Goal: Task Accomplishment & Management: Manage account settings

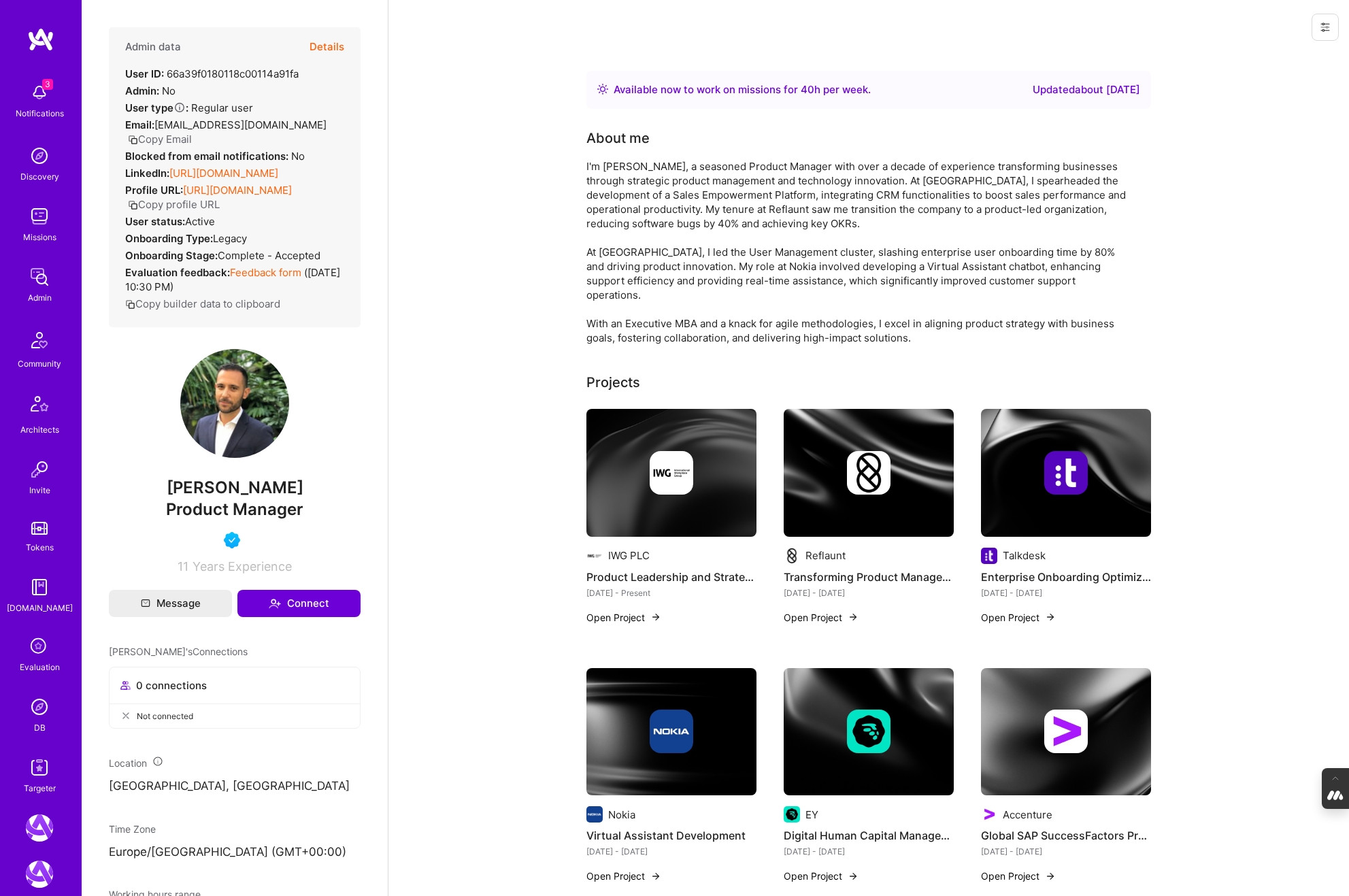
click at [38, 655] on icon at bounding box center [39, 647] width 26 height 26
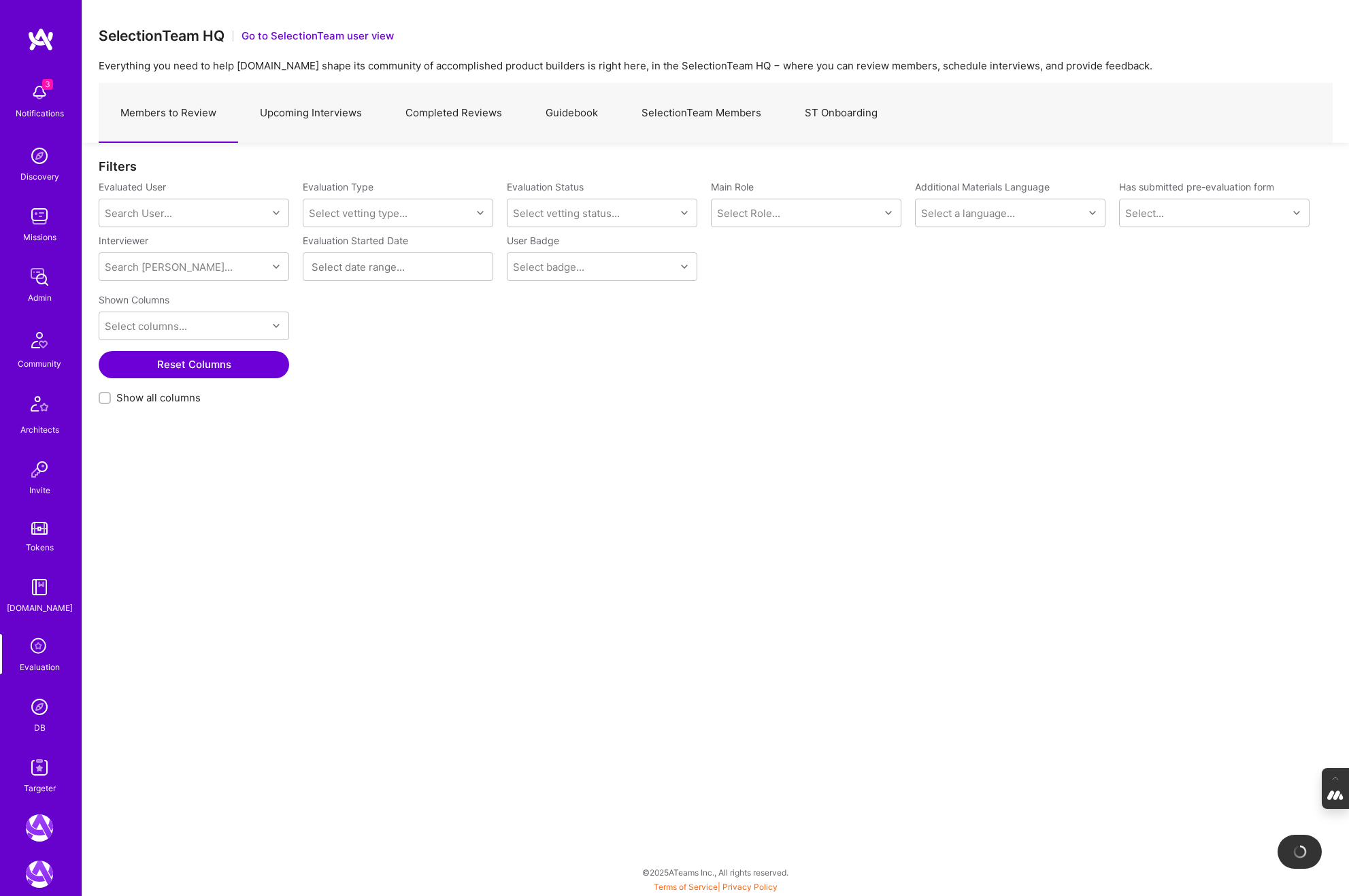
click at [497, 121] on link "Completed Reviews" at bounding box center [453, 113] width 140 height 59
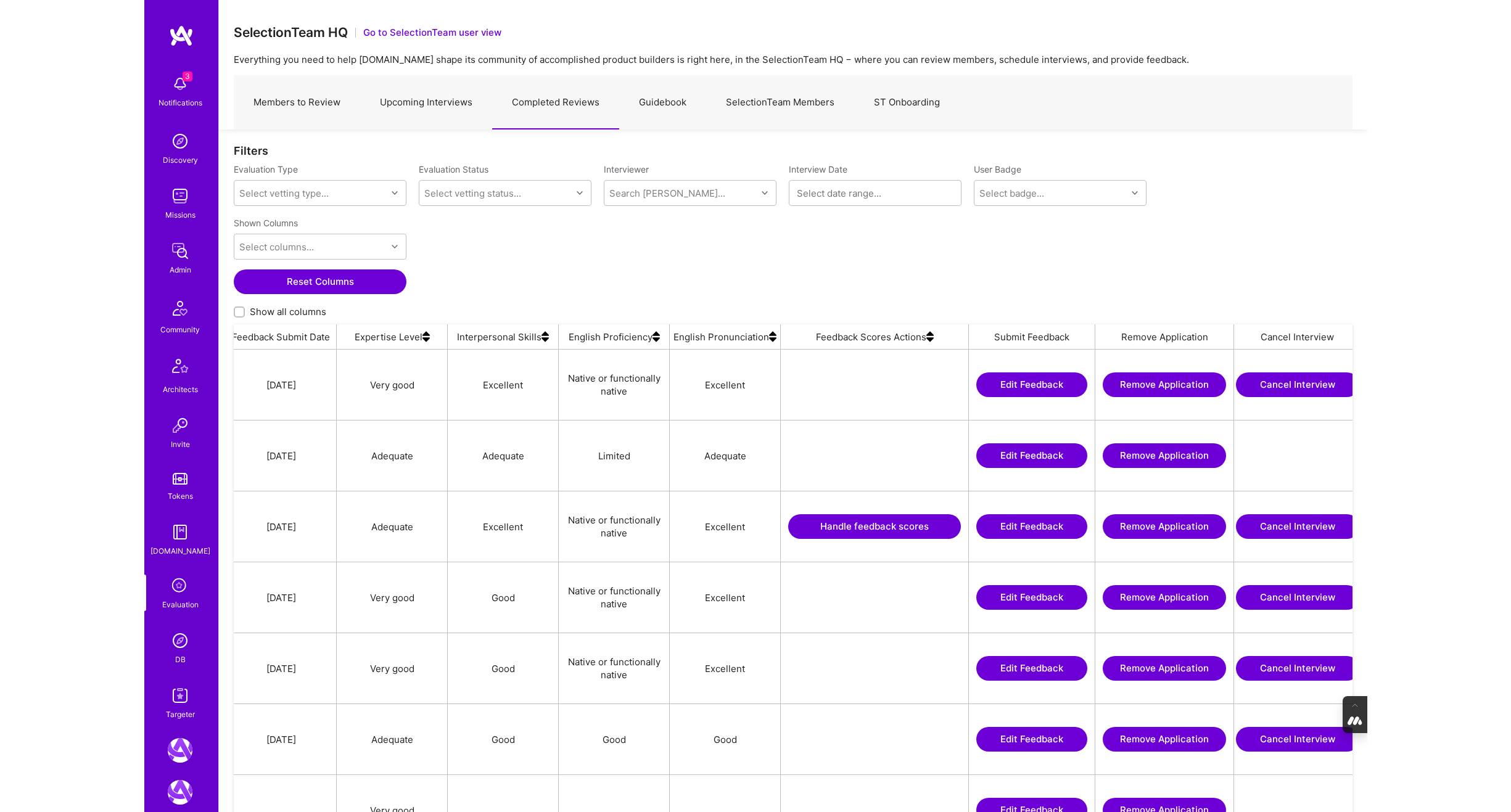
scroll to position [0, 965]
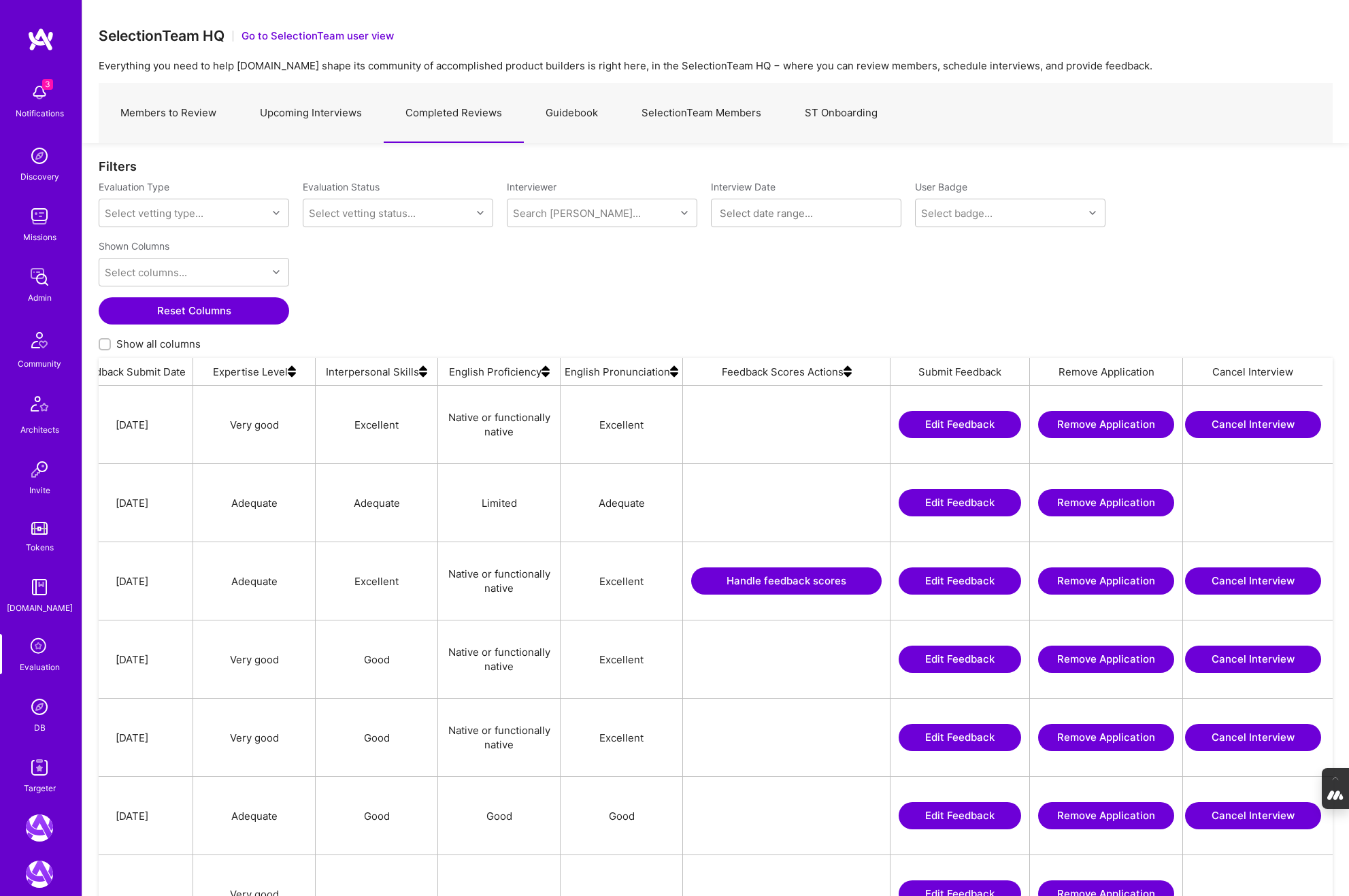
click at [848, 374] on img at bounding box center [847, 372] width 8 height 27
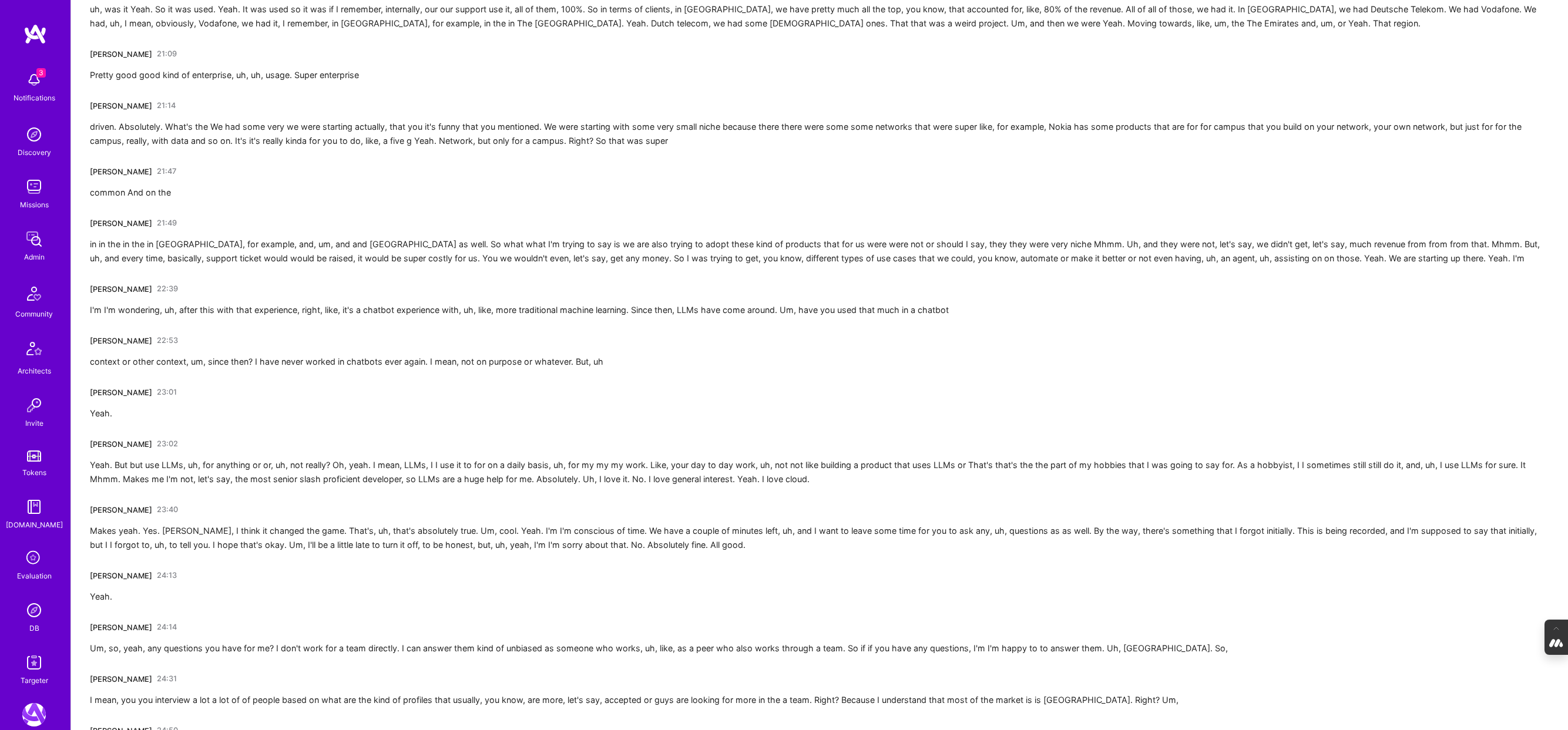
scroll to position [2708, 0]
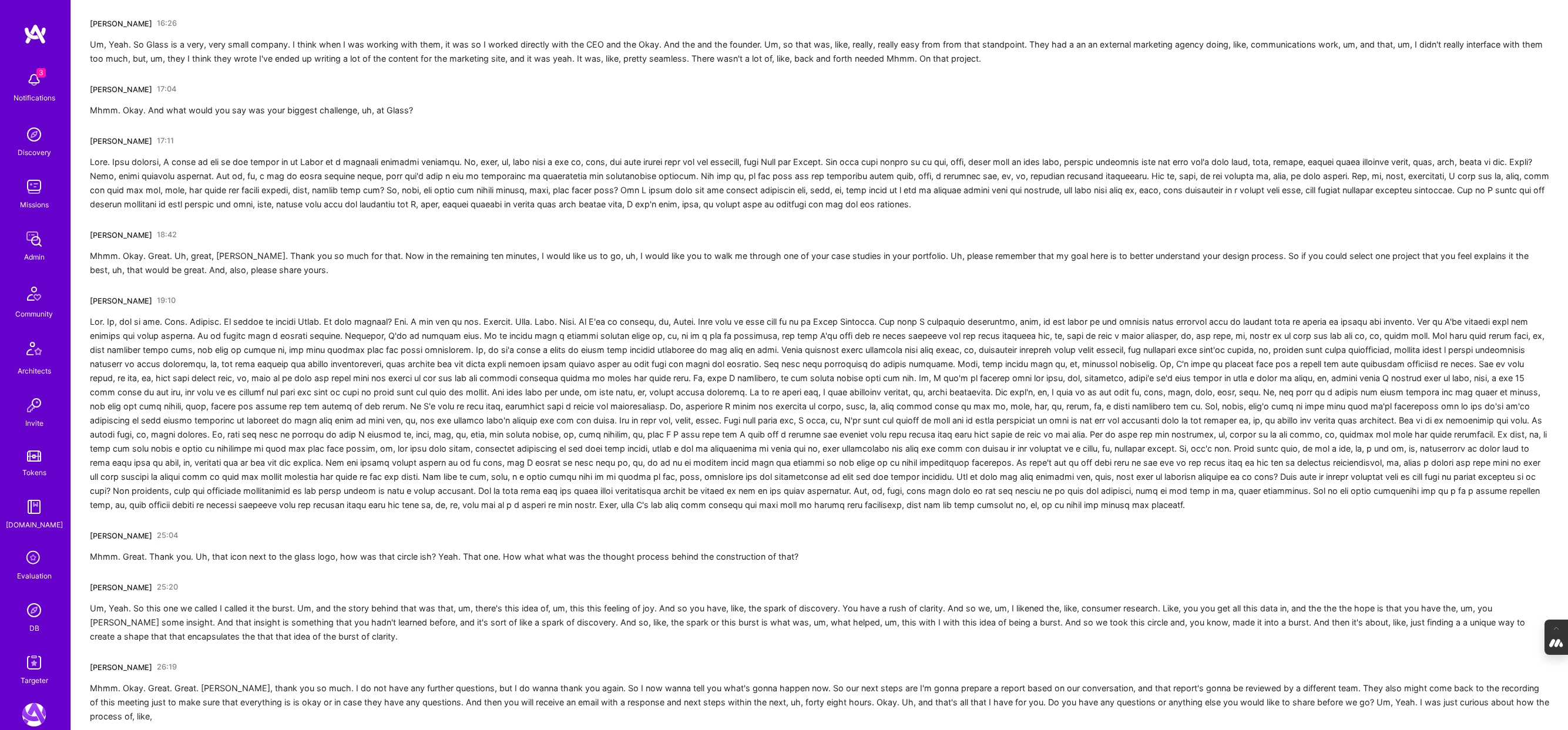
scroll to position [2834, 0]
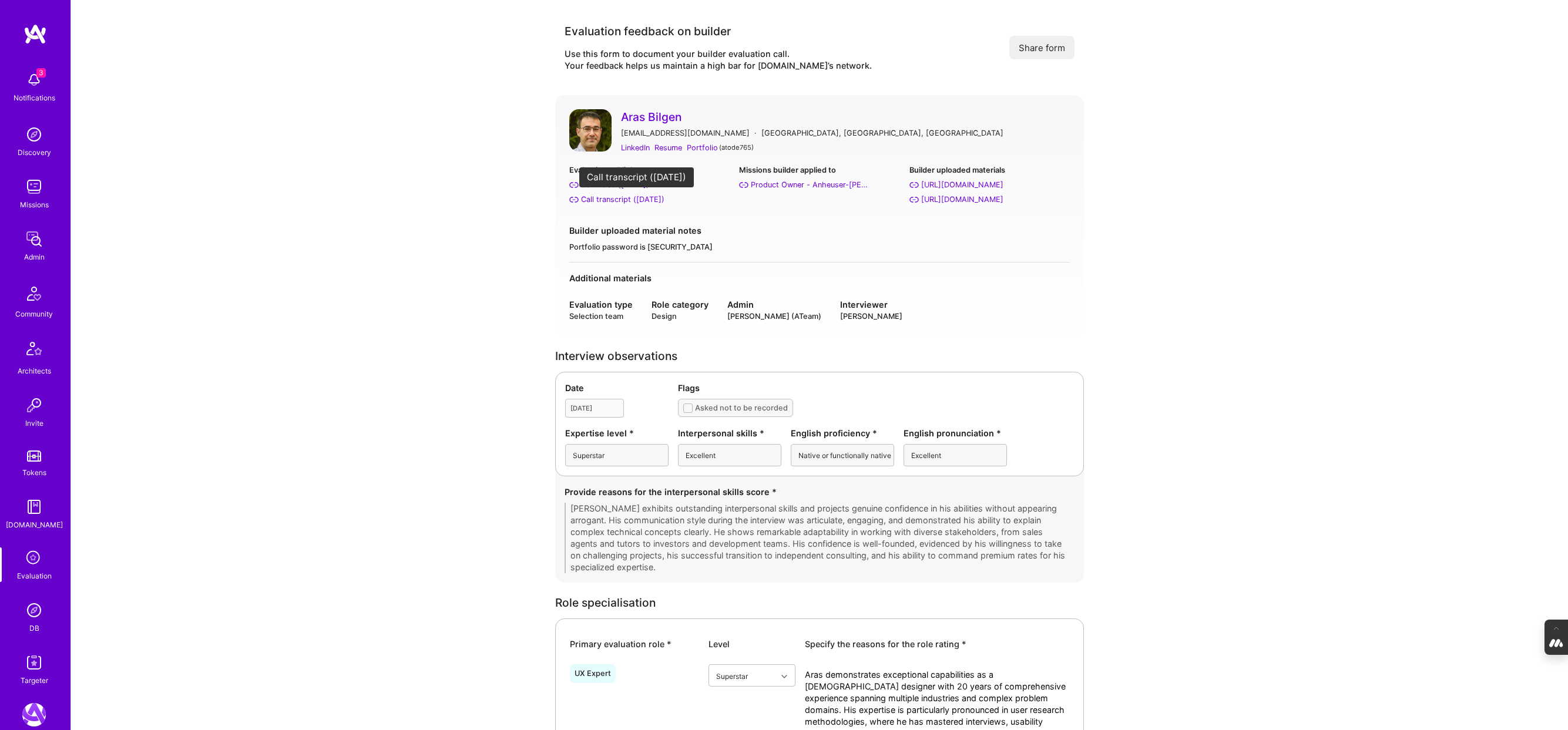
click at [615, 198] on div "Call transcript (Sep 08, 2025)" at bounding box center [623, 200] width 83 height 12
click at [658, 114] on link "Aras Bilgen" at bounding box center [846, 117] width 449 height 15
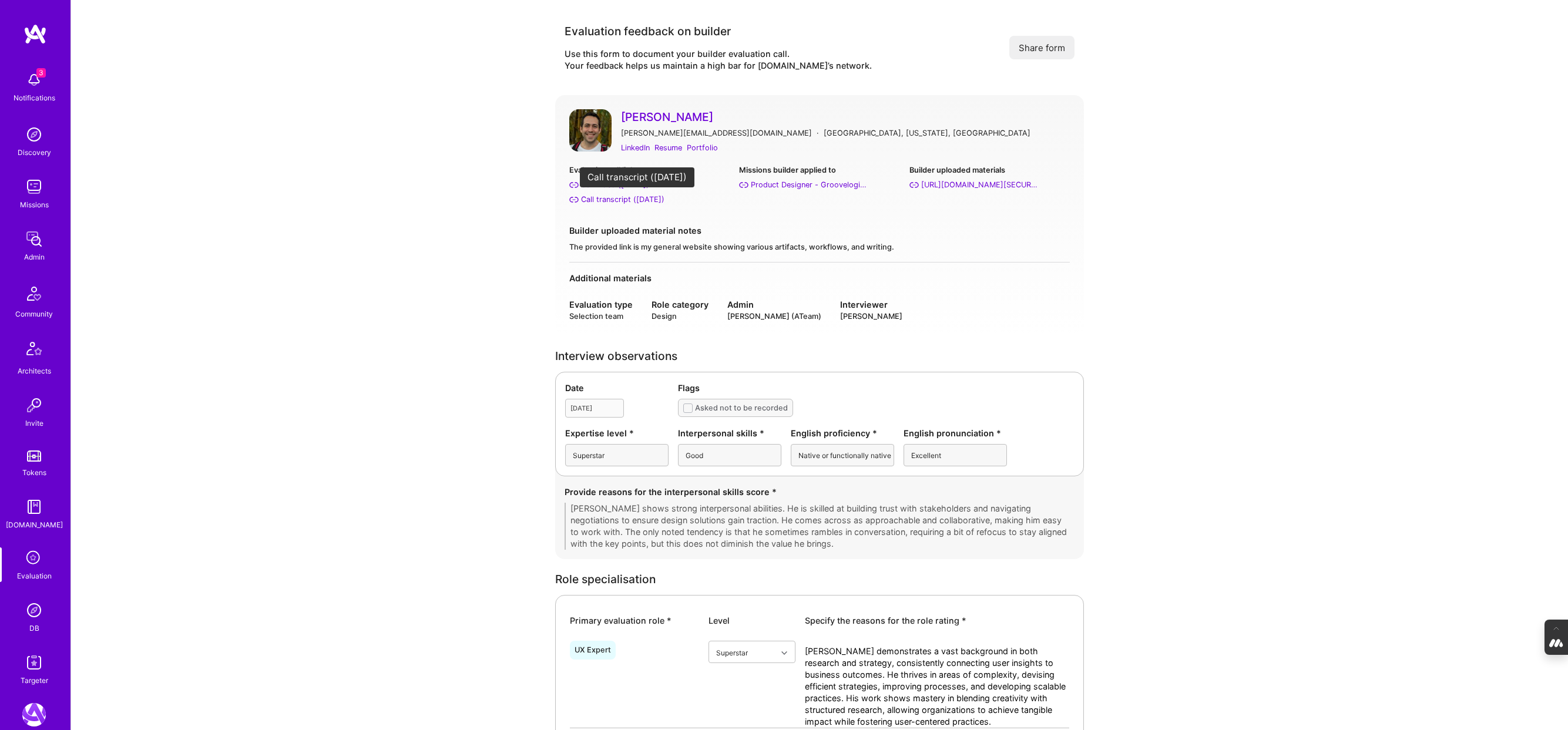
click at [613, 199] on div "Call transcript ([DATE])" at bounding box center [623, 200] width 83 height 12
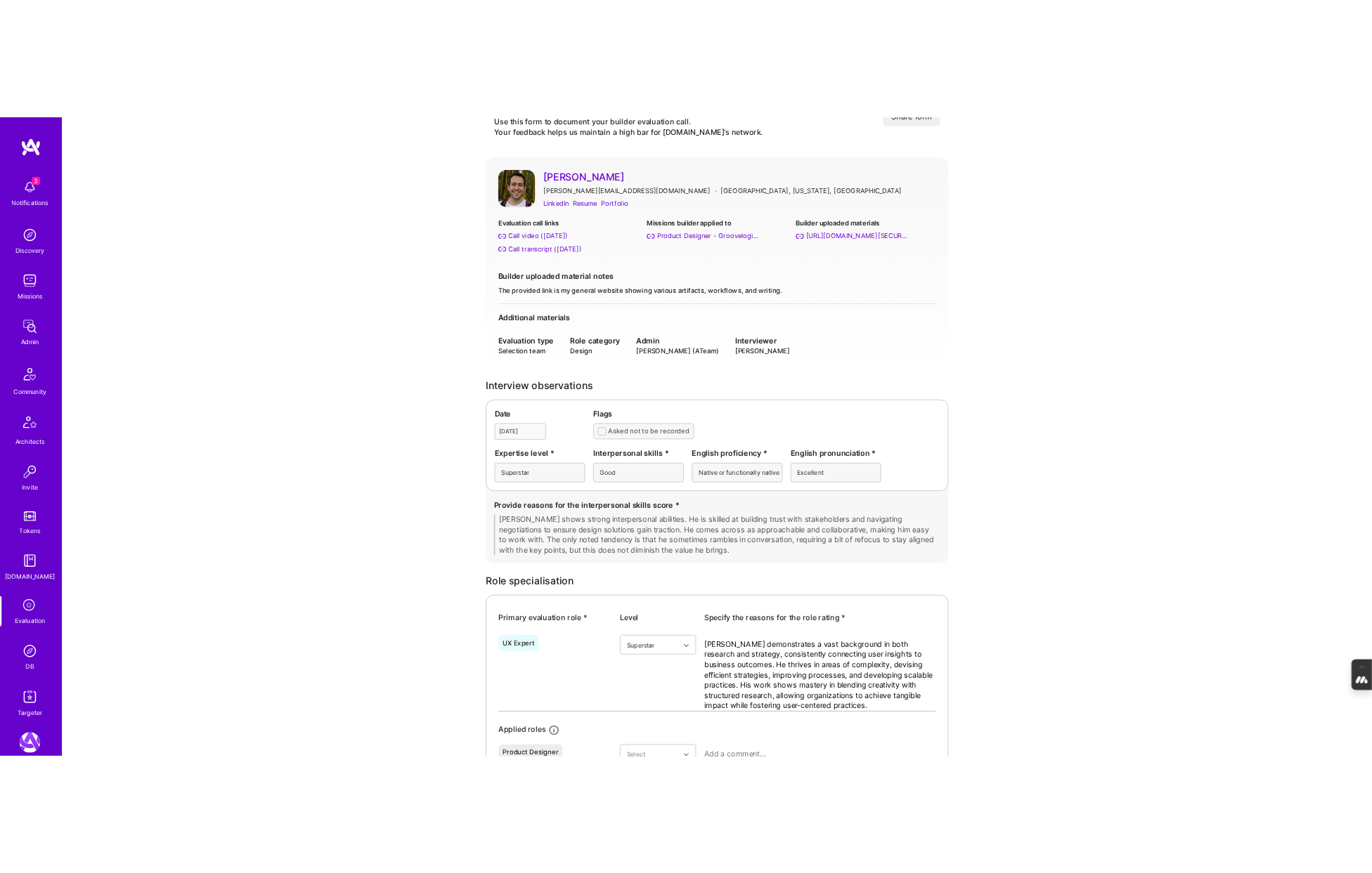
scroll to position [60, 0]
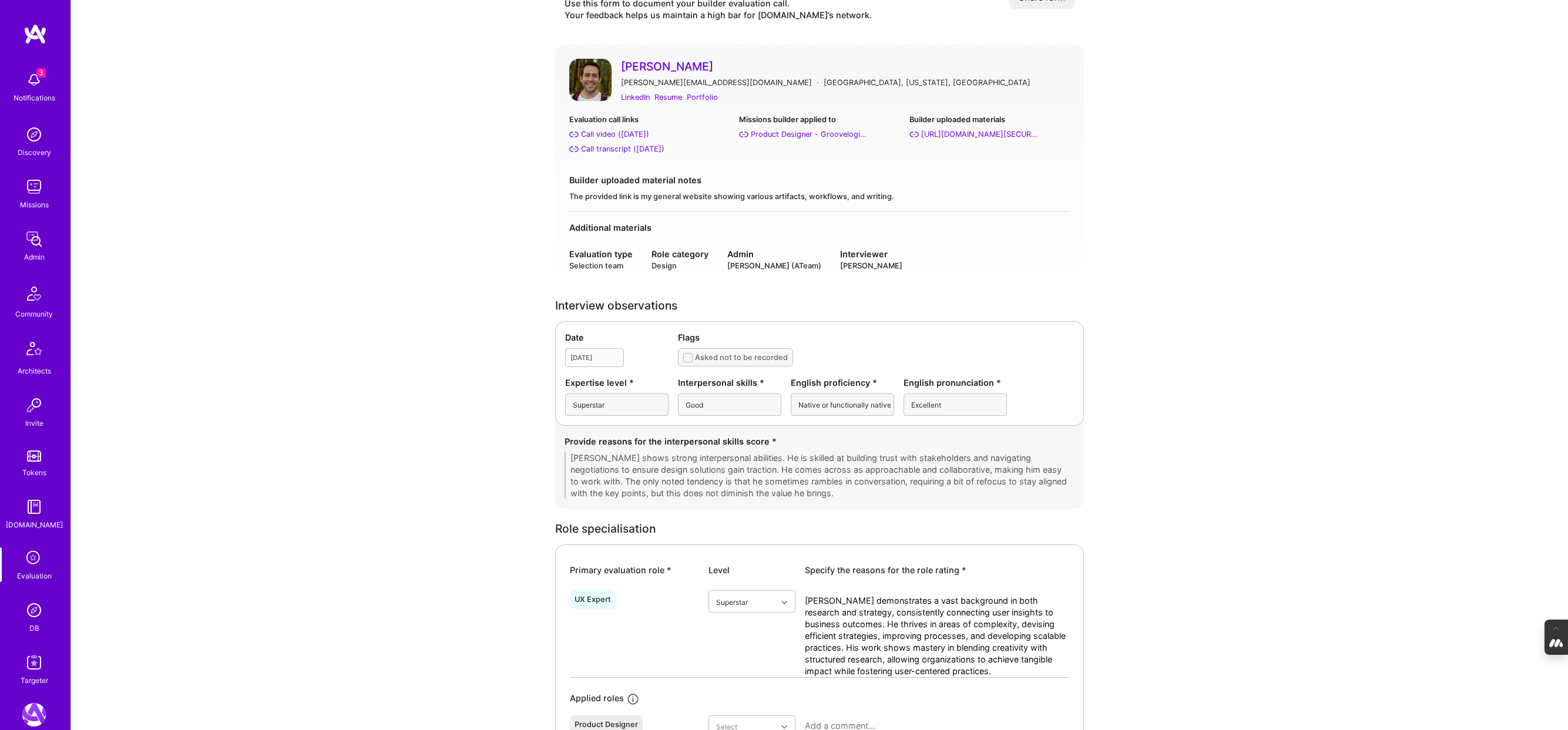
click at [669, 63] on link "[PERSON_NAME]" at bounding box center [846, 66] width 449 height 15
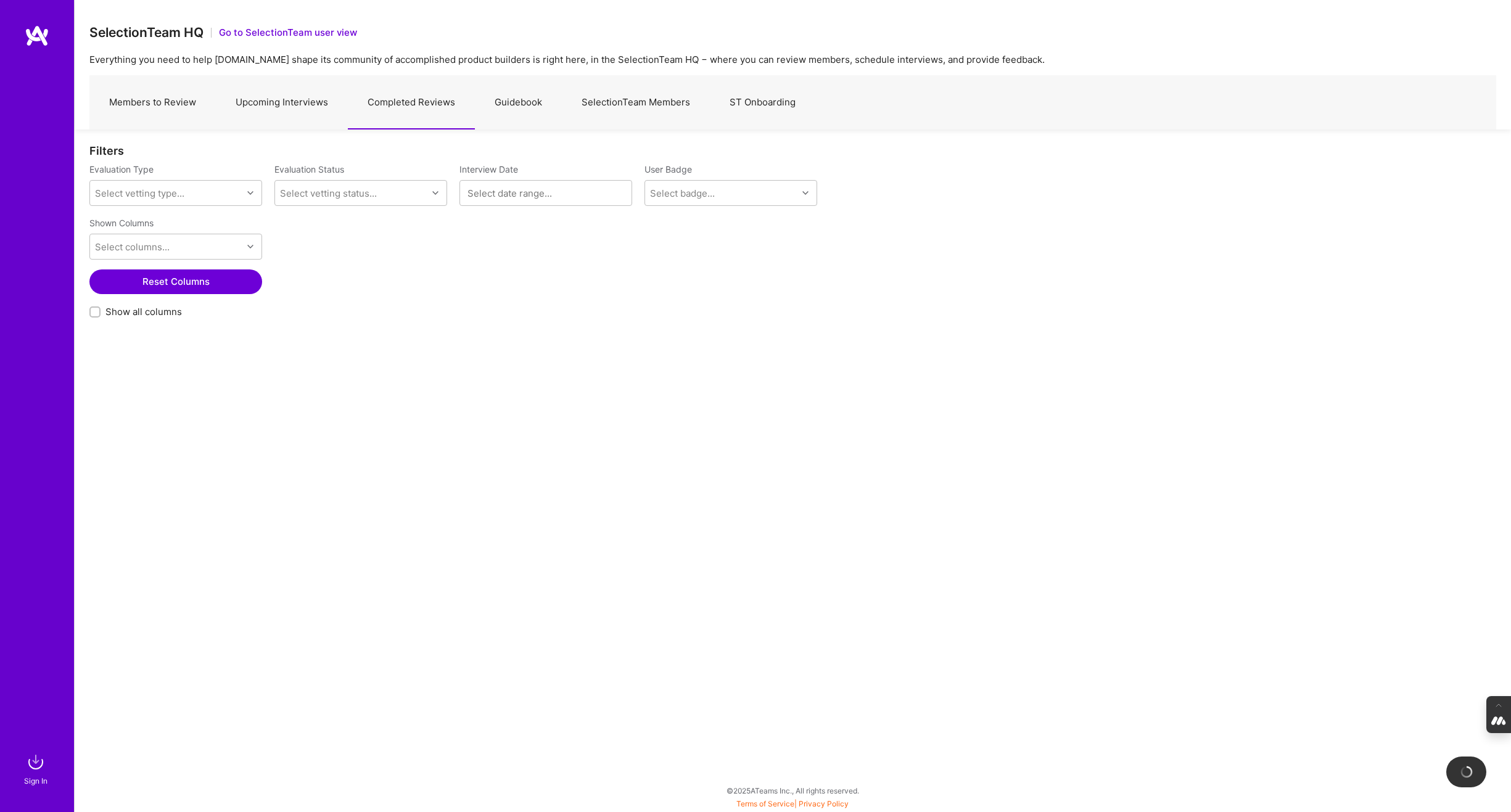
click at [95, 314] on input "Show all columns" at bounding box center [96, 312] width 9 height 9
checkbox input "true"
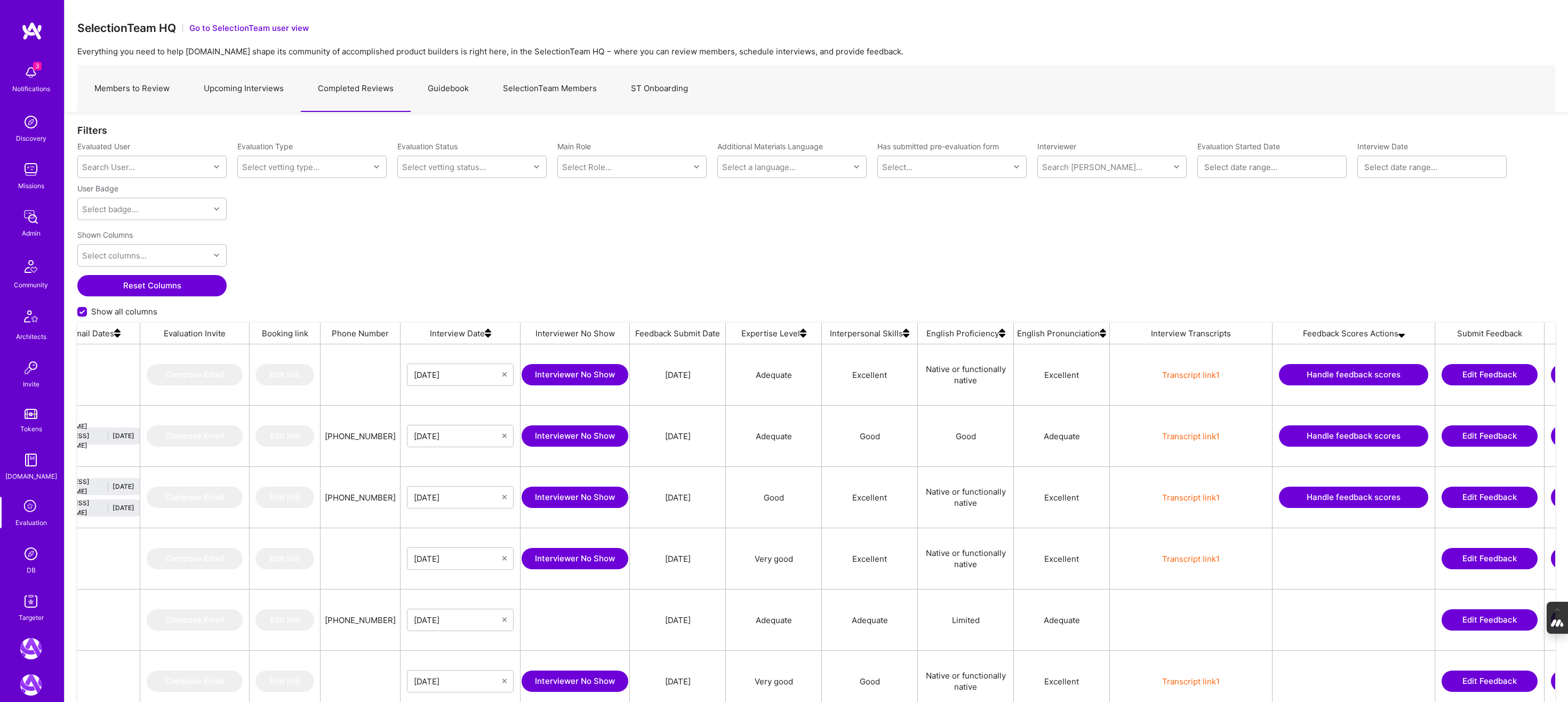
scroll to position [1, 0]
click at [1306, 370] on button "Handle feedback scores" at bounding box center [1353, 374] width 149 height 21
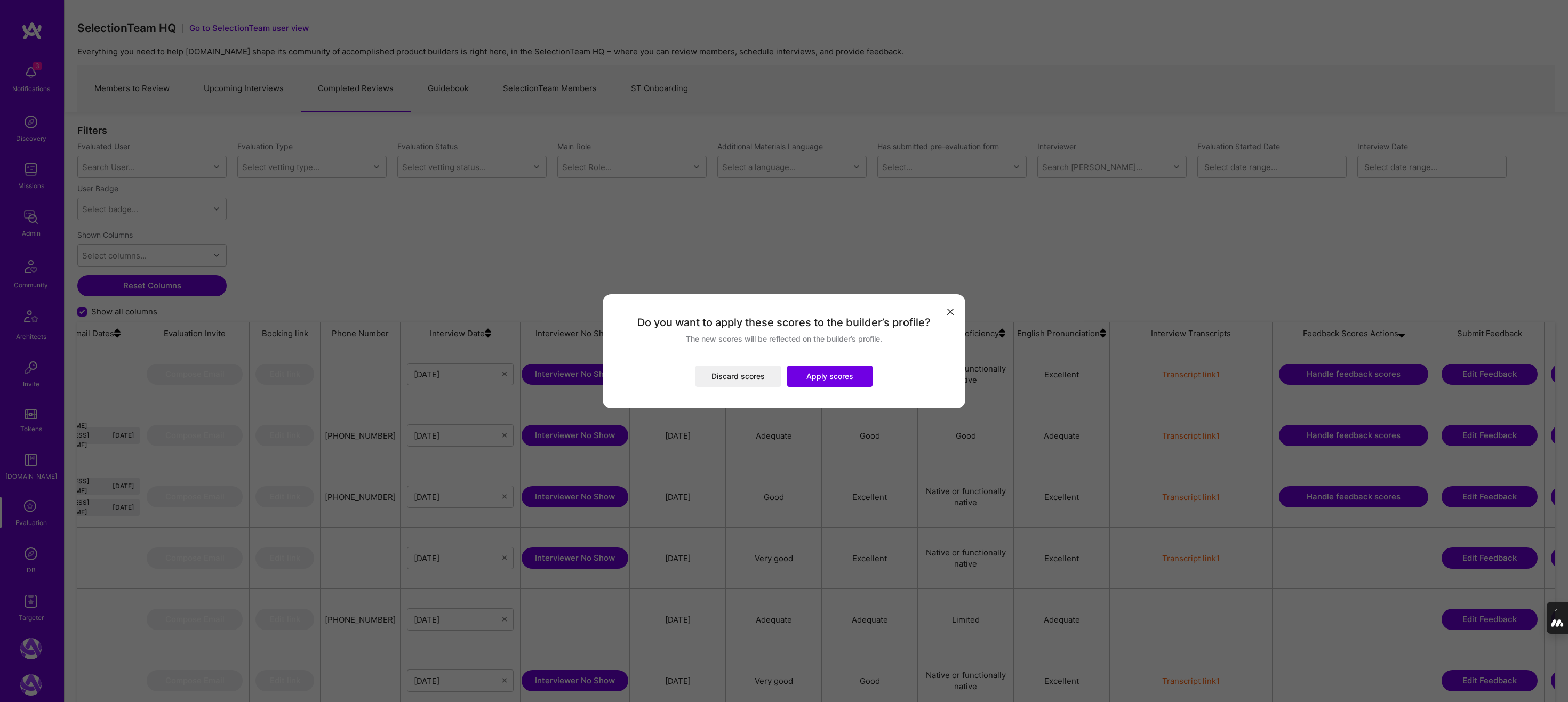
click at [845, 375] on button "Apply scores" at bounding box center [830, 376] width 85 height 21
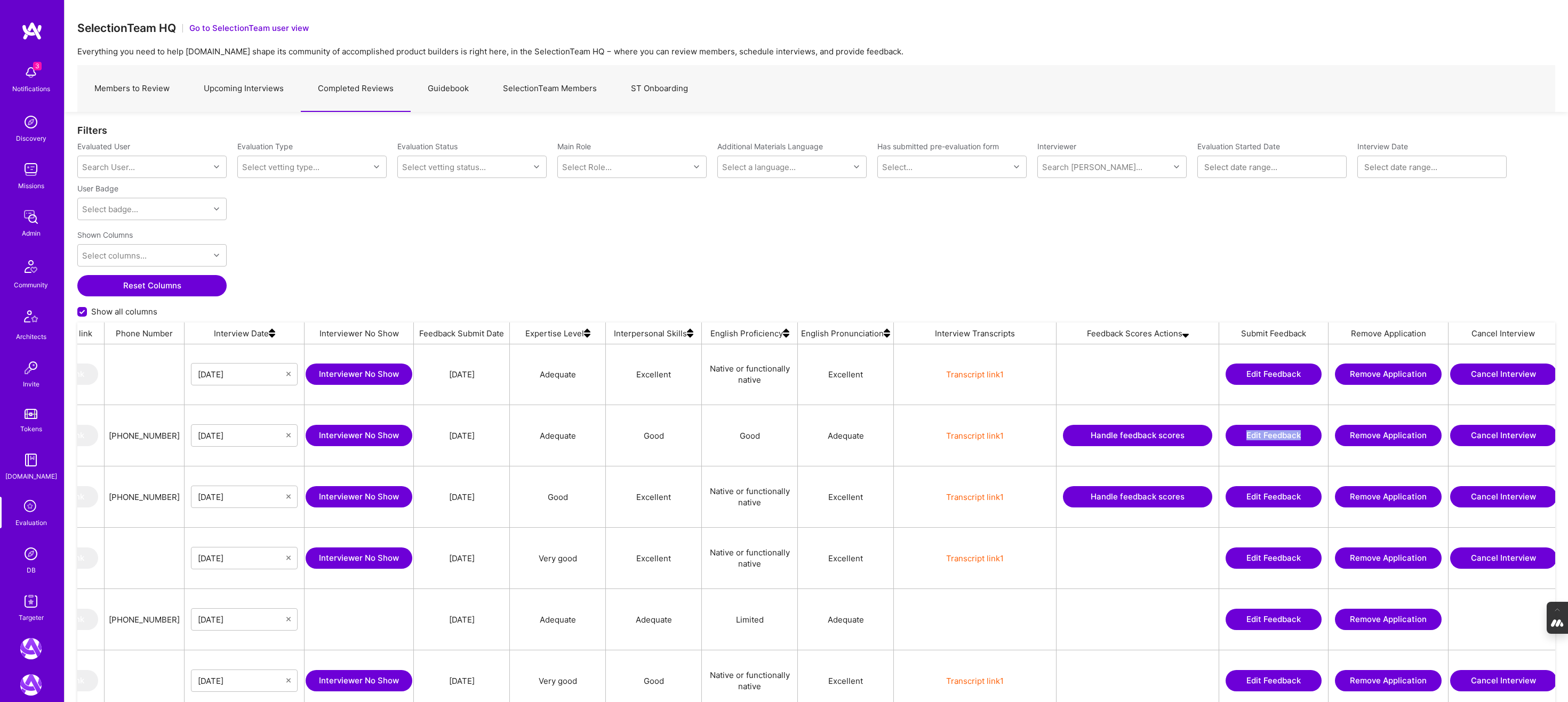
scroll to position [0, 1506]
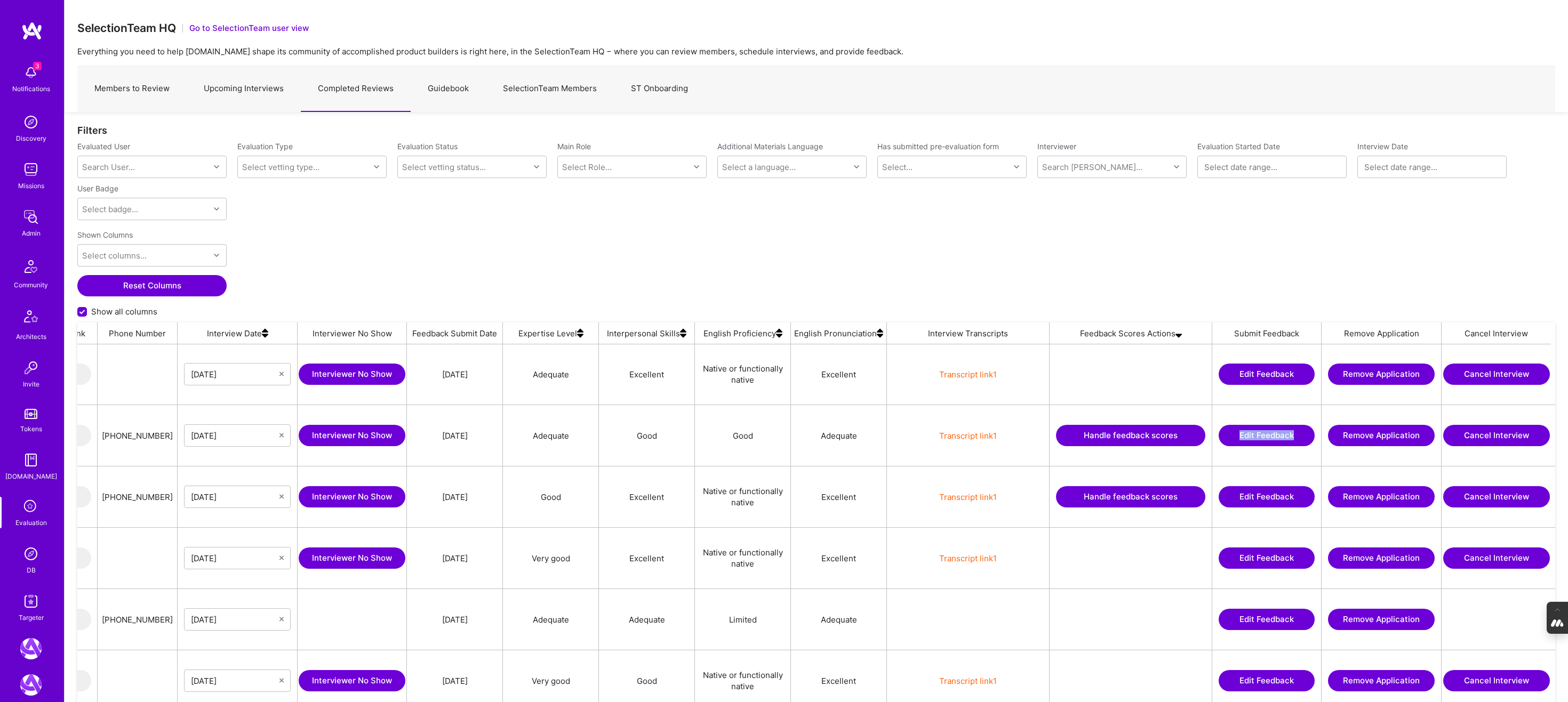
click at [1144, 432] on button "Handle feedback scores" at bounding box center [1130, 435] width 149 height 21
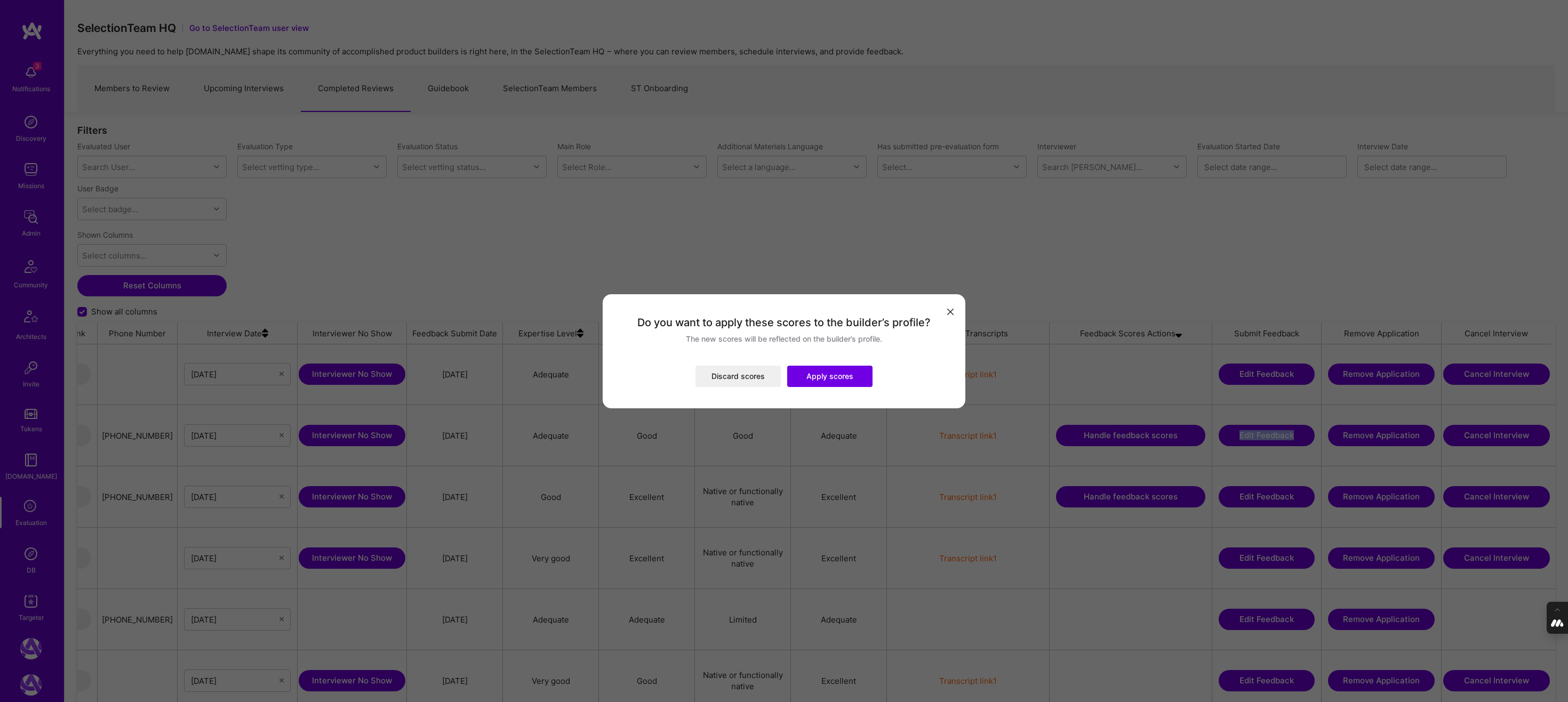
click at [835, 375] on button "Apply scores" at bounding box center [830, 376] width 85 height 21
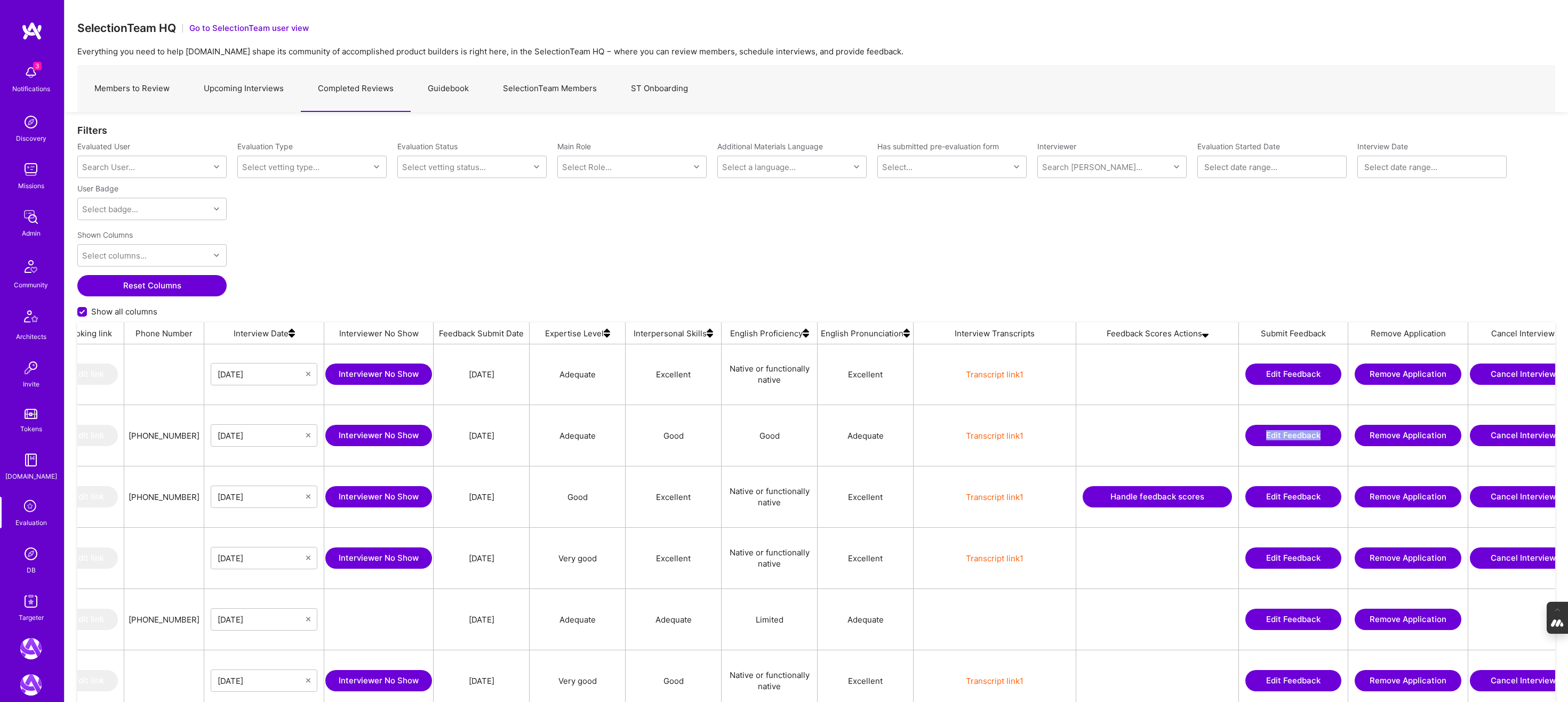
scroll to position [0, 1510]
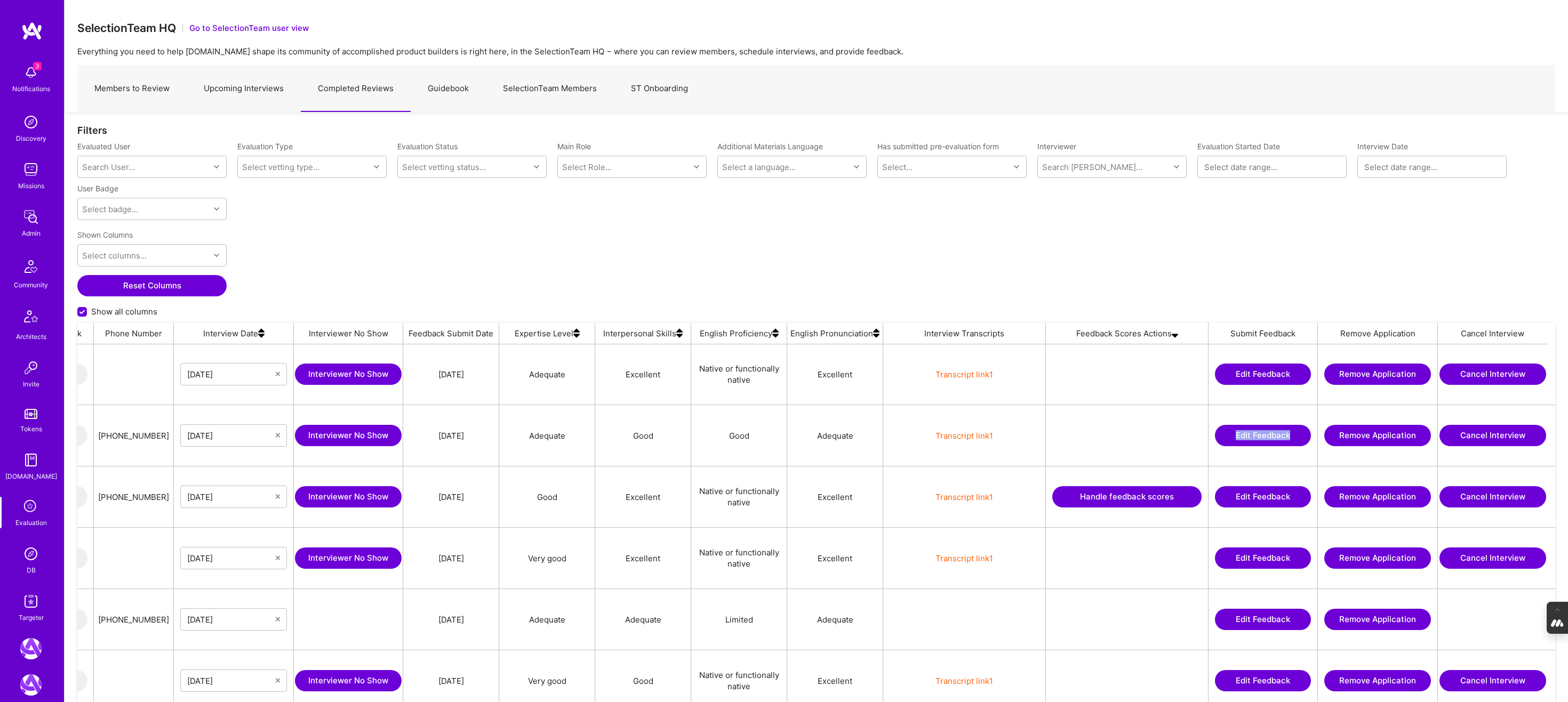
click at [1118, 497] on button "Handle feedback scores" at bounding box center [1126, 496] width 149 height 21
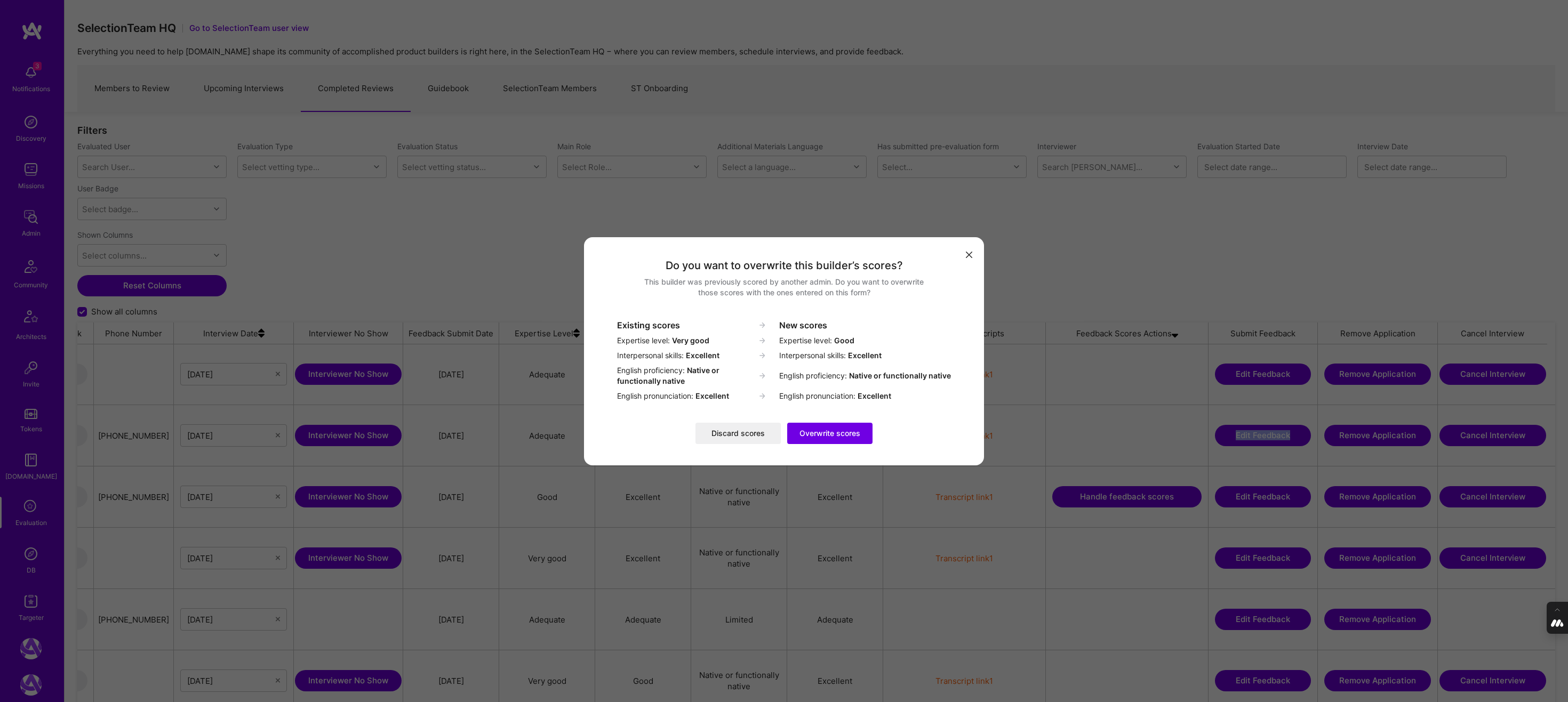
click at [718, 433] on button "Discard scores" at bounding box center [738, 433] width 85 height 21
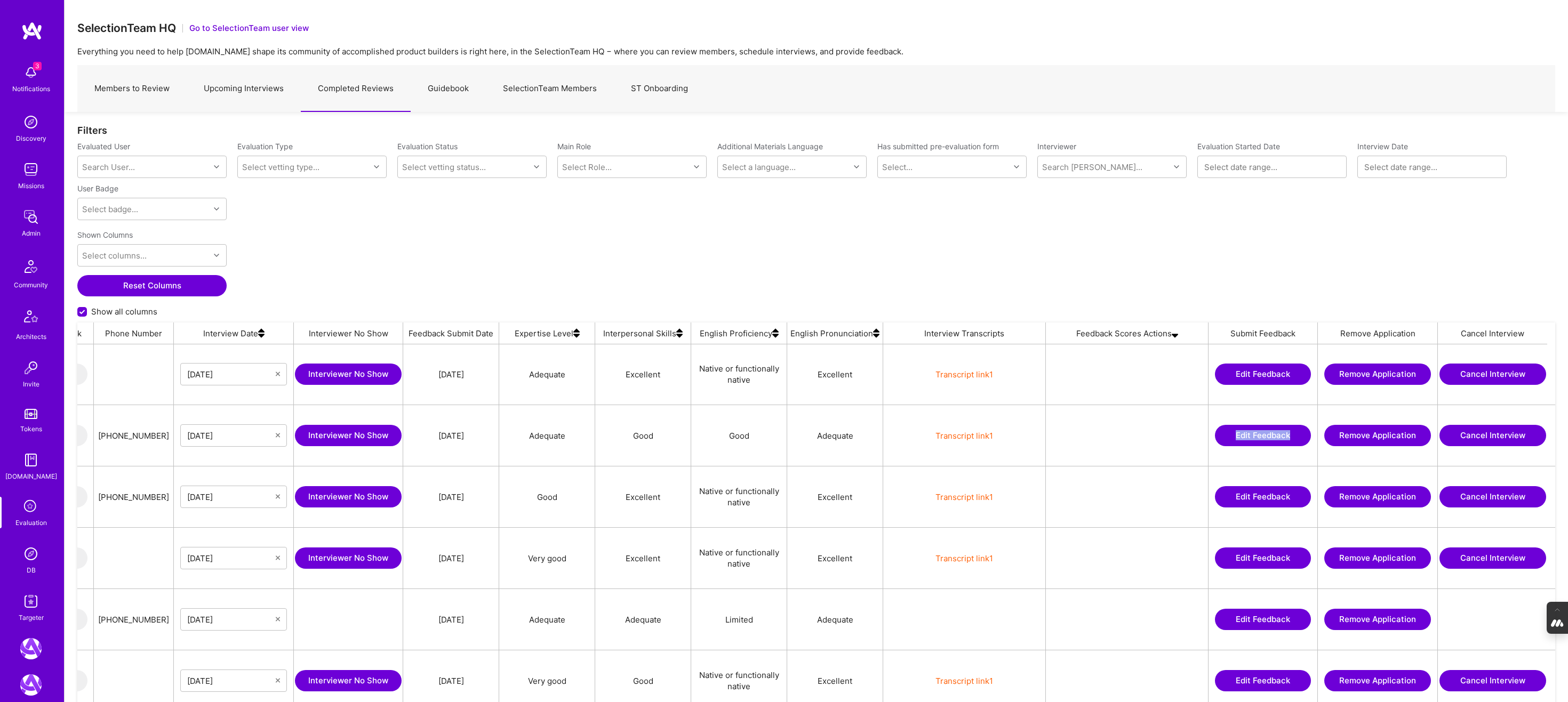
click at [30, 559] on img at bounding box center [31, 554] width 21 height 21
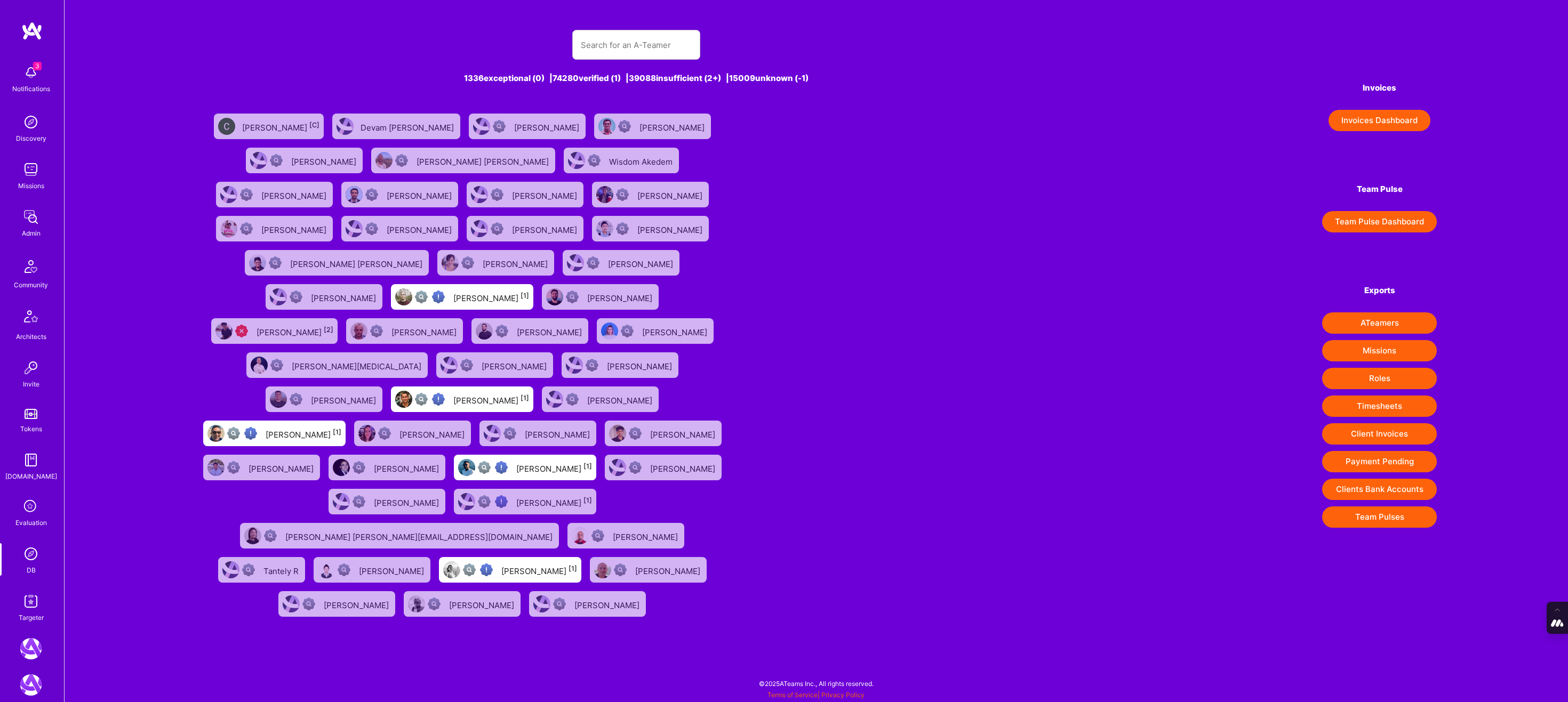
click at [27, 506] on icon at bounding box center [31, 507] width 20 height 20
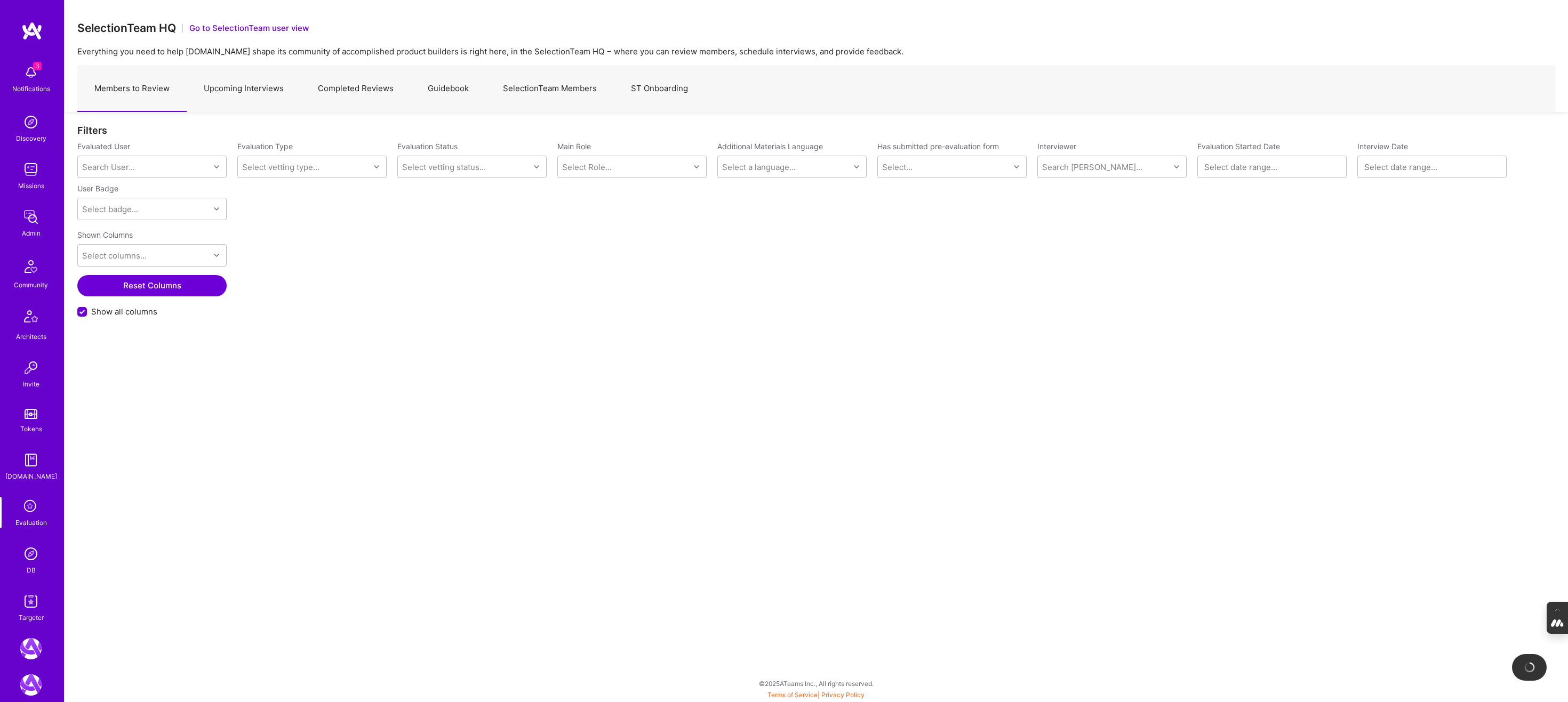
click at [354, 86] on link "Completed Reviews" at bounding box center [355, 89] width 110 height 46
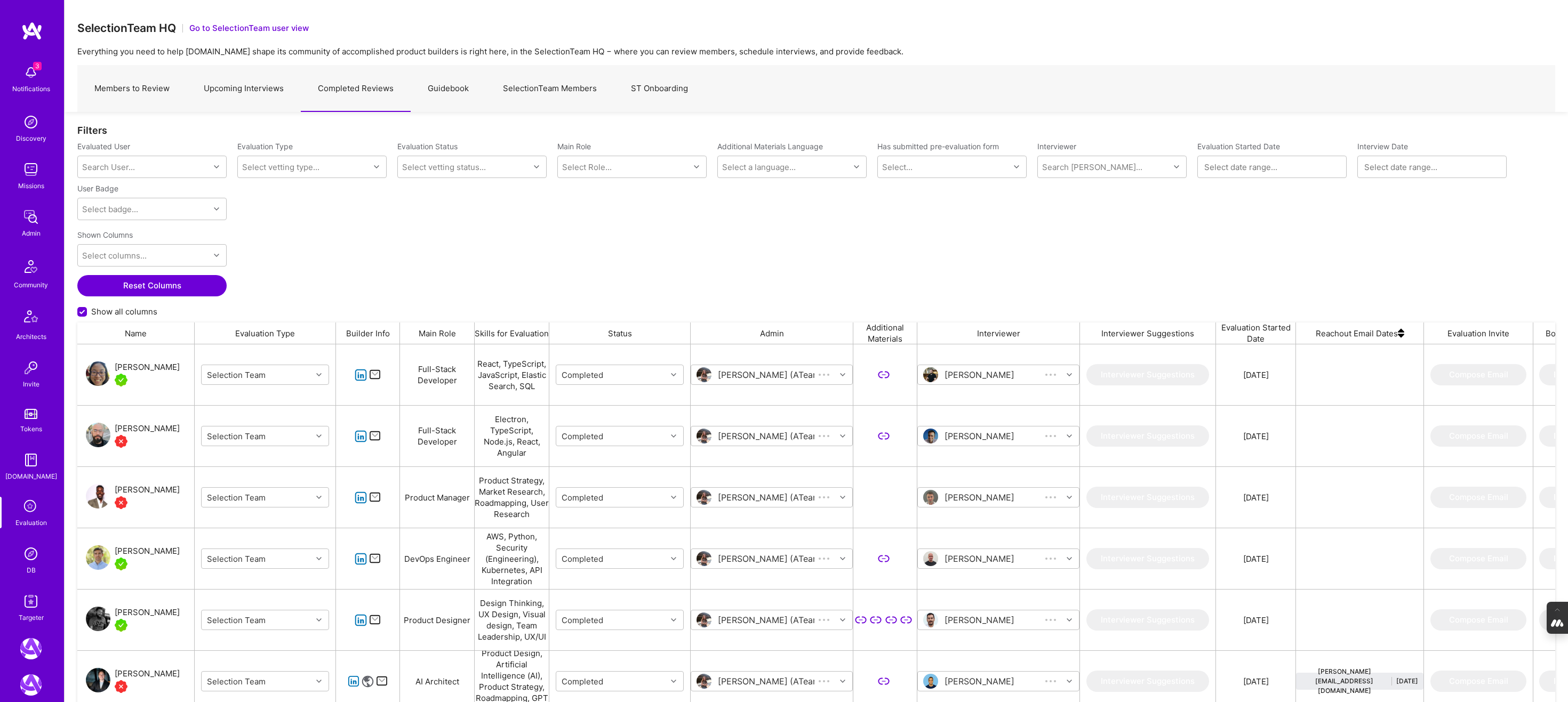
scroll to position [590, 1478]
click at [1076, 163] on div "Search Vetter..." at bounding box center [1092, 167] width 100 height 11
type input "javier"
click at [1095, 202] on div "Internal Technical" at bounding box center [1106, 206] width 70 height 11
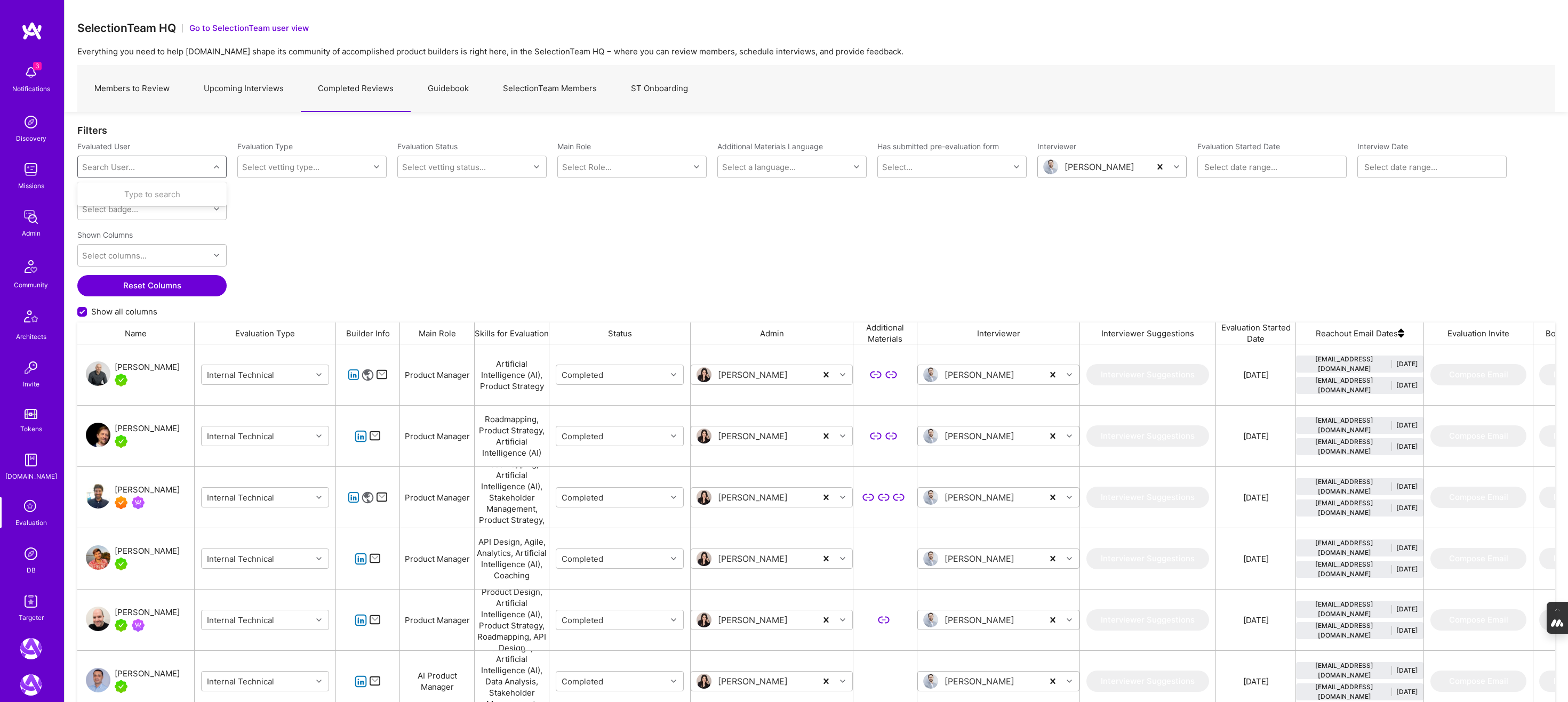
click at [109, 169] on div "Search User..." at bounding box center [108, 167] width 53 height 11
type input "diego cardenas"
click at [147, 195] on div "Diego Cardenas" at bounding box center [165, 195] width 109 height 11
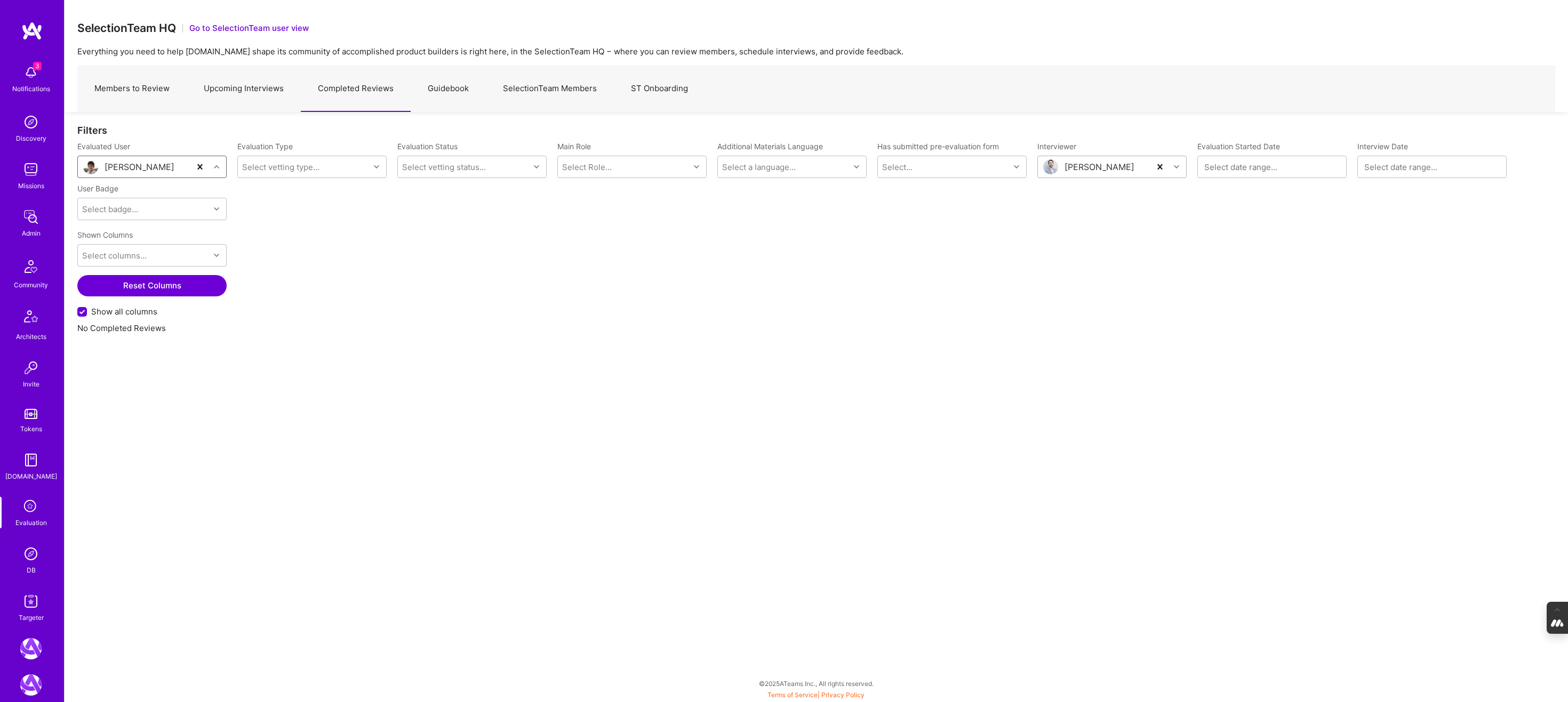
click at [223, 88] on link "Upcoming Interviews" at bounding box center [244, 89] width 114 height 46
click at [132, 168] on div "Search User..." at bounding box center [108, 167] width 53 height 11
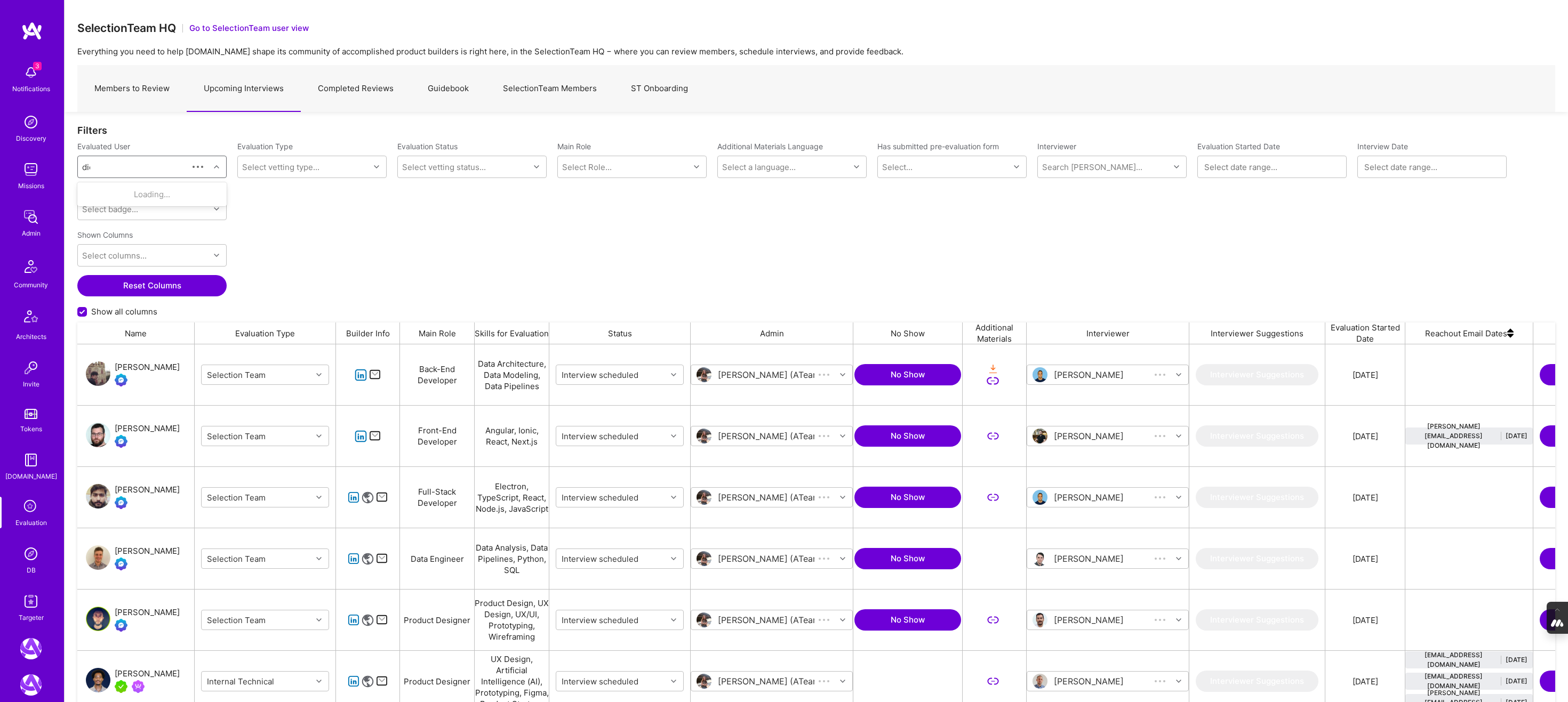
scroll to position [590, 1478]
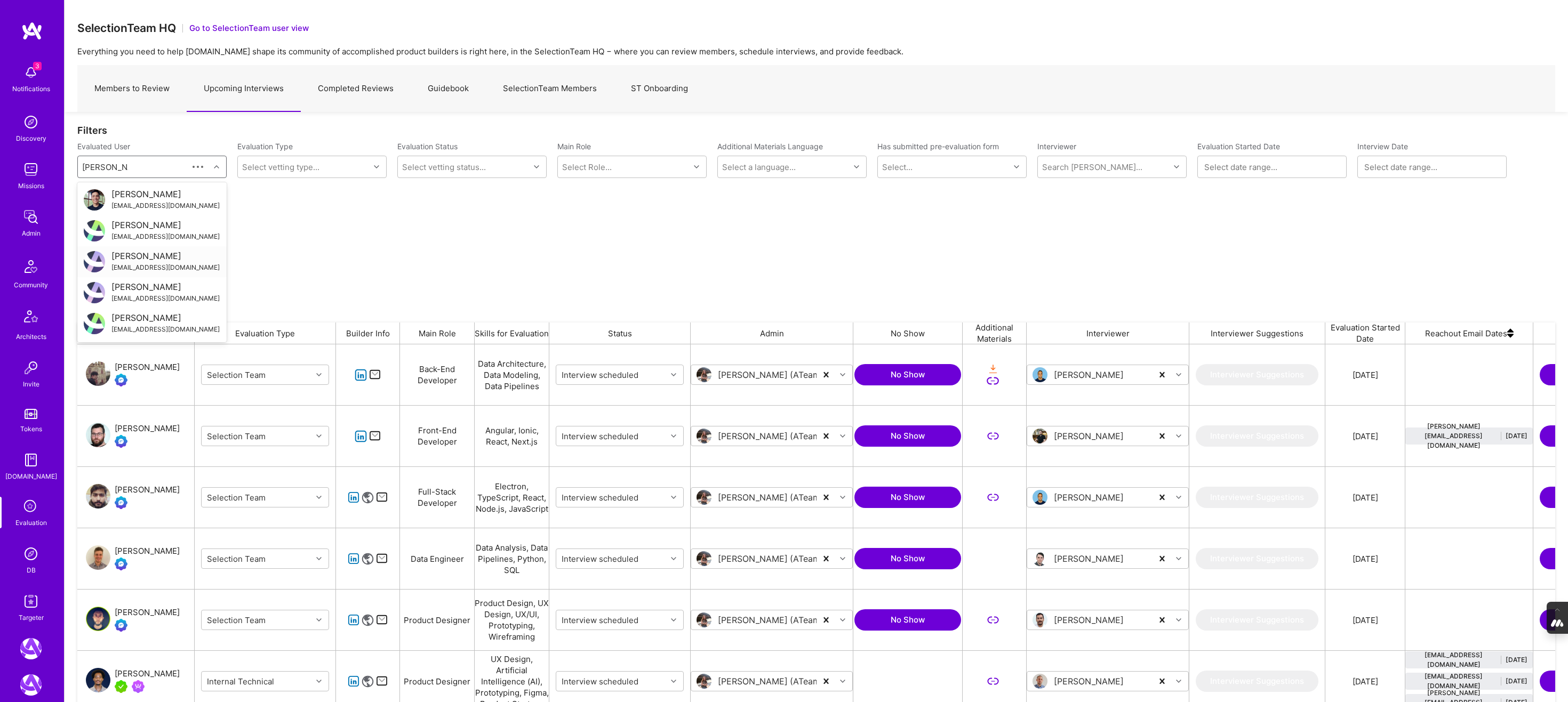
type input "diego cardenas"
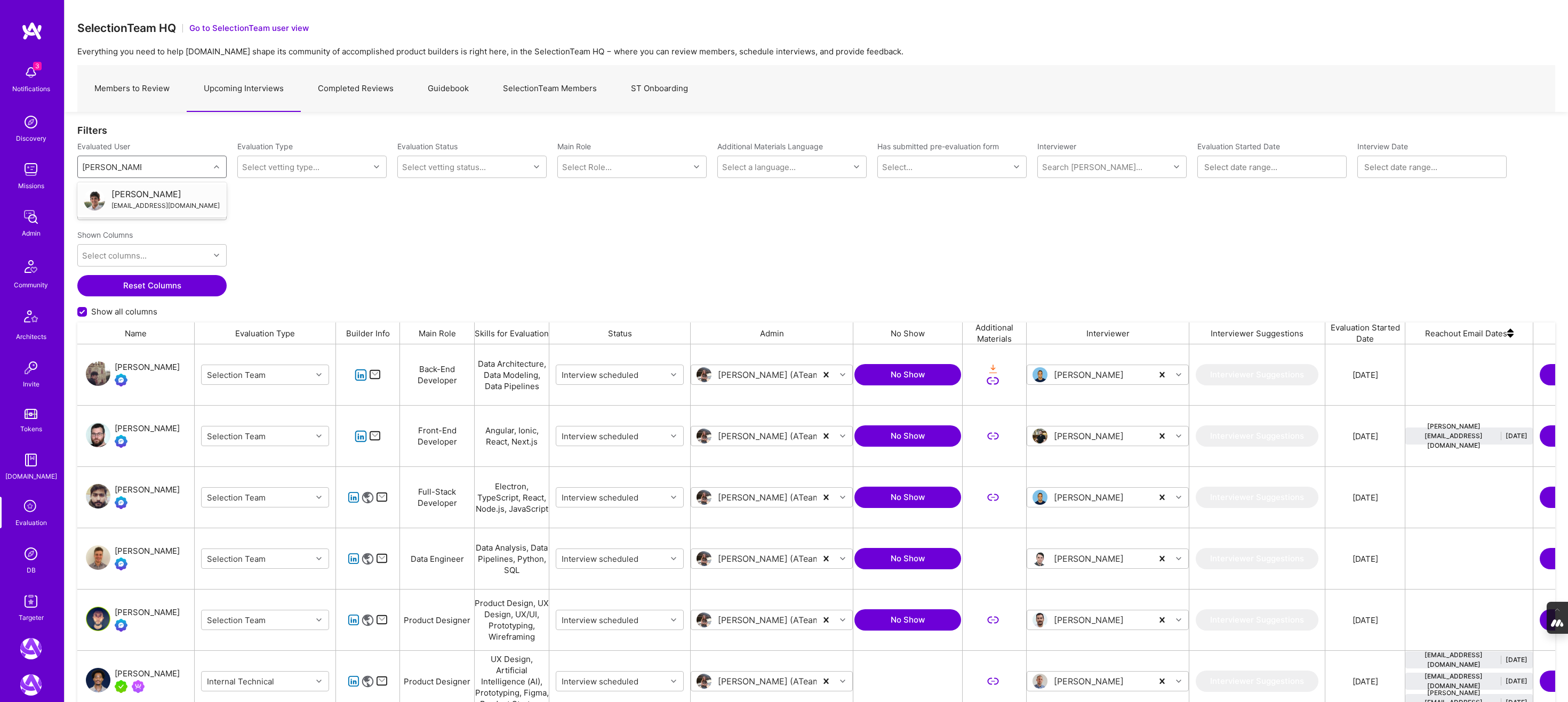
click at [151, 202] on div "diegocardenas0091@gmail.com" at bounding box center [165, 206] width 109 height 11
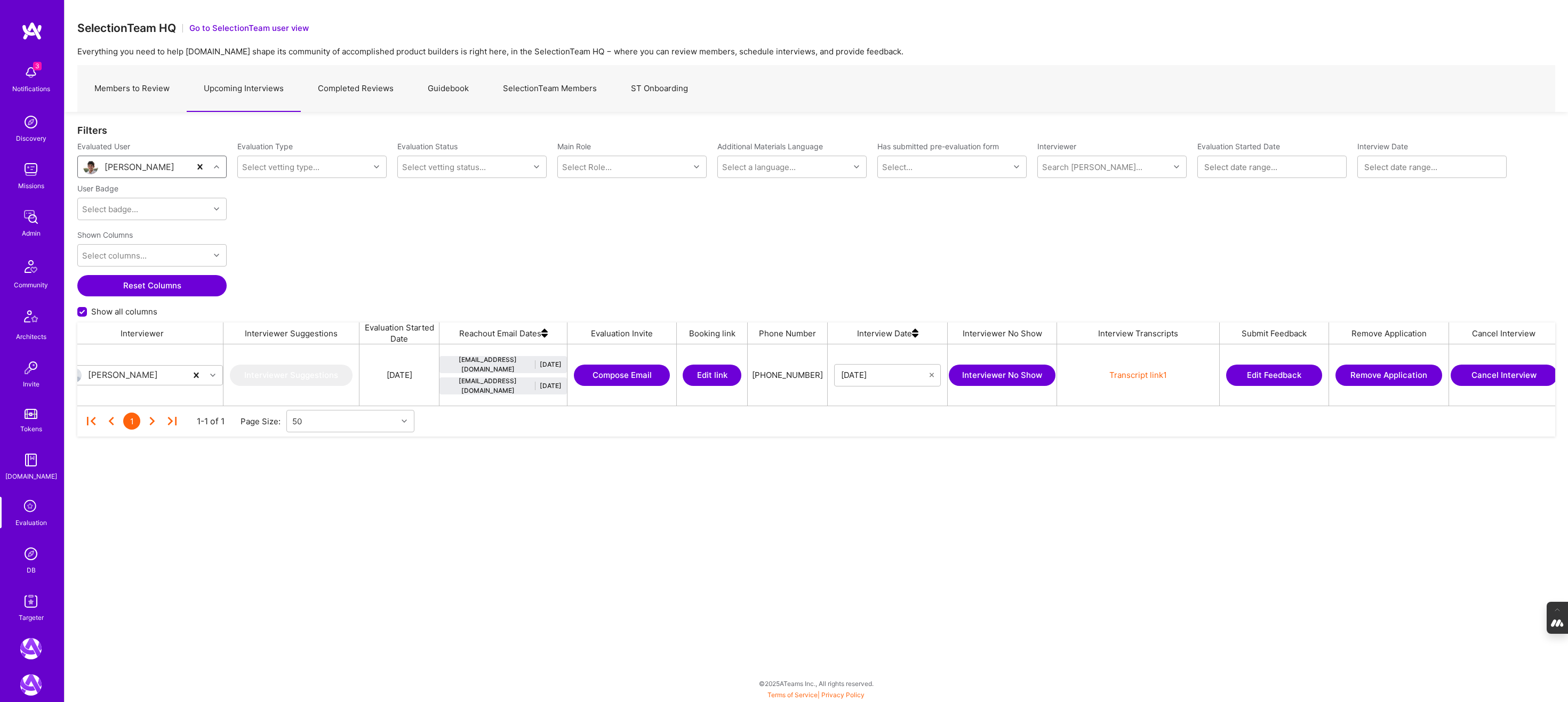
scroll to position [0, 977]
click at [1257, 374] on button "Edit Feedback" at bounding box center [1263, 375] width 96 height 21
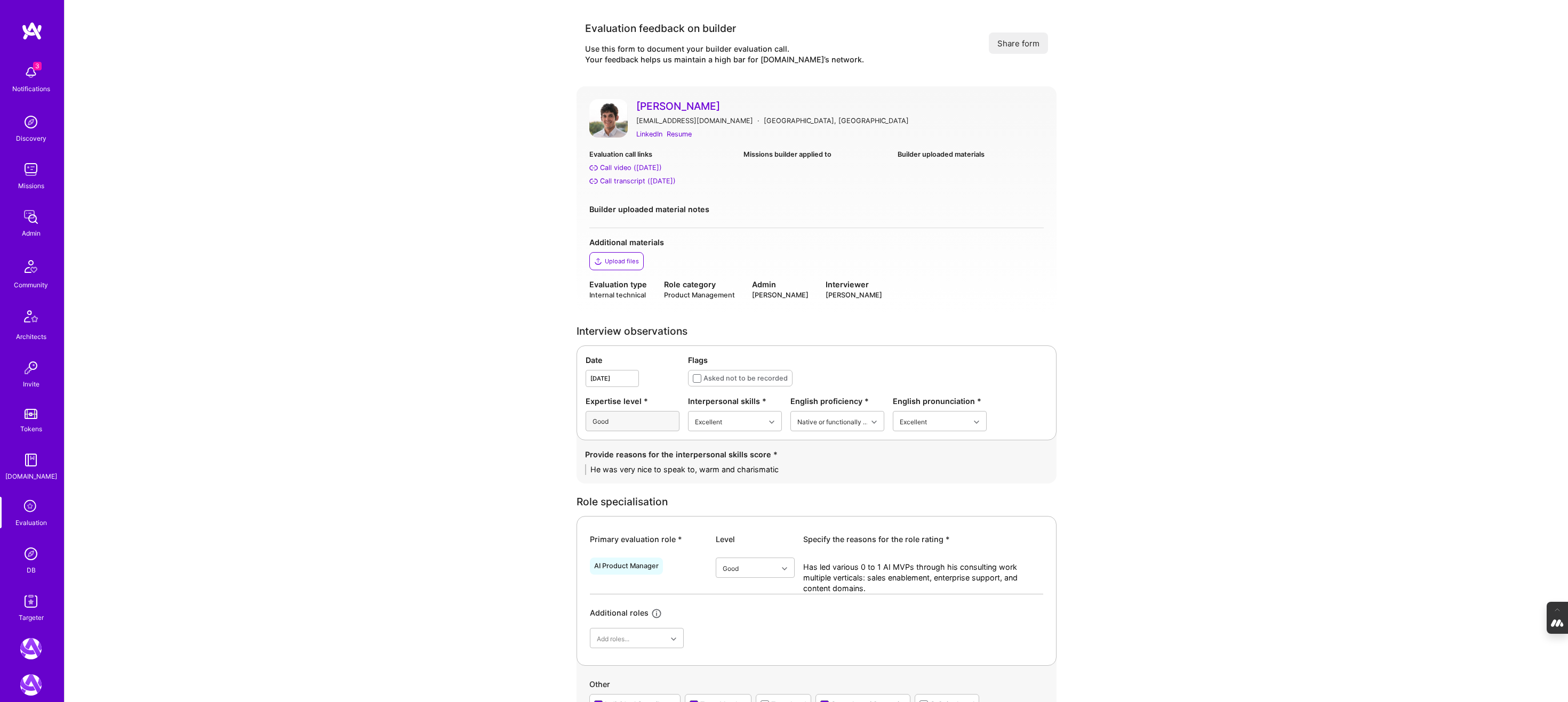
click at [625, 264] on div "Upload files" at bounding box center [621, 261] width 34 height 8
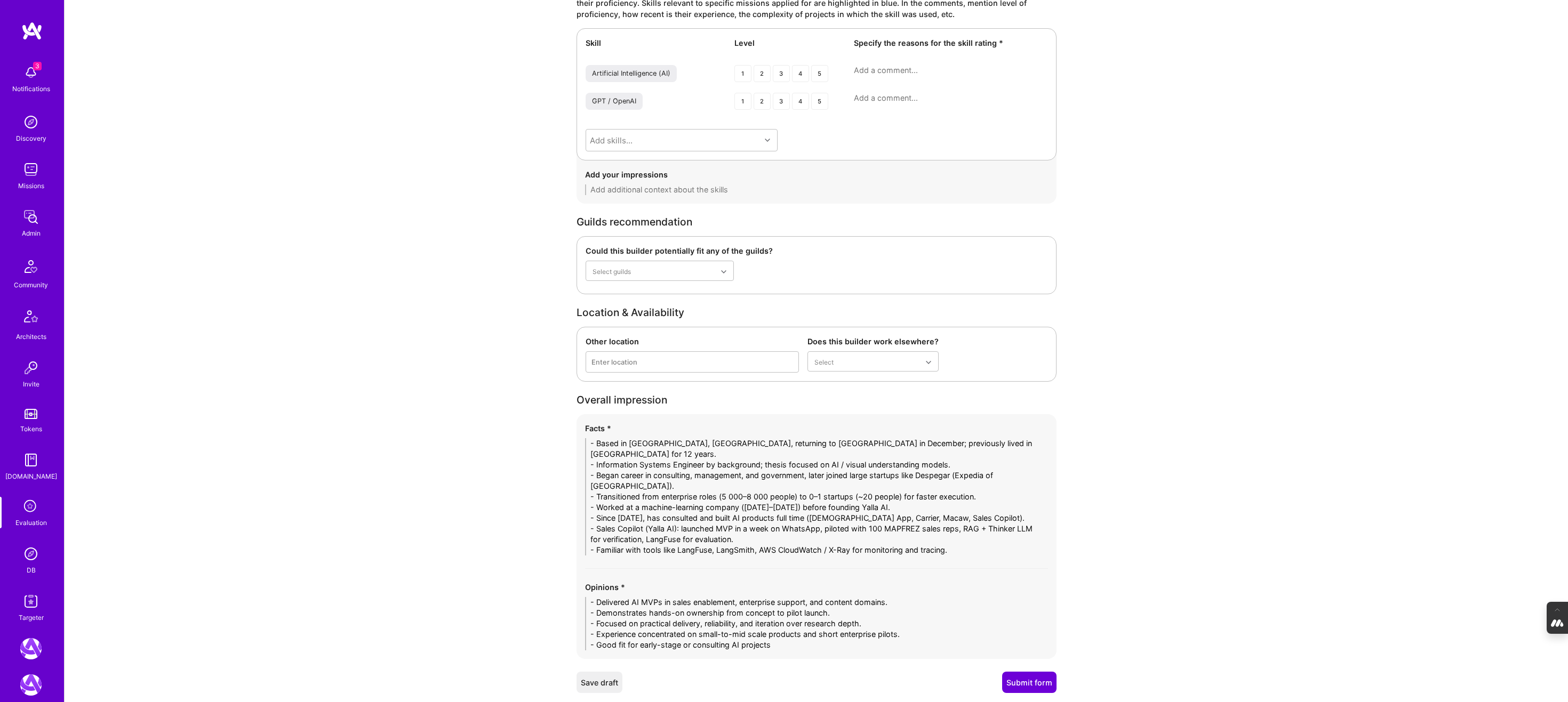
scroll to position [1754, 0]
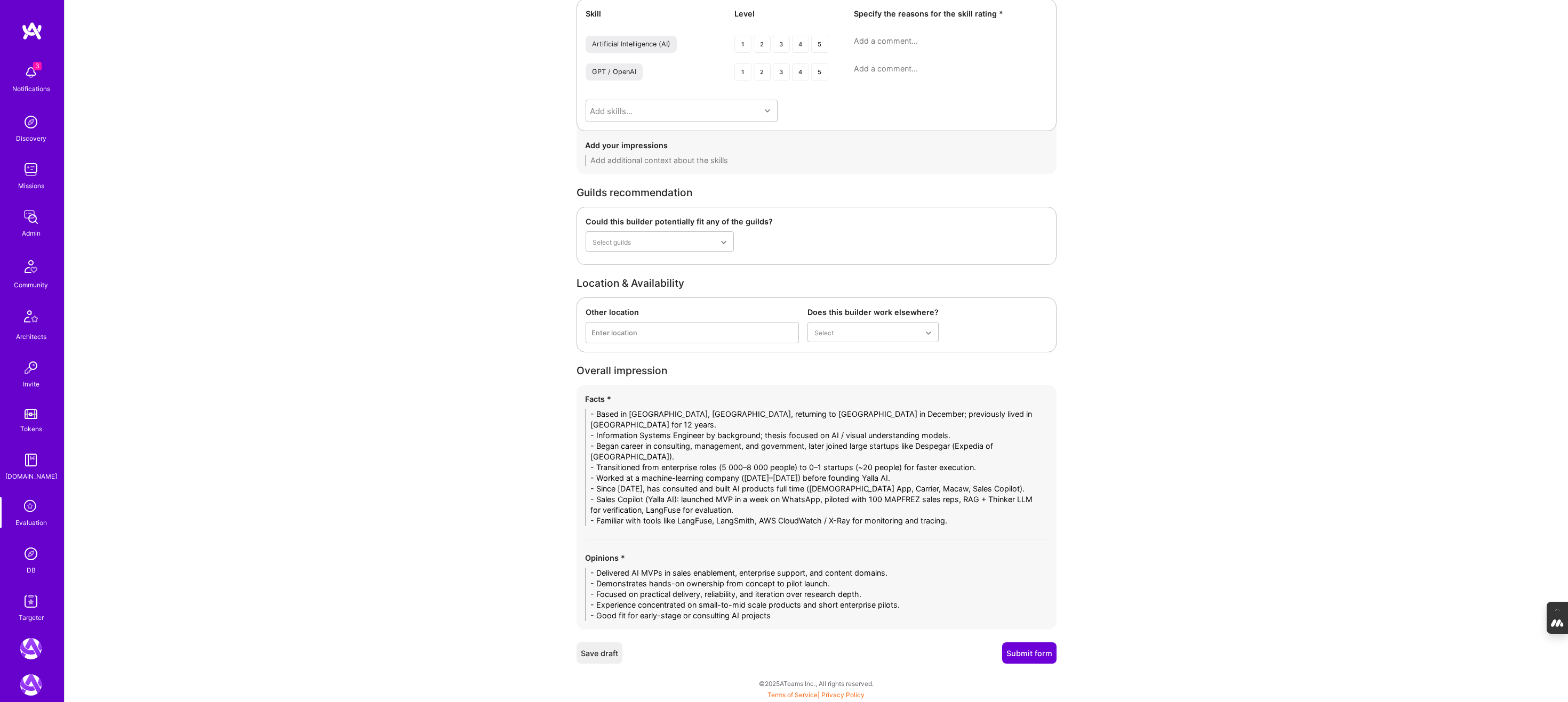
click at [1025, 650] on button "Submit form" at bounding box center [1029, 653] width 55 height 21
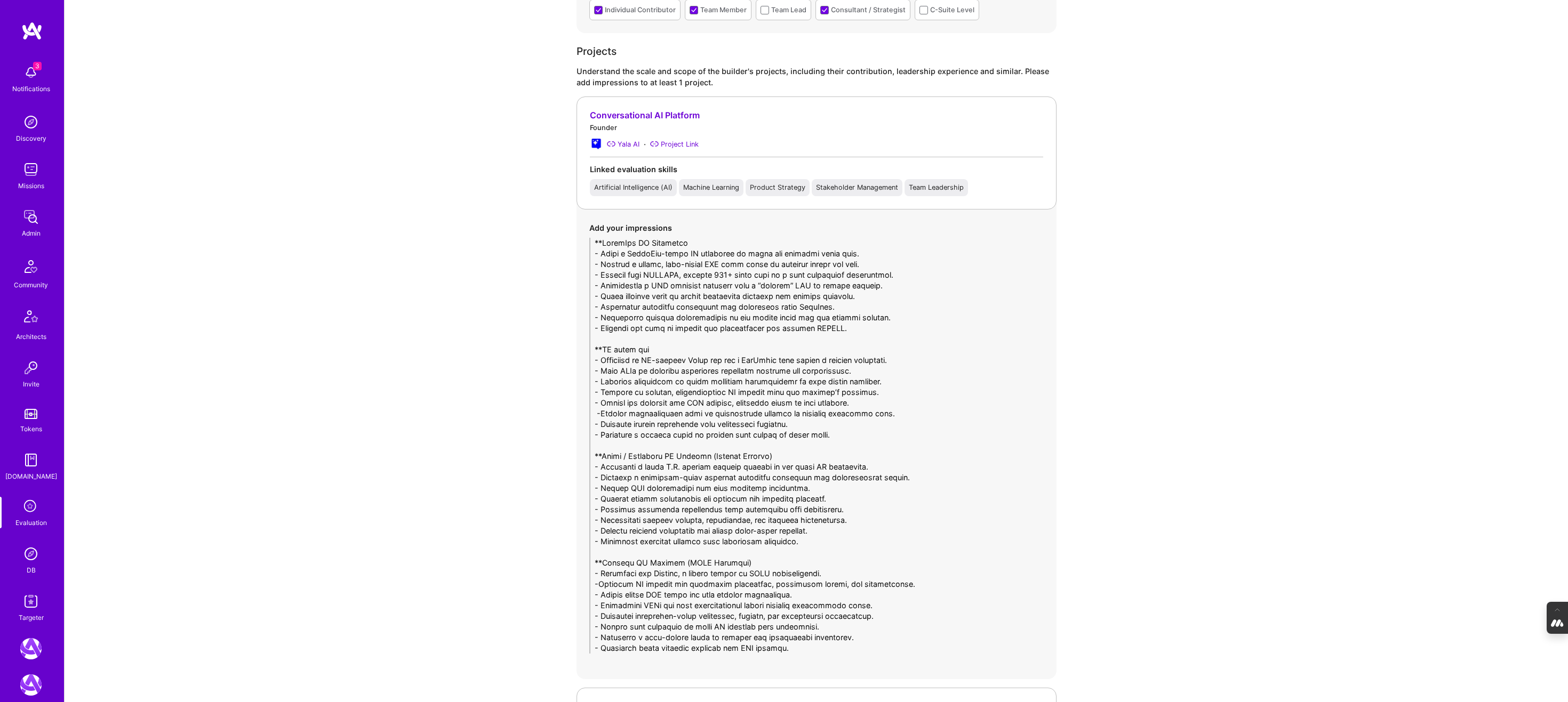
scroll to position [0, 0]
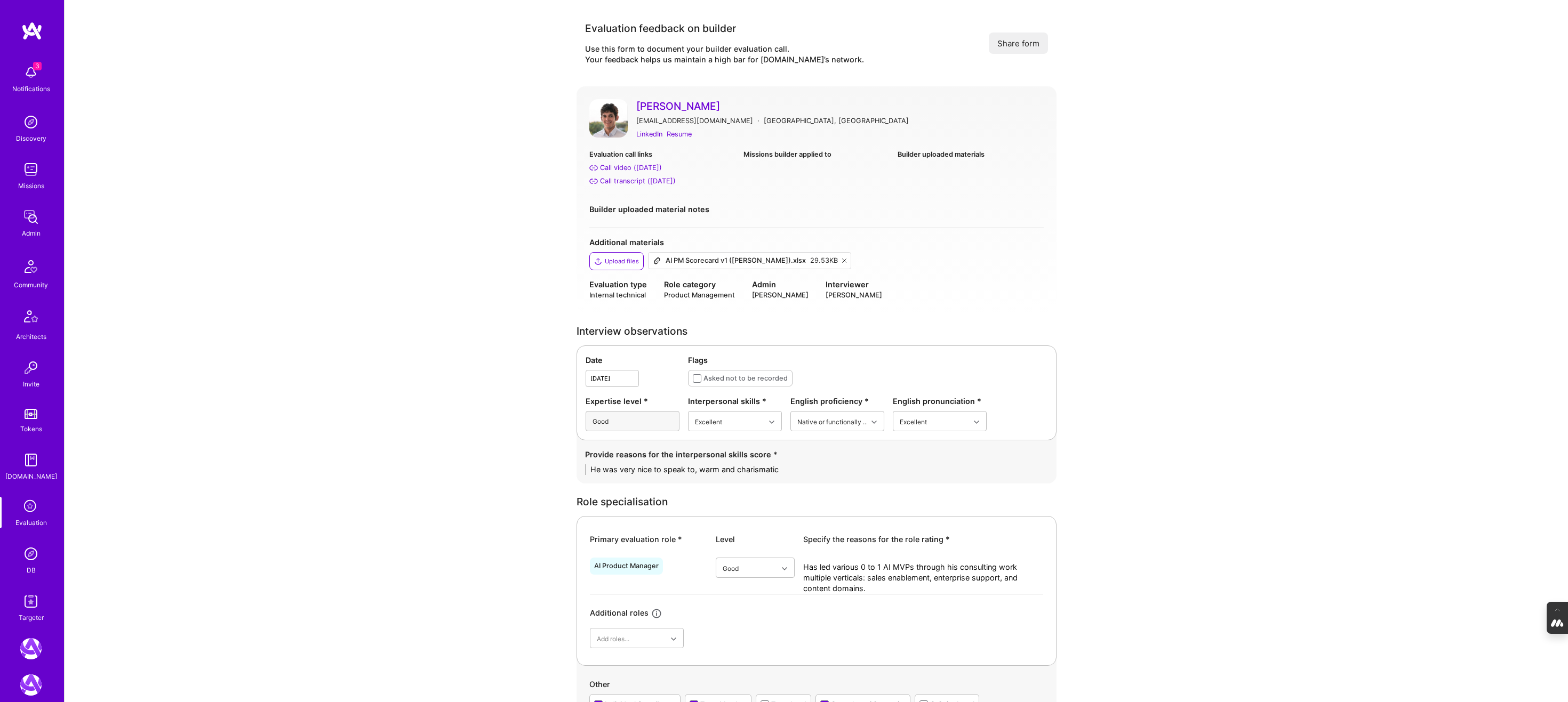
click at [1015, 39] on button "Share form" at bounding box center [1018, 43] width 60 height 21
click at [603, 262] on div "Upload files" at bounding box center [616, 261] width 55 height 18
click at [1015, 46] on button "Share form" at bounding box center [1018, 43] width 60 height 21
click at [1029, 39] on button "Share form" at bounding box center [1018, 43] width 60 height 21
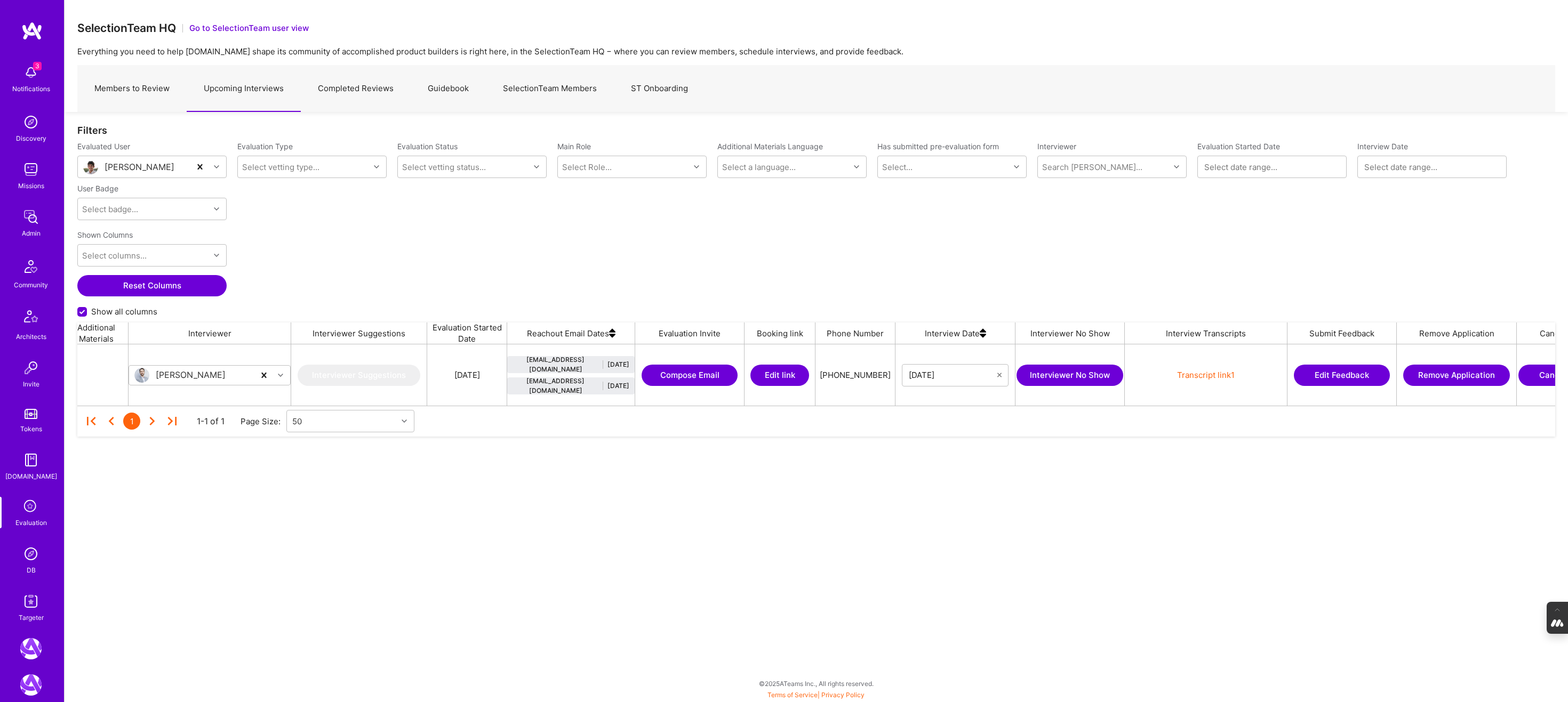
scroll to position [0, 977]
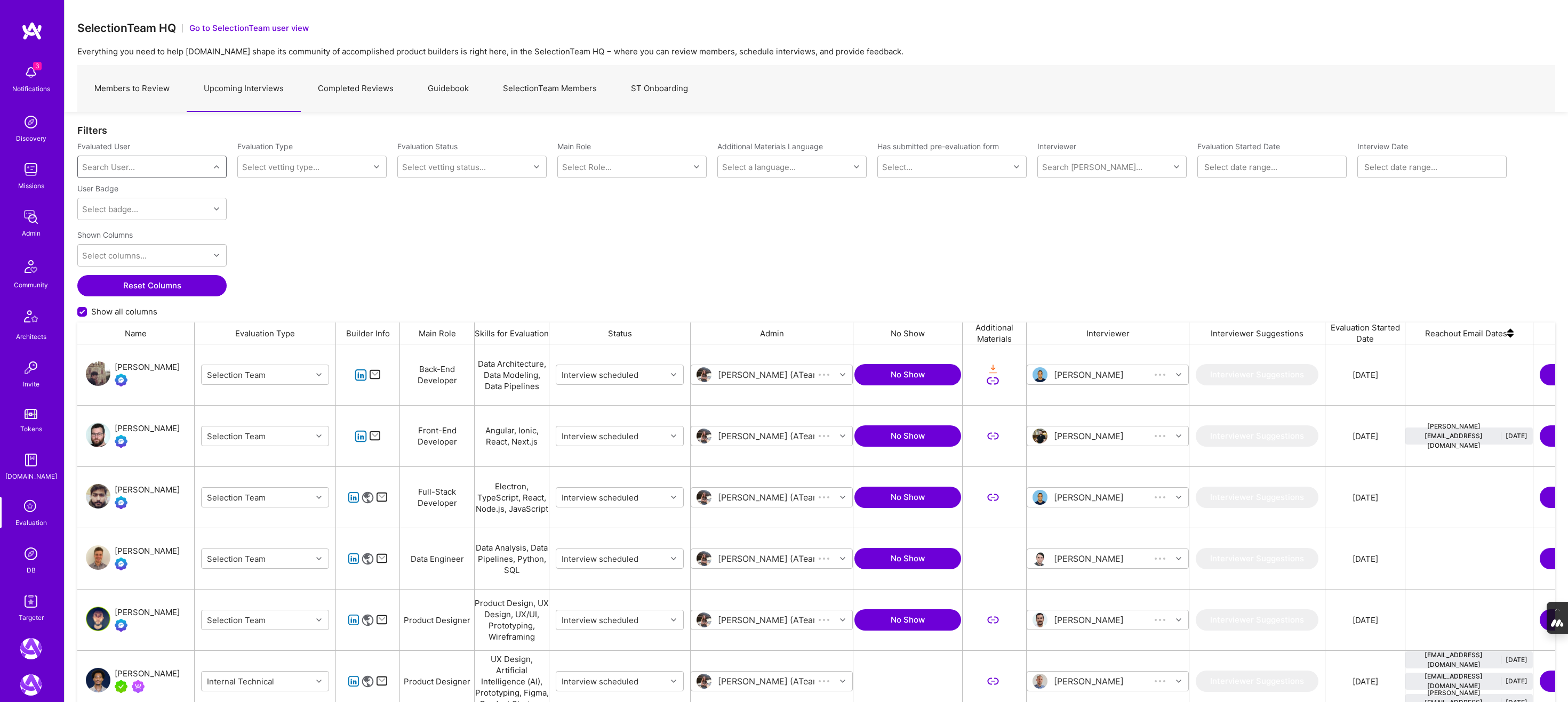
scroll to position [590, 1478]
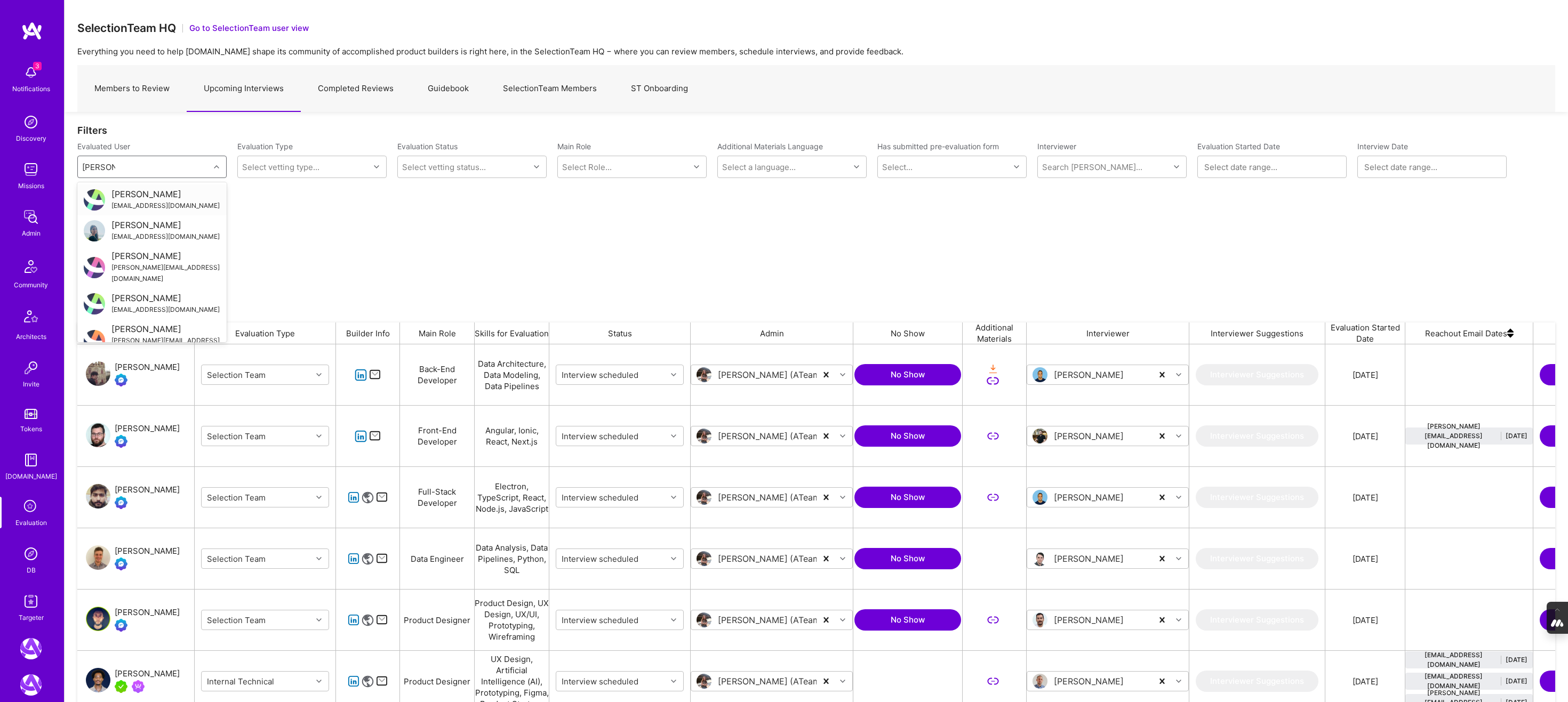
type input "harpreet"
click at [162, 260] on div "Harpreet Kohli" at bounding box center [165, 256] width 109 height 11
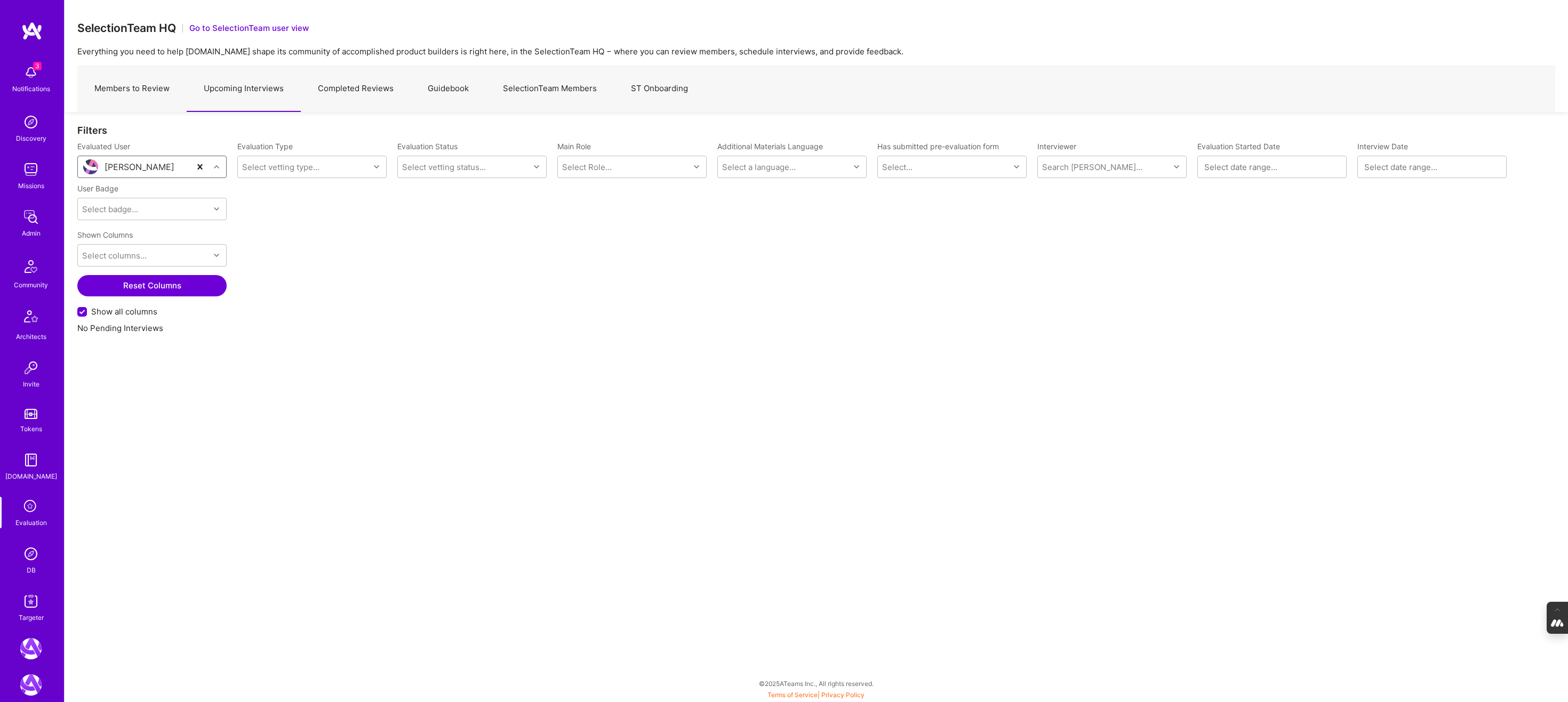
click at [356, 86] on link "Completed Reviews" at bounding box center [355, 89] width 110 height 46
click at [115, 169] on div "Search User..." at bounding box center [108, 167] width 53 height 11
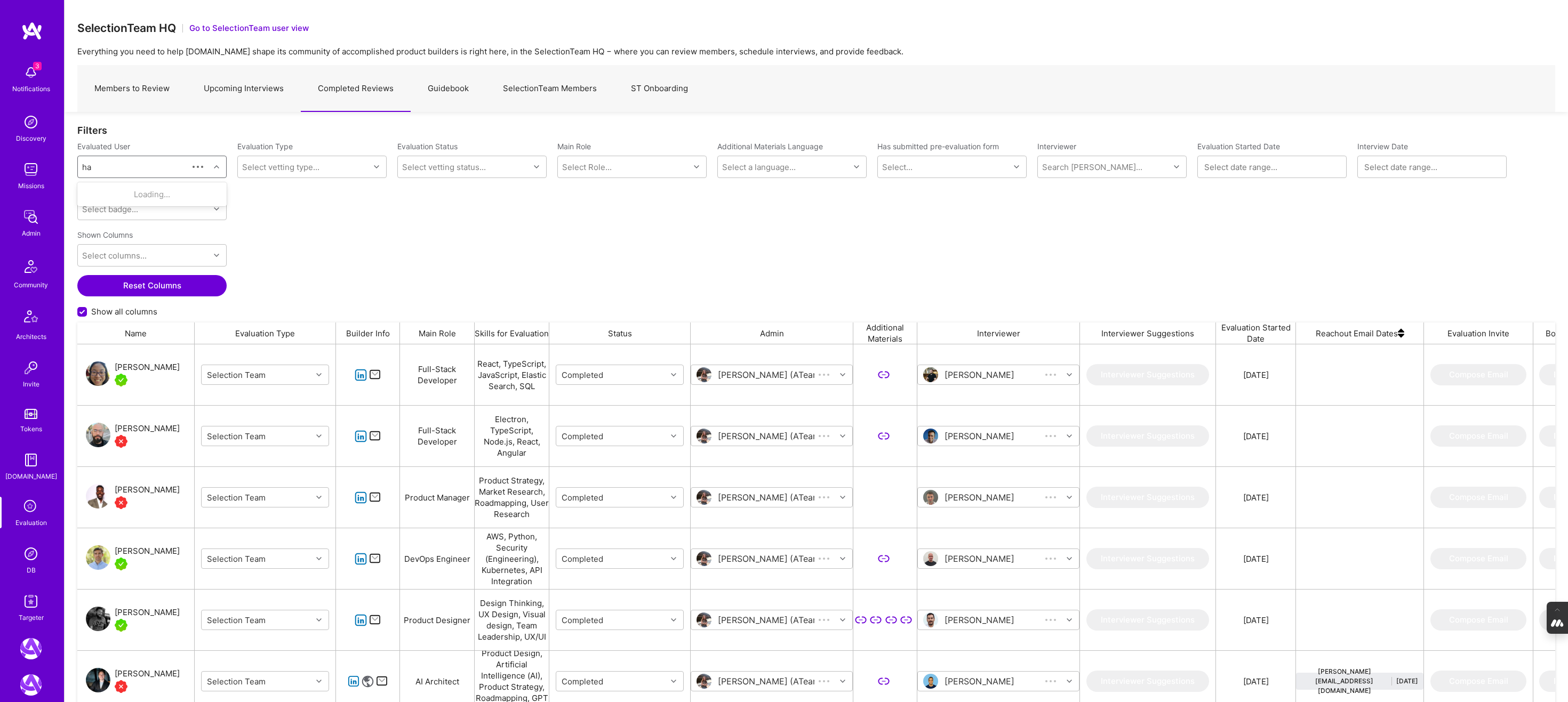
scroll to position [590, 1478]
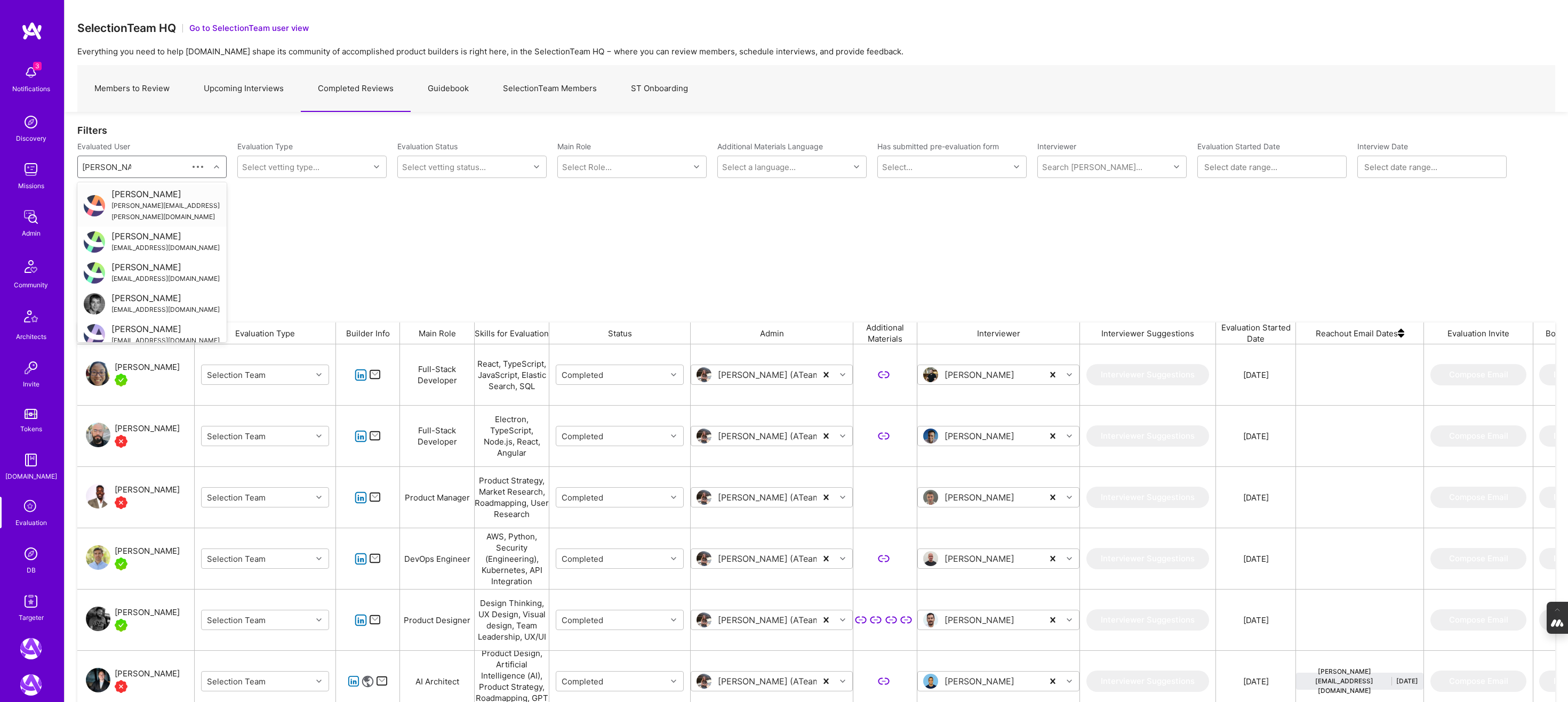
type input "harpreet kohli"
click at [167, 231] on div "Harpreet kohli" at bounding box center [165, 237] width 109 height 11
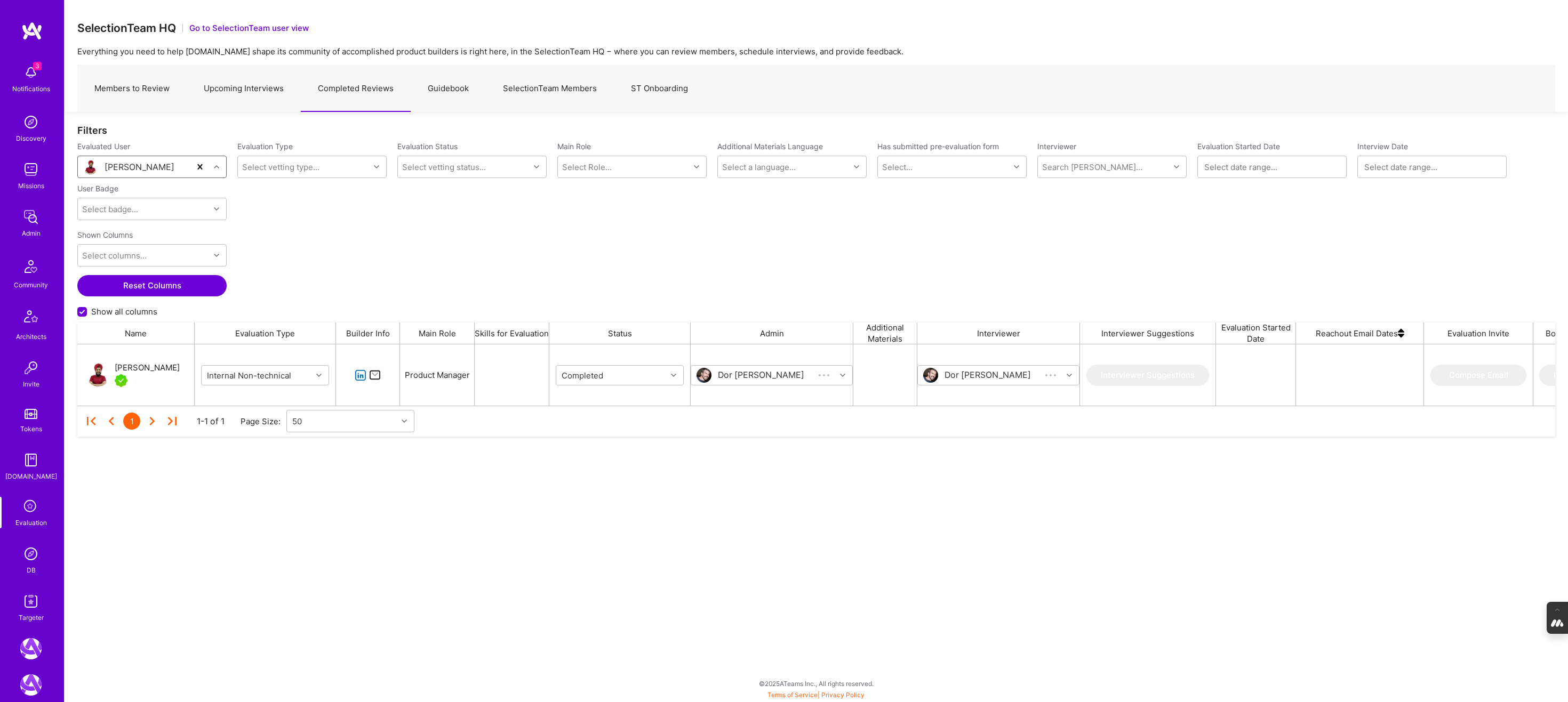
scroll to position [62, 1478]
click at [243, 89] on link "Upcoming Interviews" at bounding box center [244, 89] width 114 height 46
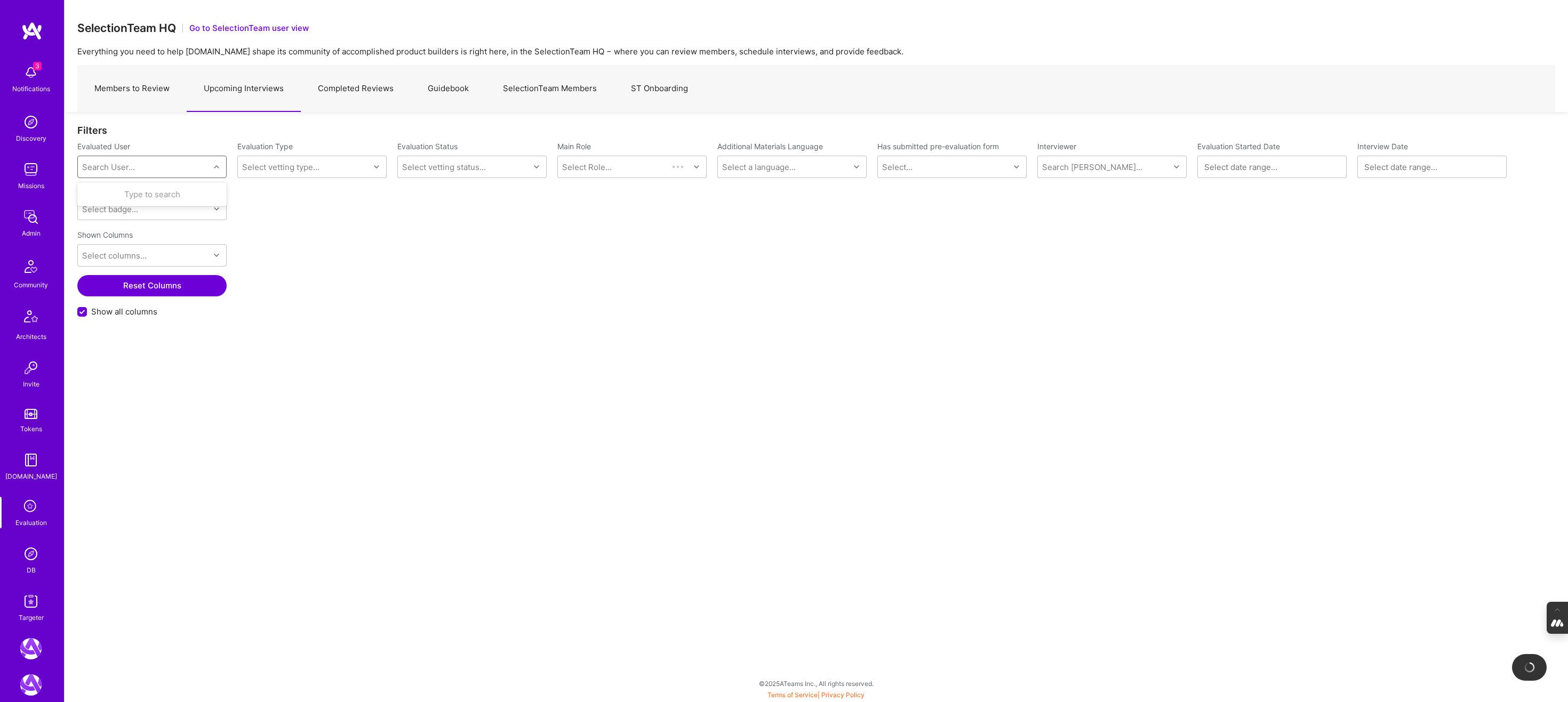
click at [158, 167] on div "Search User..." at bounding box center [144, 167] width 132 height 21
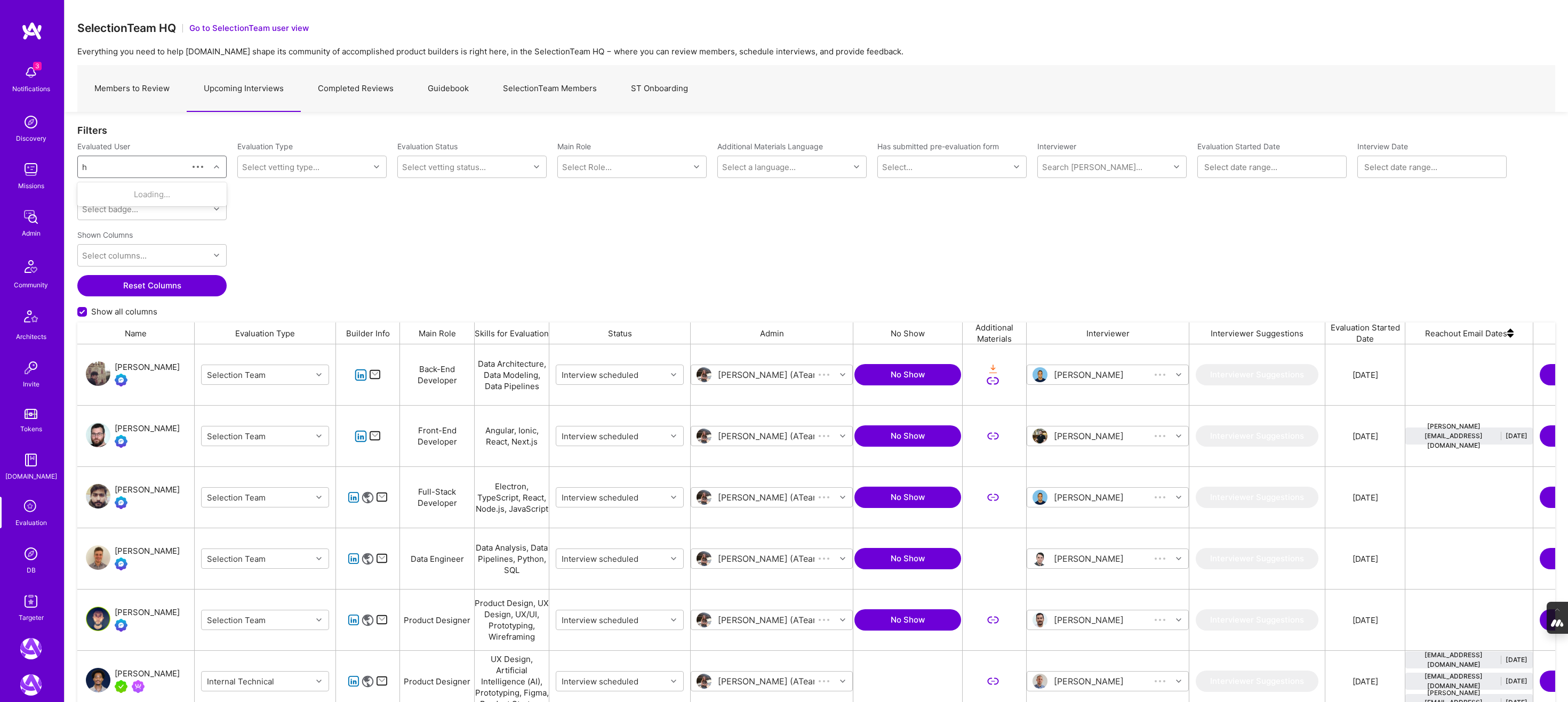
scroll to position [590, 1478]
type input "harpreet kohli"
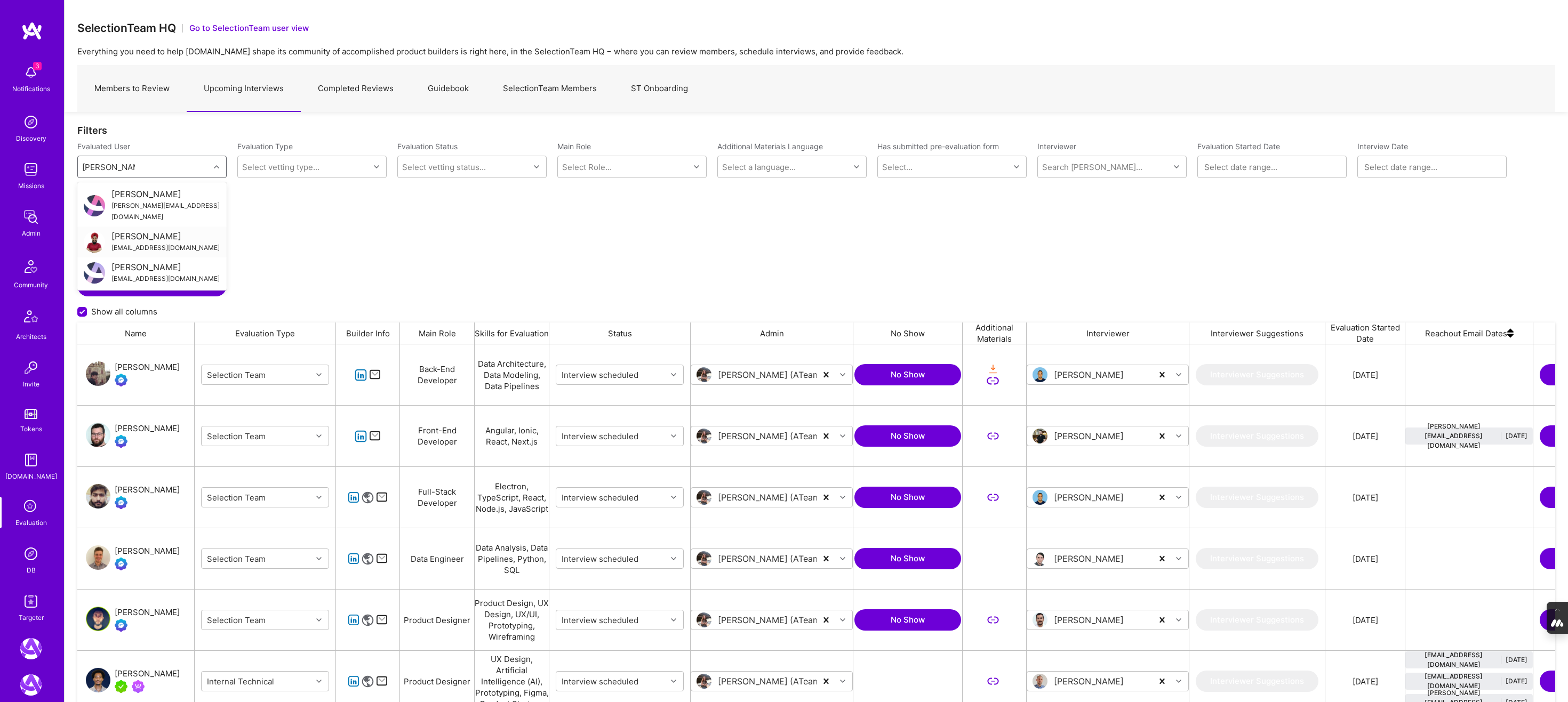
click at [155, 231] on div "Harpreet kohli" at bounding box center [165, 237] width 109 height 11
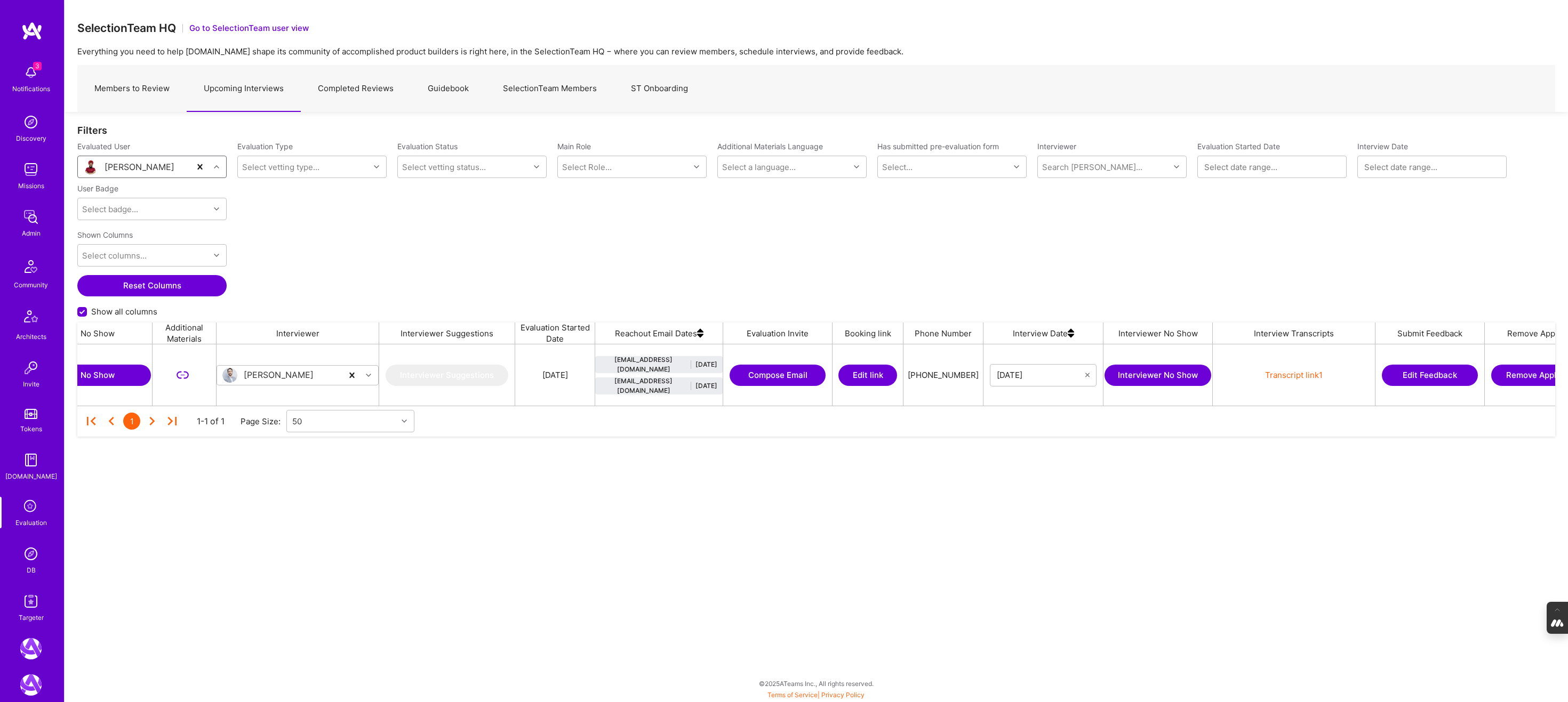
scroll to position [0, 977]
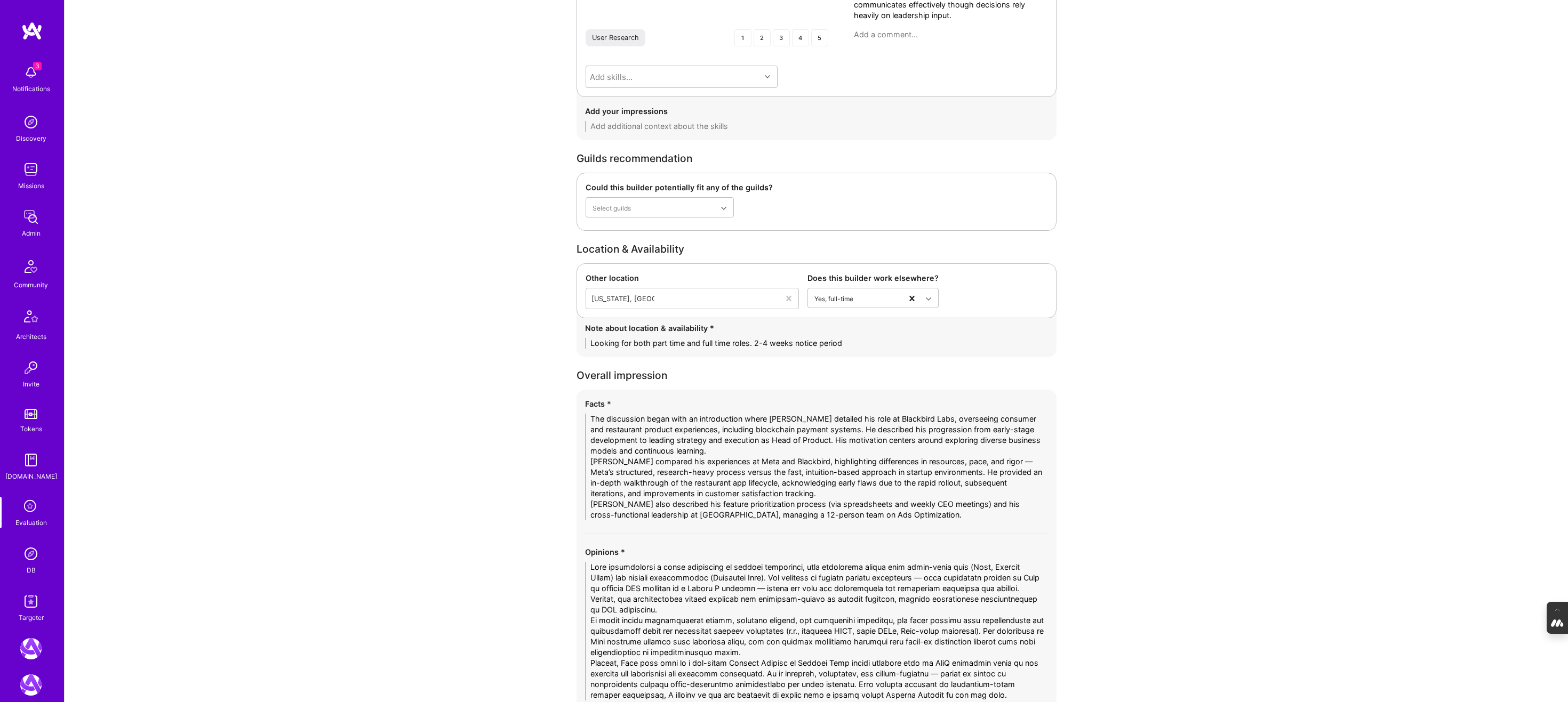
scroll to position [1880, 0]
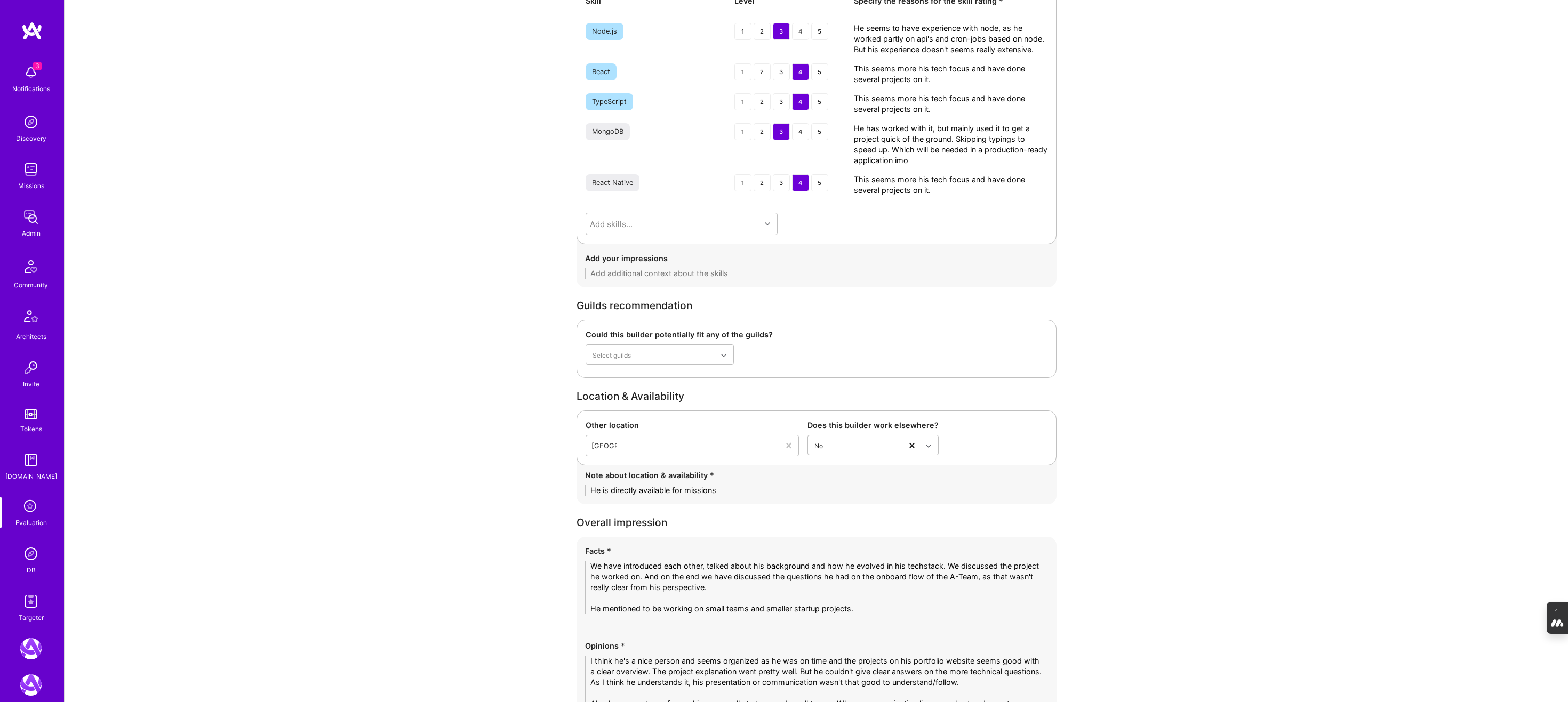
scroll to position [1720, 0]
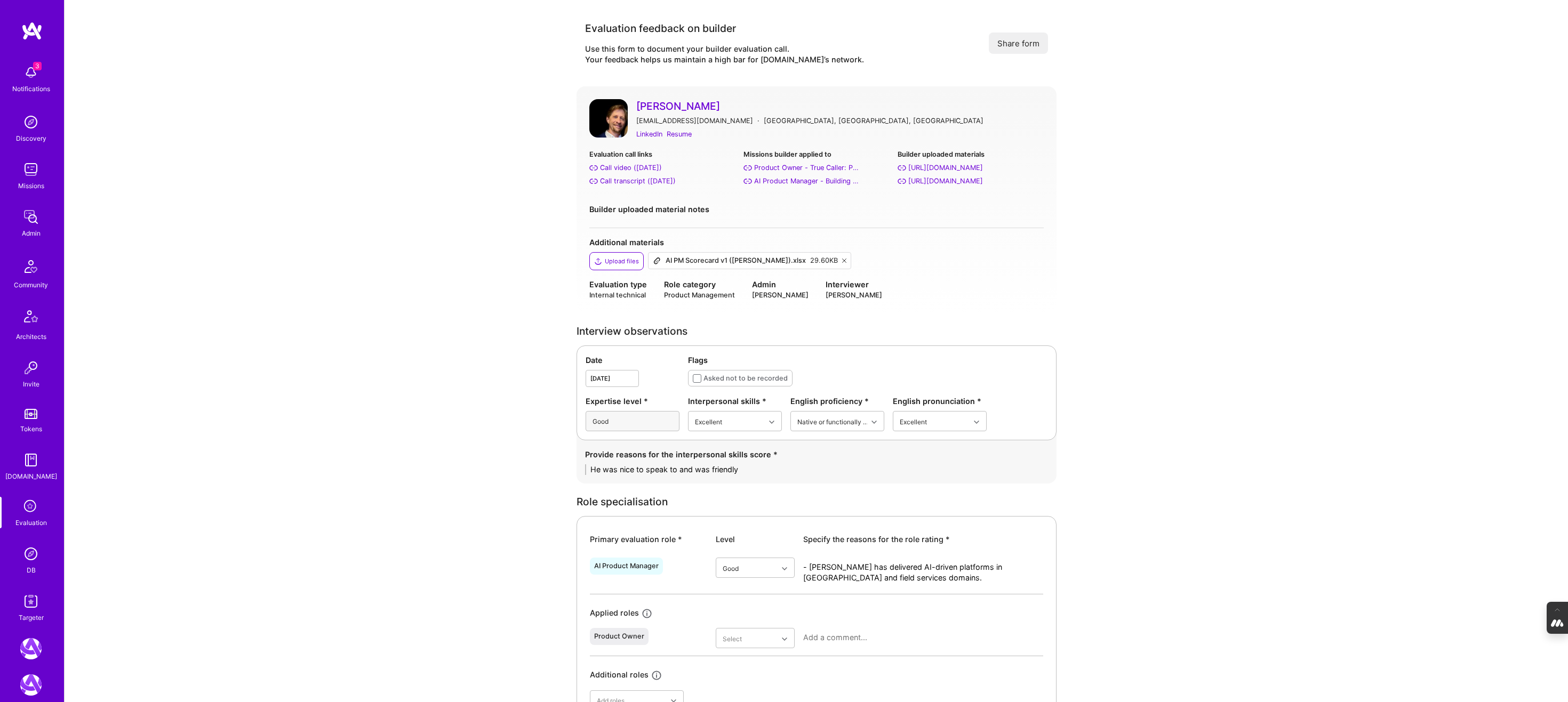
click at [667, 106] on link "David Contini" at bounding box center [840, 106] width 408 height 14
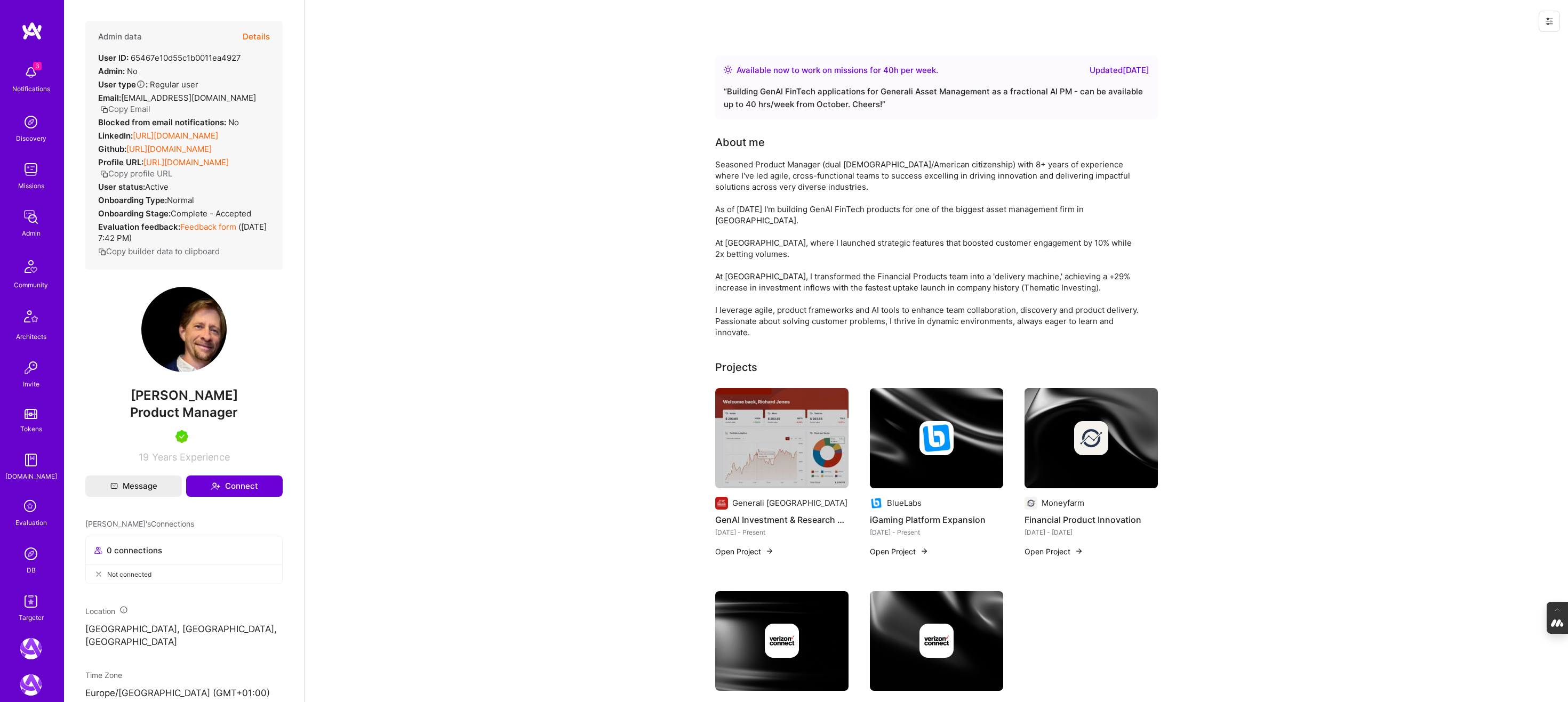
click at [256, 32] on button "Details" at bounding box center [256, 36] width 27 height 31
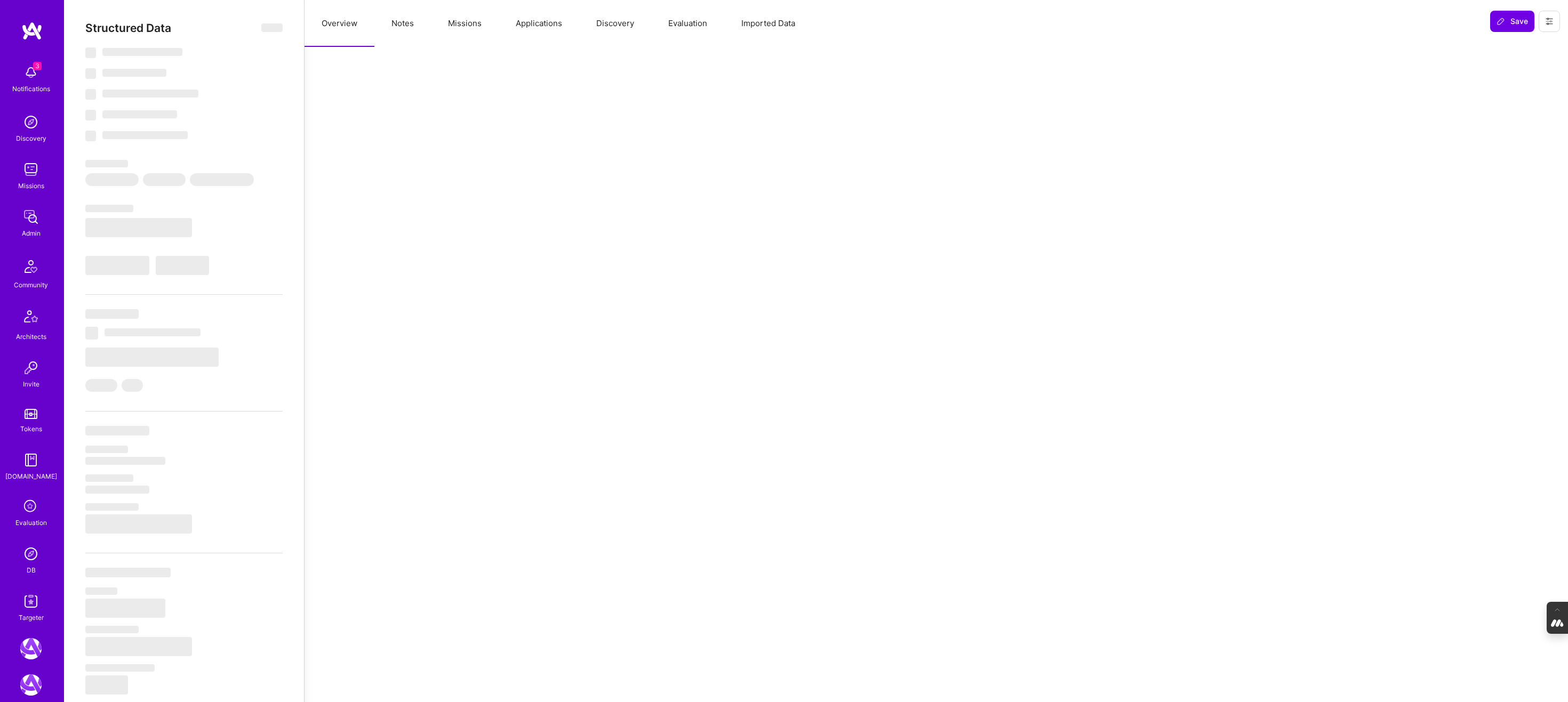
click at [688, 23] on button "Evaluation" at bounding box center [688, 23] width 73 height 47
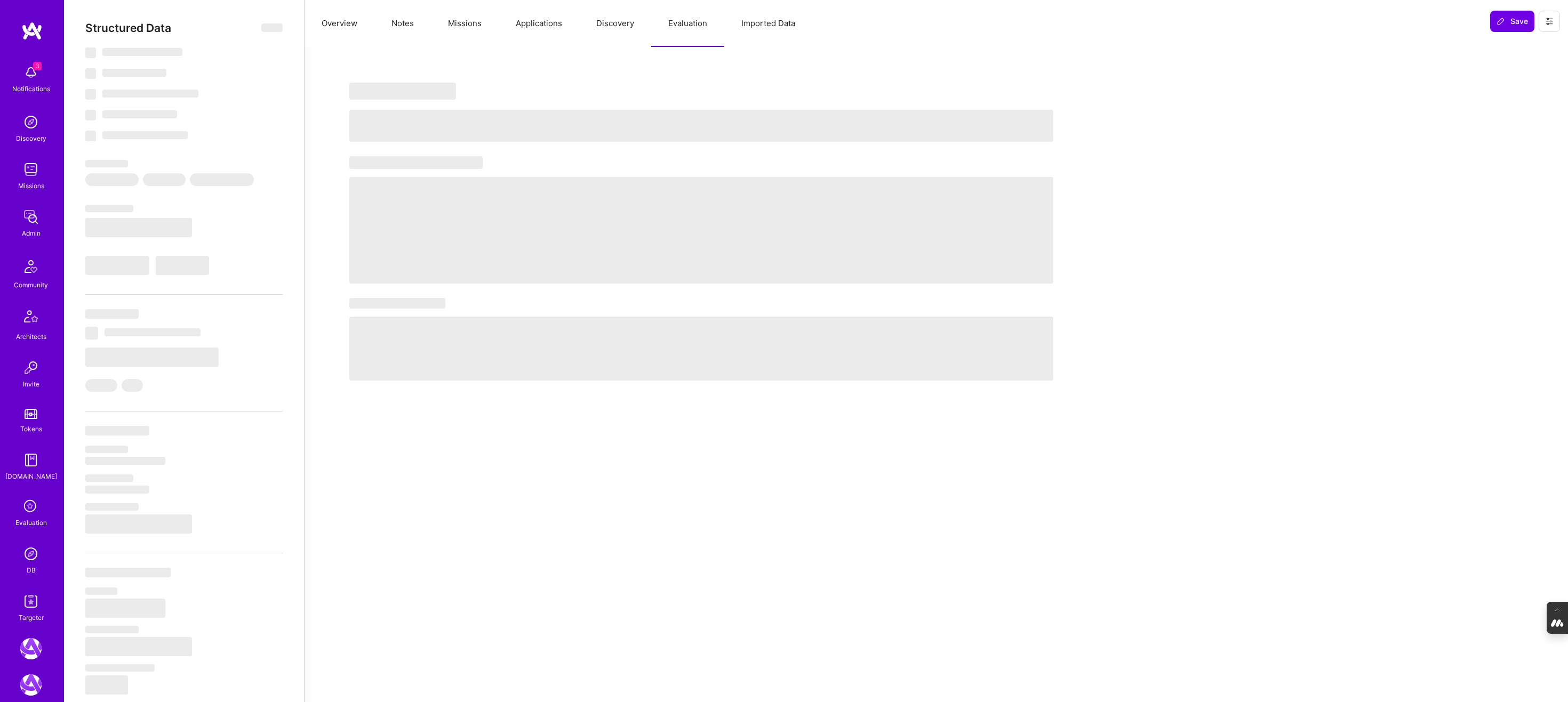
select select "Right Now"
select select "5"
select select "7"
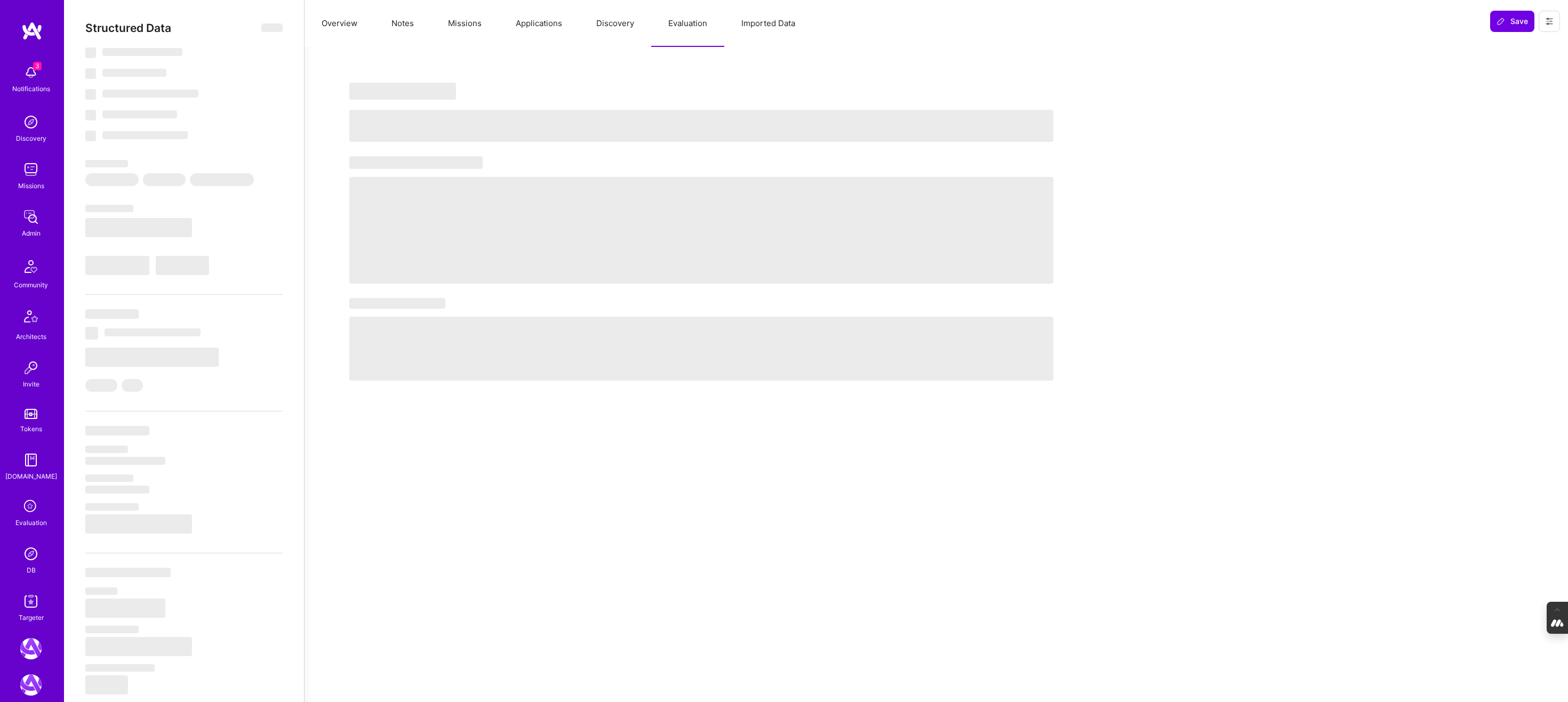
select select "IT"
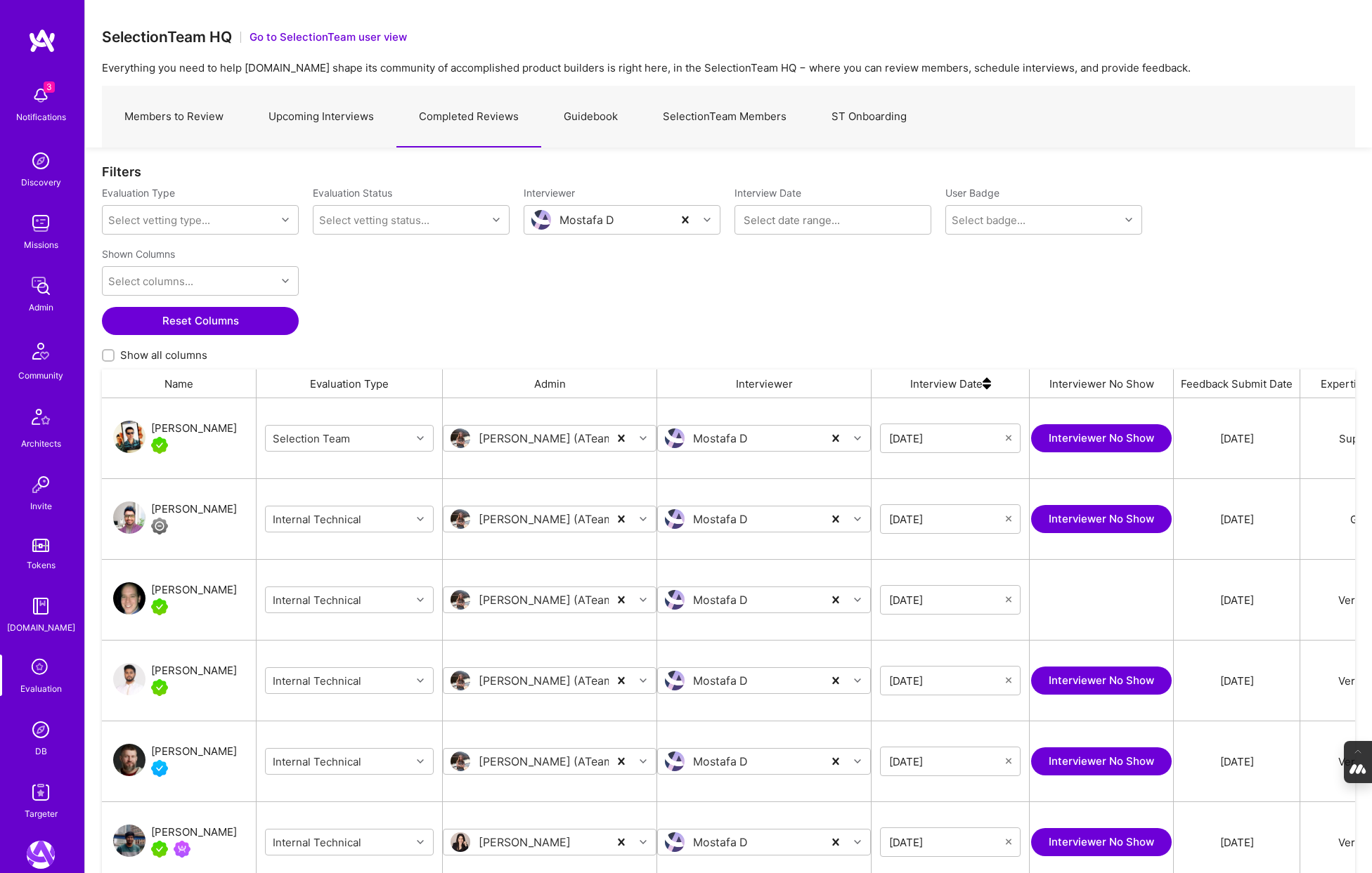
scroll to position [726, 1254]
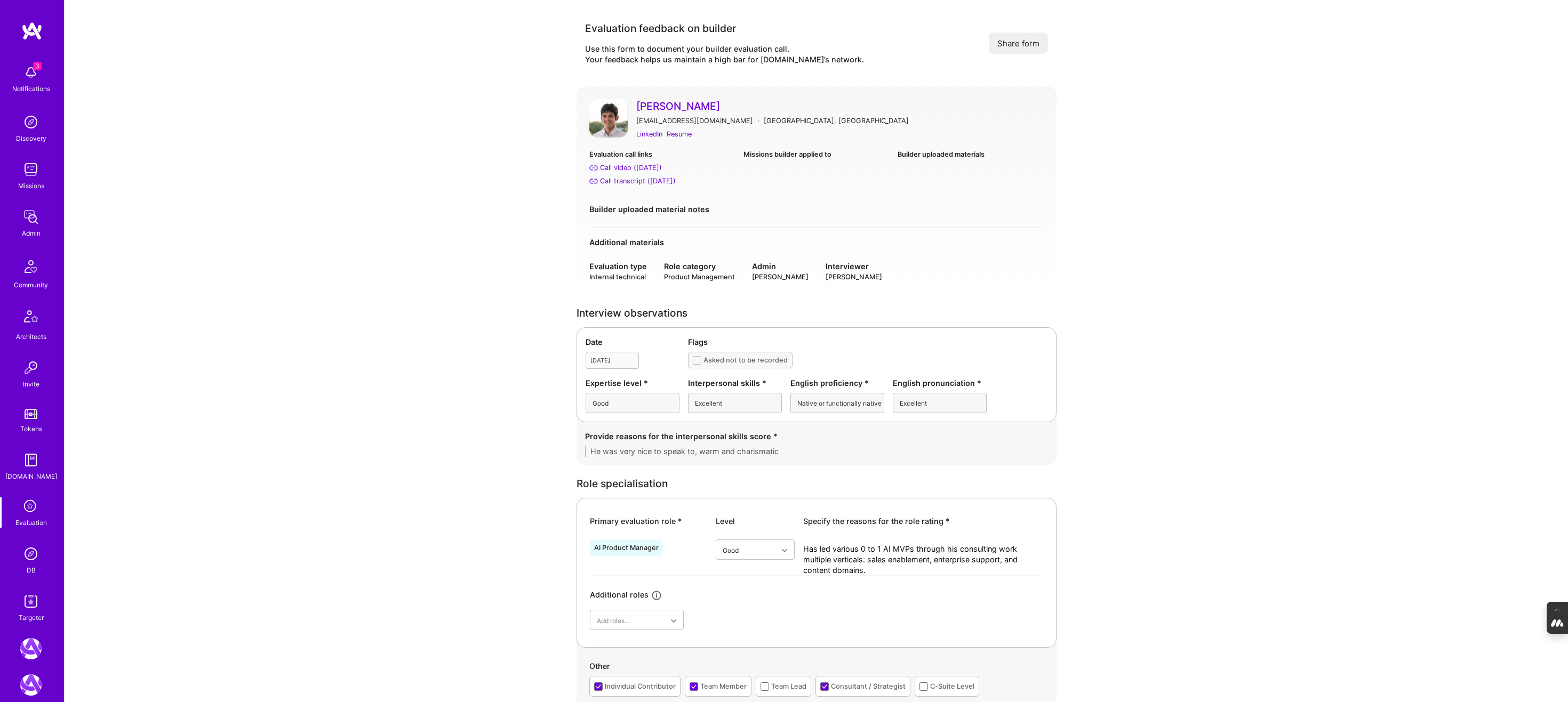
scroll to position [8, 0]
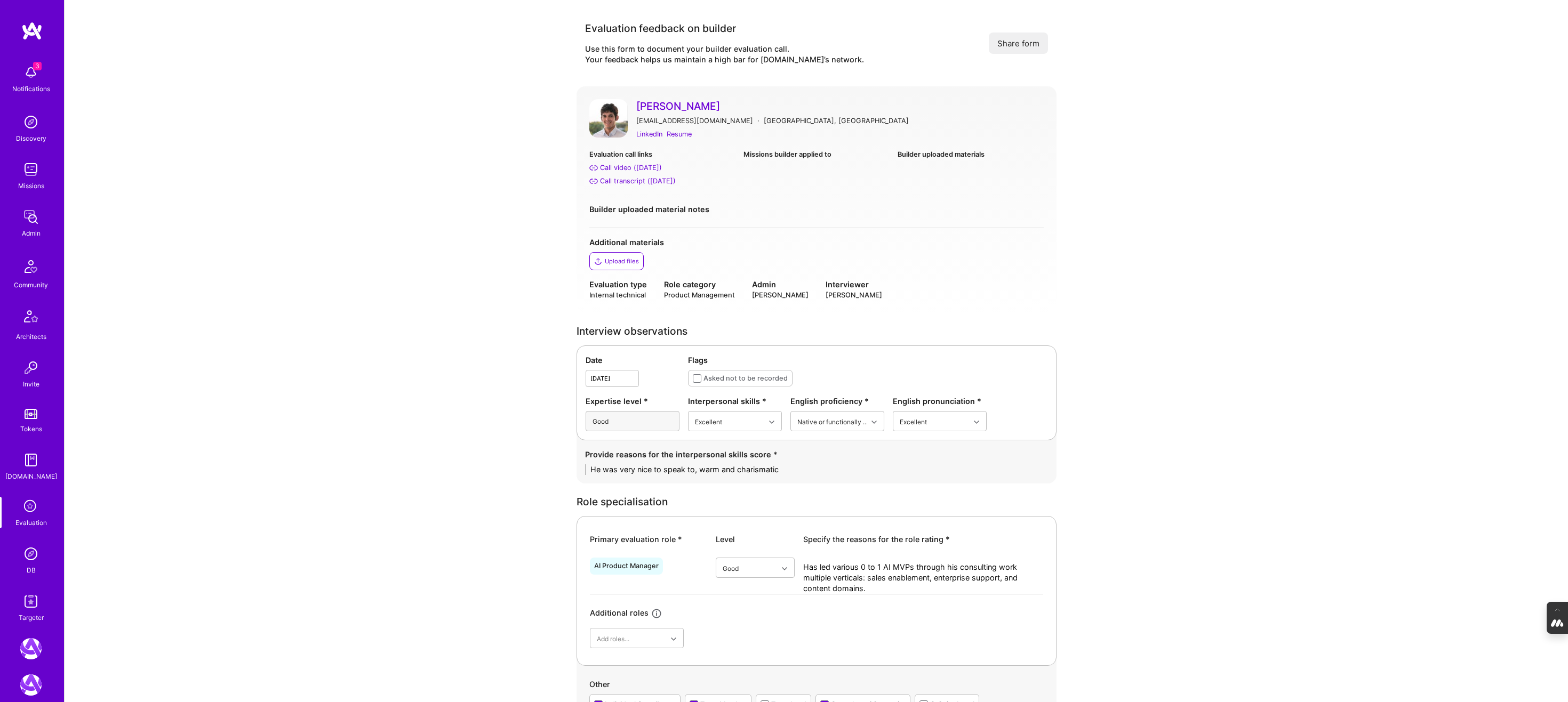
click at [612, 254] on div "Upload files" at bounding box center [616, 261] width 55 height 18
click at [1006, 40] on button "Share form" at bounding box center [1018, 43] width 60 height 21
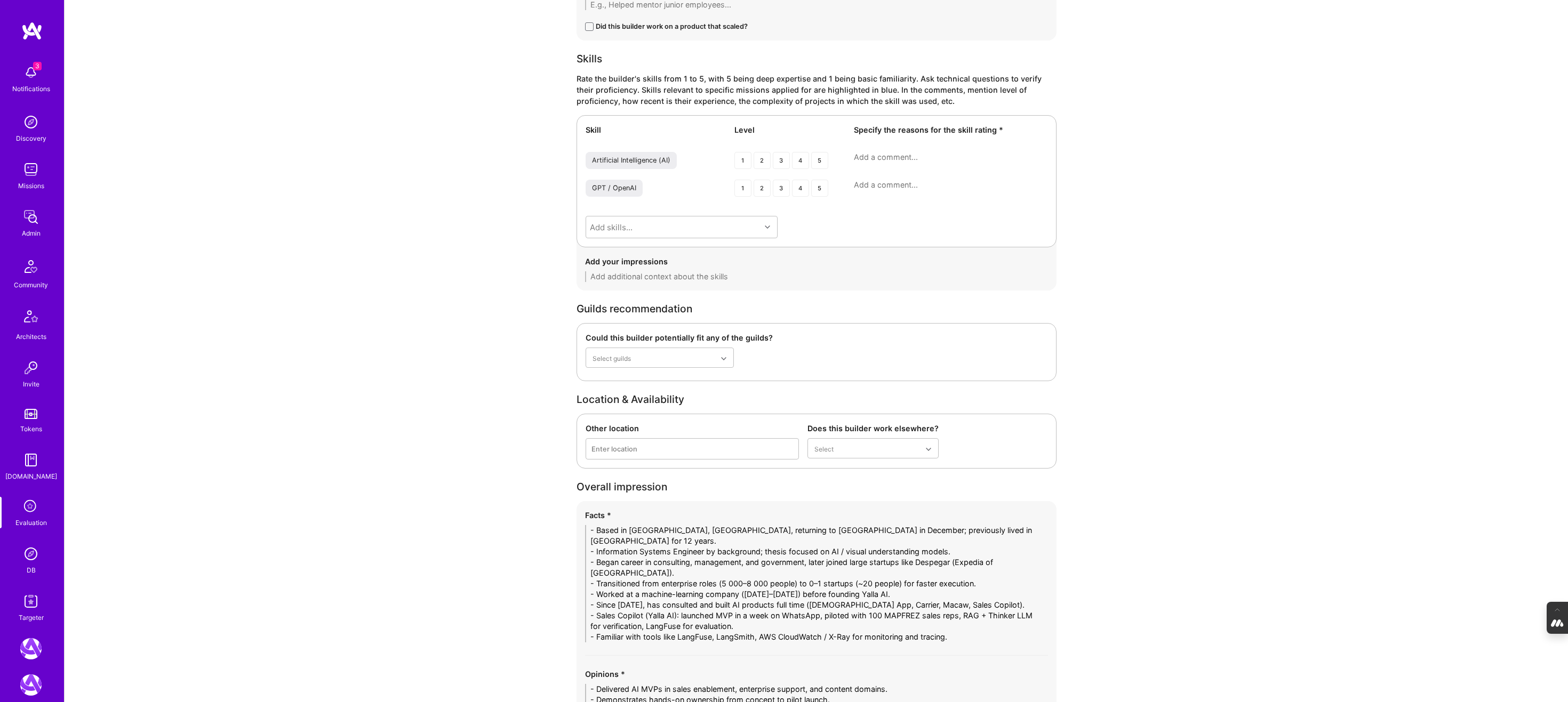
scroll to position [1754, 0]
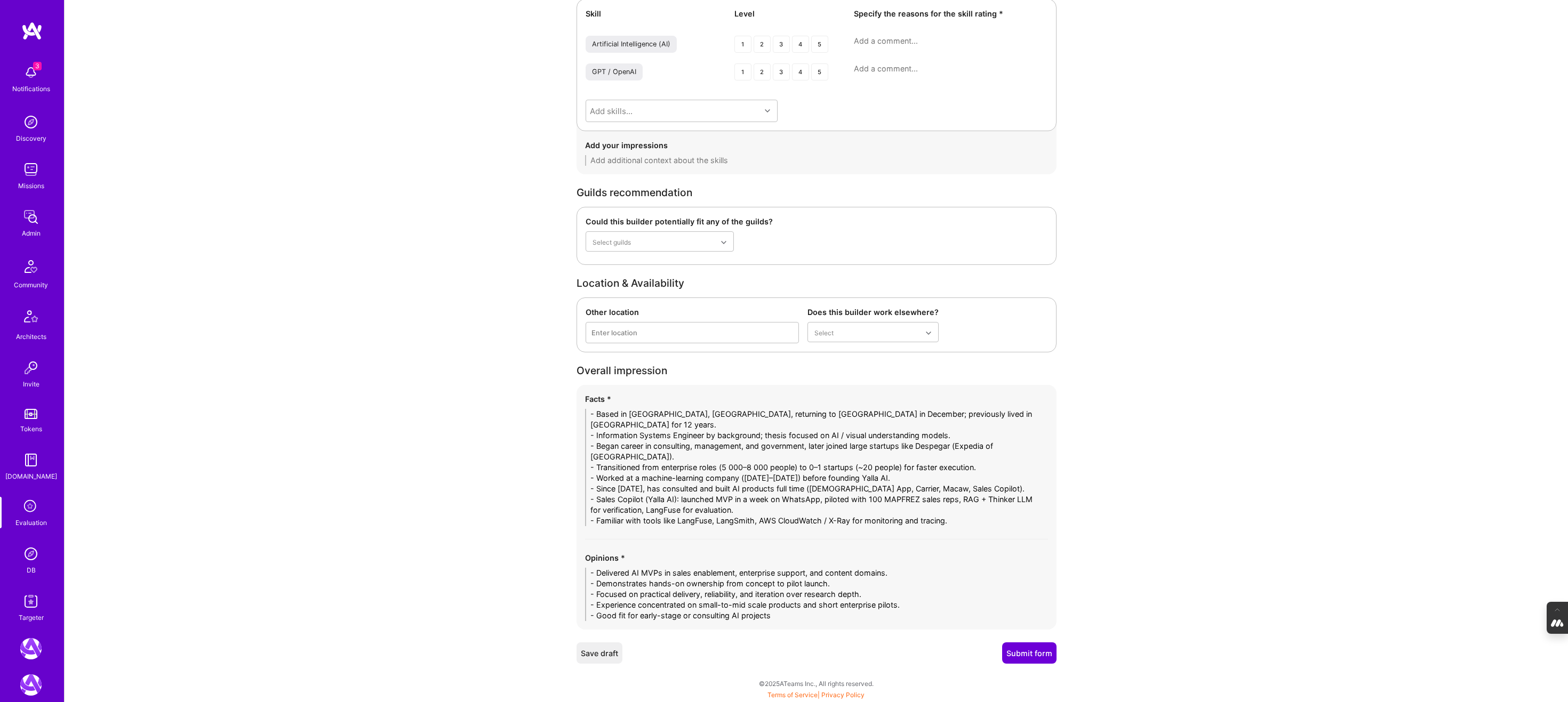
click at [1029, 651] on button "Submit form" at bounding box center [1029, 653] width 55 height 21
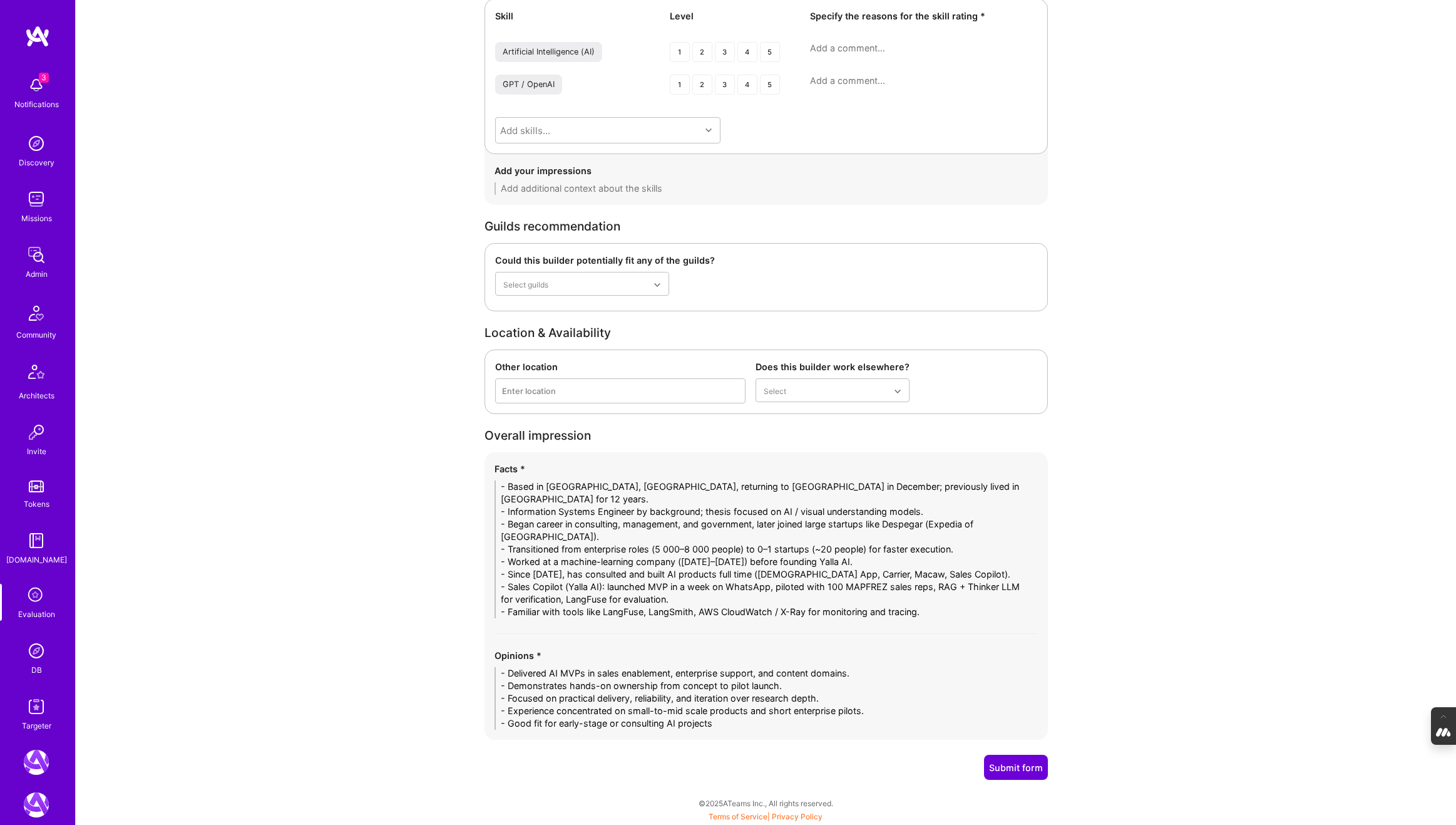
click at [1017, 760] on button "Submit form" at bounding box center [1016, 767] width 64 height 25
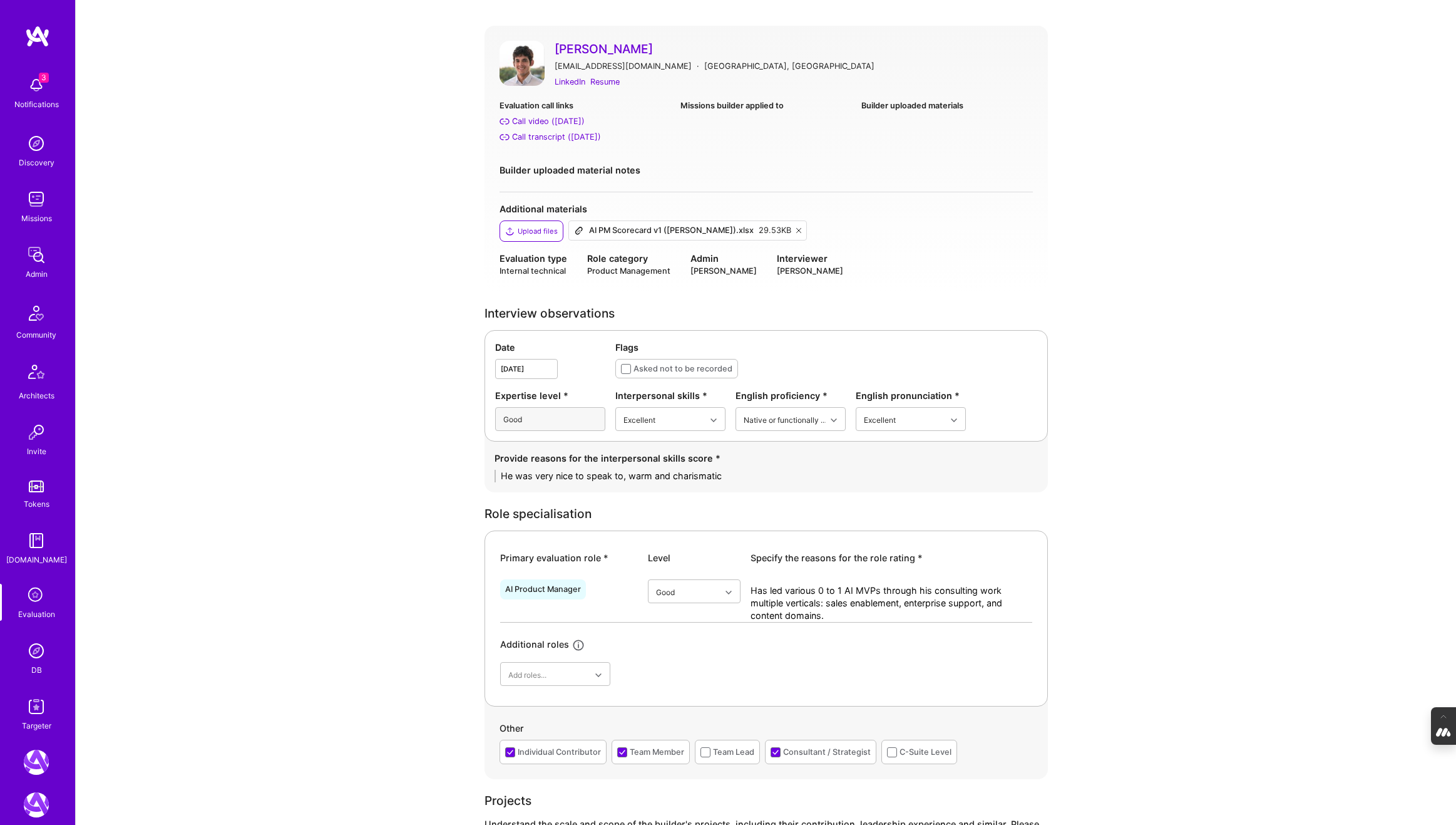
scroll to position [0, 0]
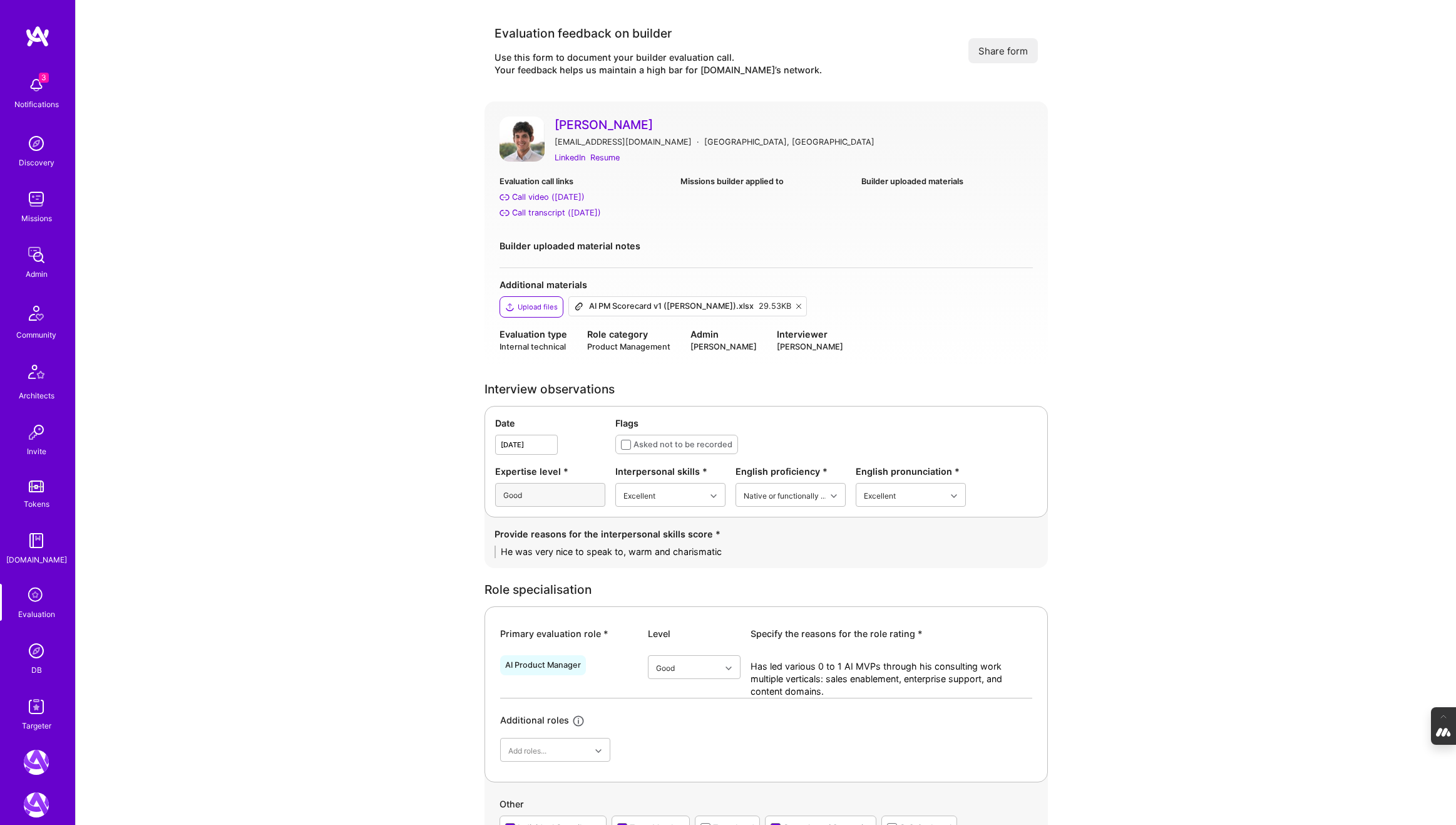
click at [1012, 49] on button "Share form" at bounding box center [1003, 50] width 70 height 25
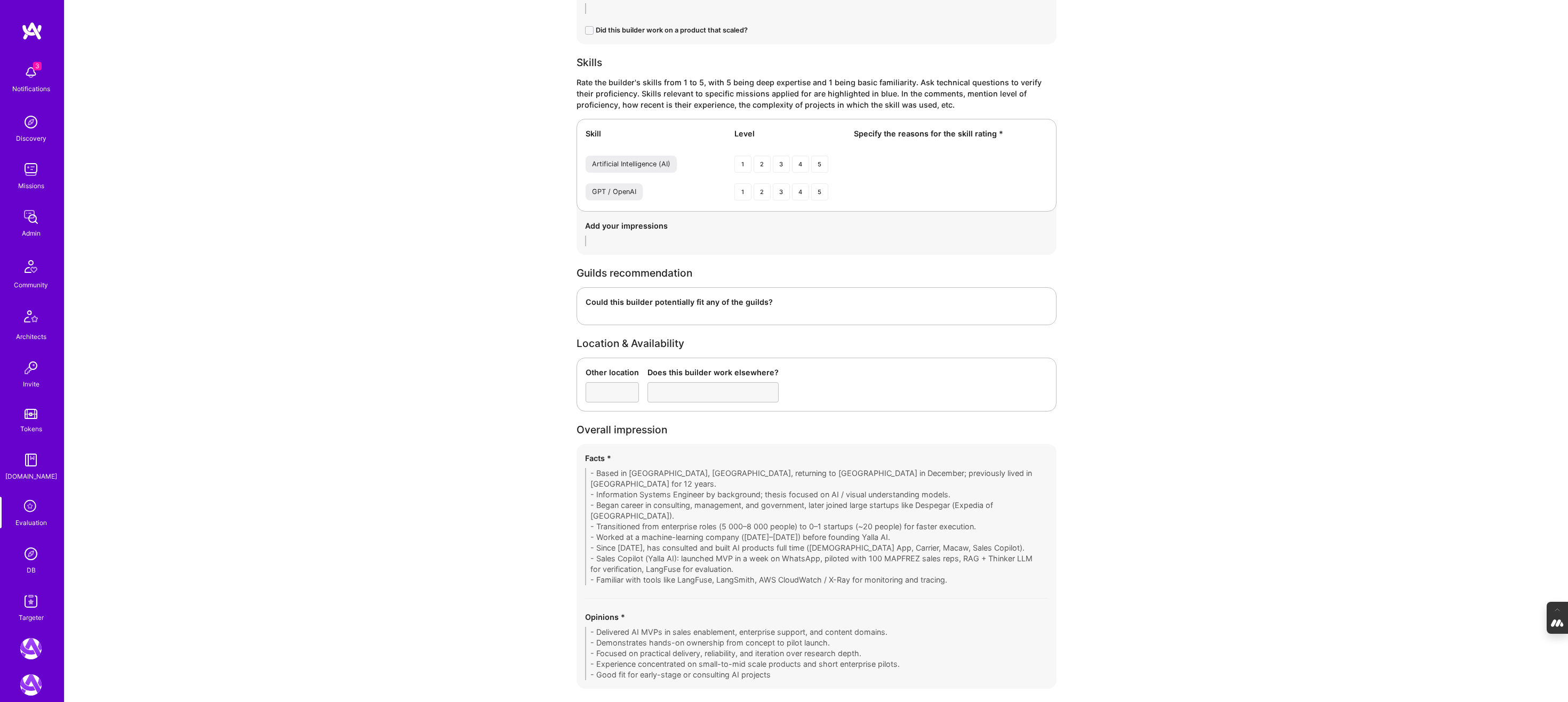
scroll to position [1641, 0]
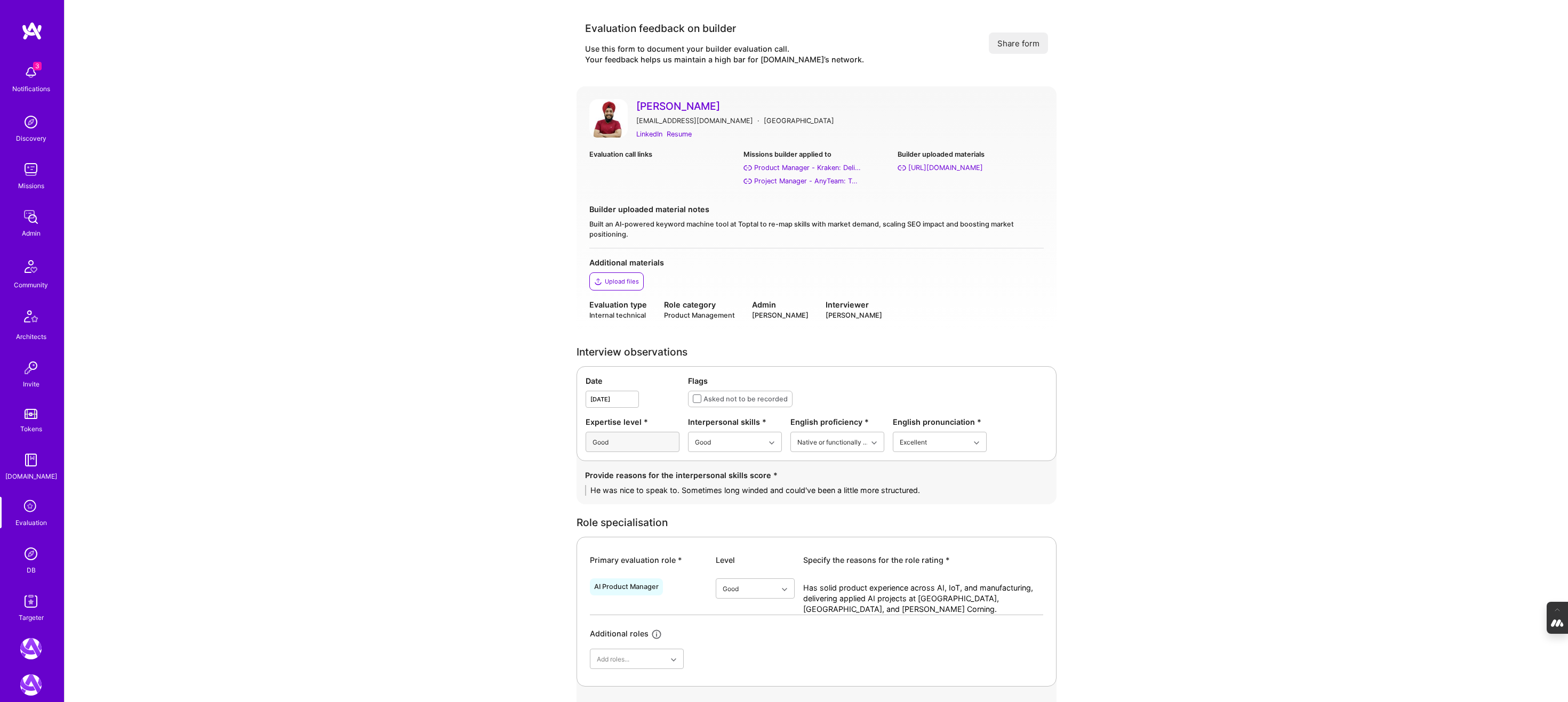
click at [620, 281] on div "Upload files" at bounding box center [621, 281] width 34 height 8
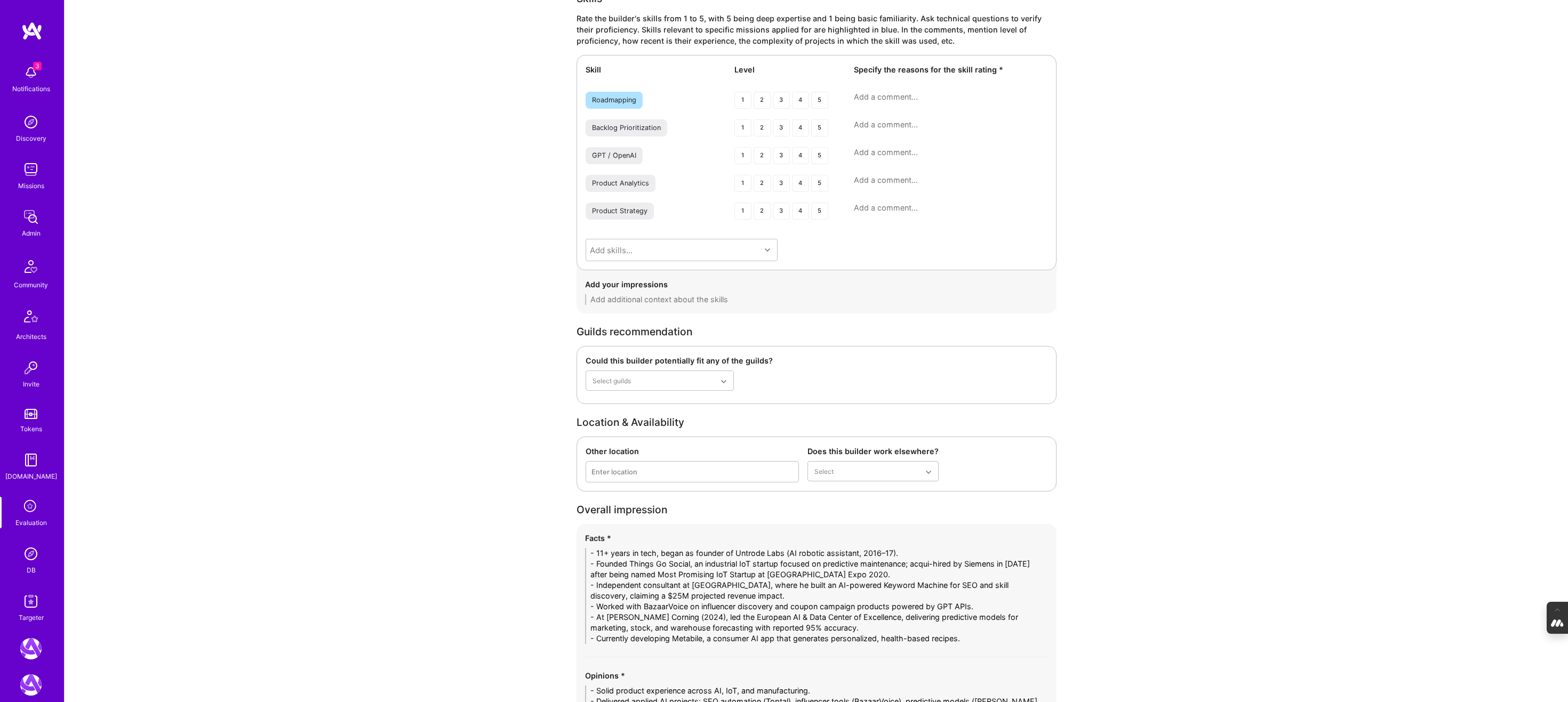
scroll to position [1798, 0]
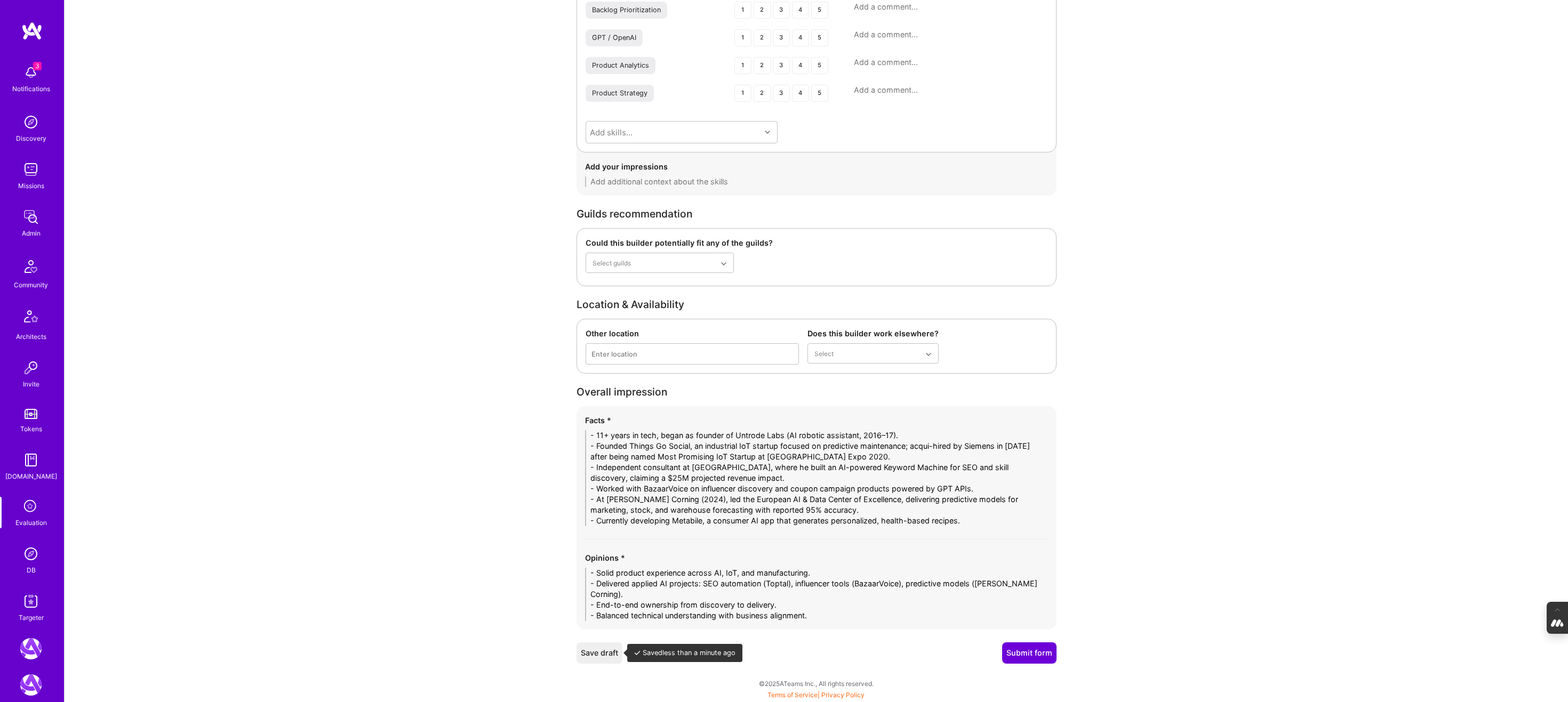
click at [598, 654] on button "Save draft" at bounding box center [599, 653] width 46 height 21
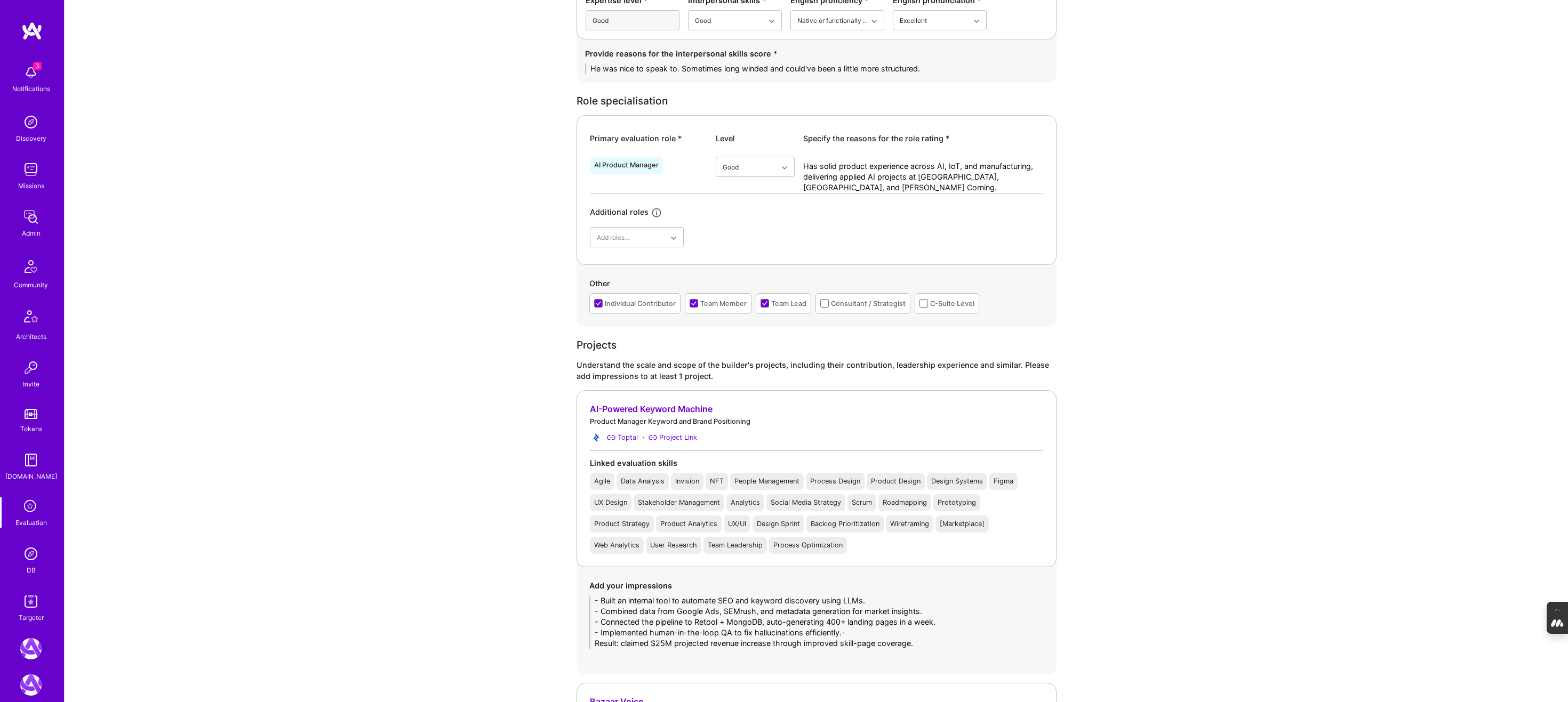
scroll to position [0, 0]
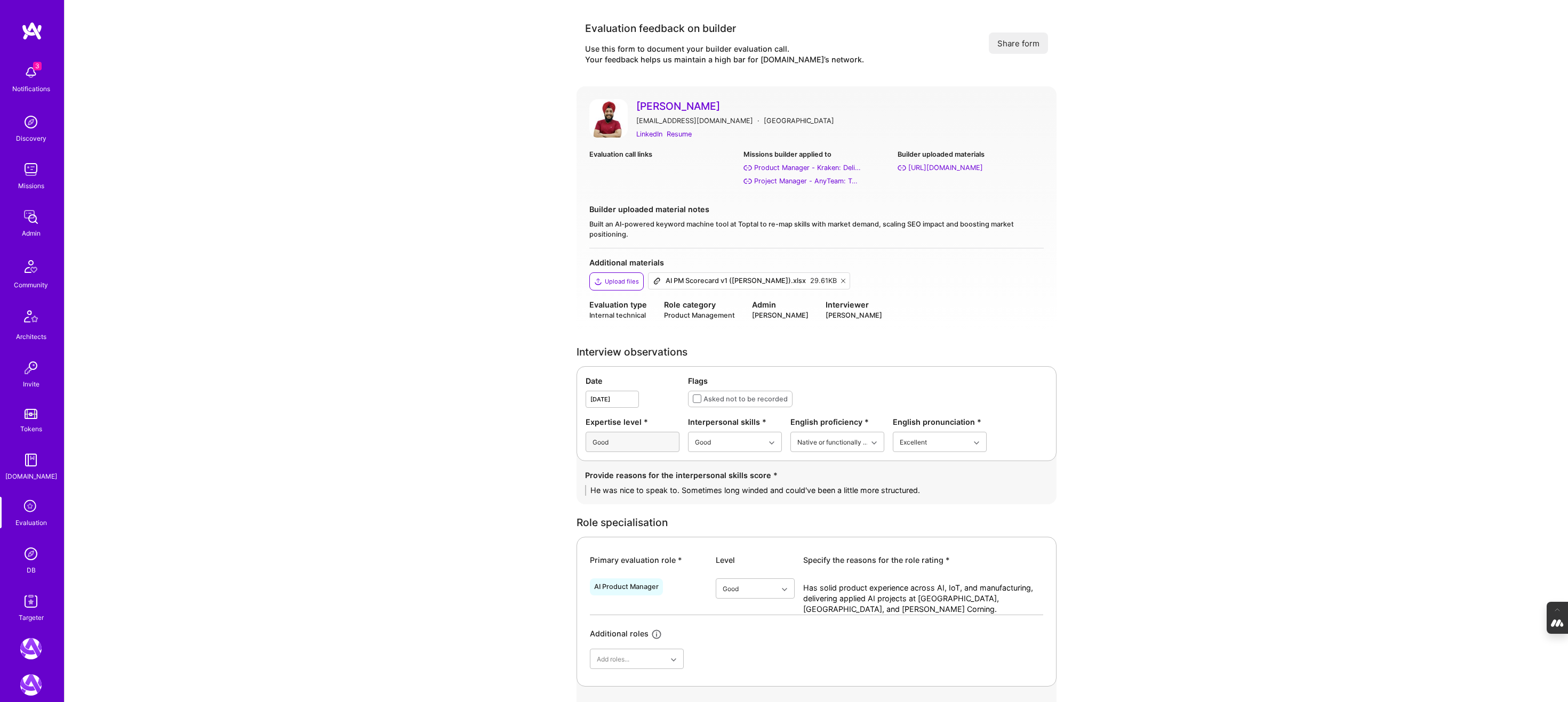
click at [1032, 42] on button "Share form" at bounding box center [1018, 43] width 60 height 21
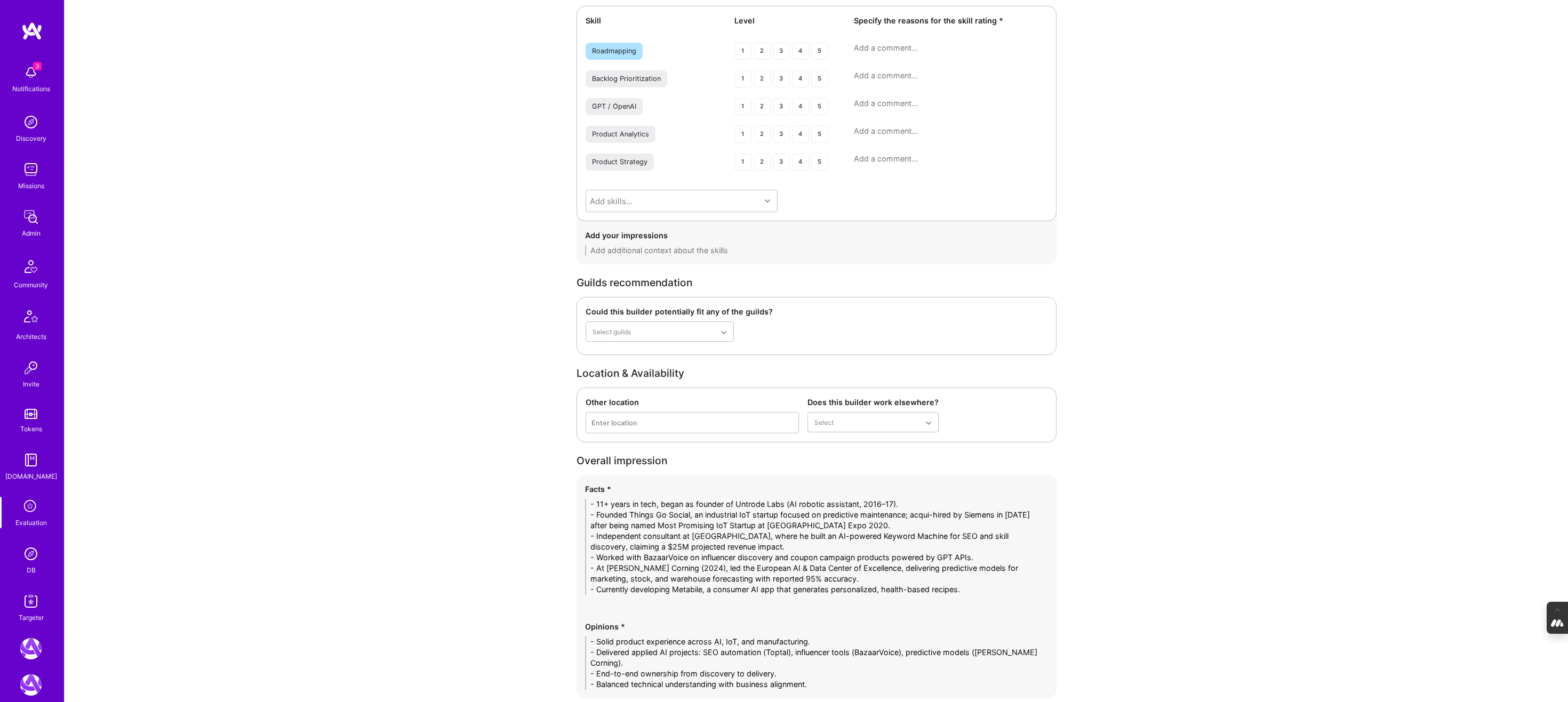
scroll to position [1798, 0]
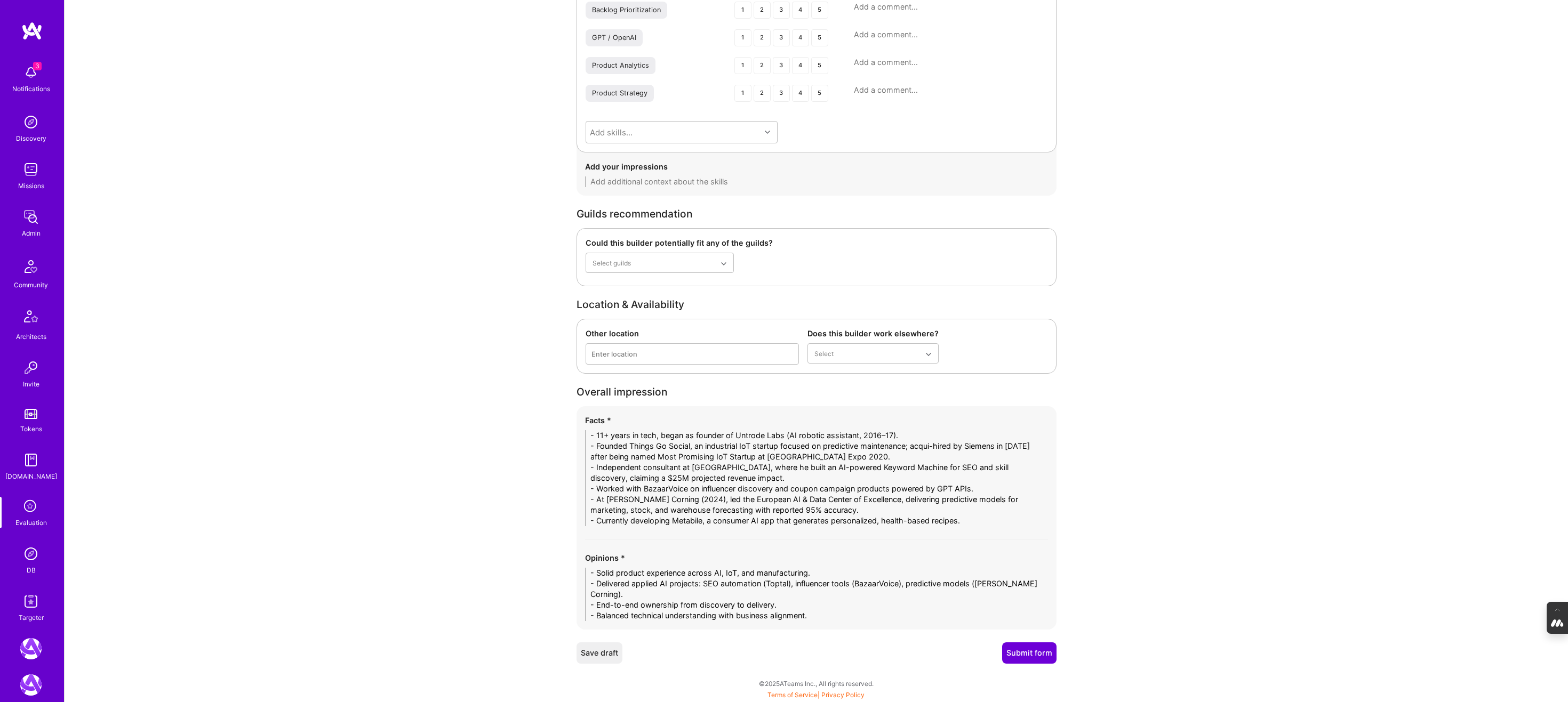
click at [1029, 653] on button "Submit form" at bounding box center [1029, 653] width 55 height 21
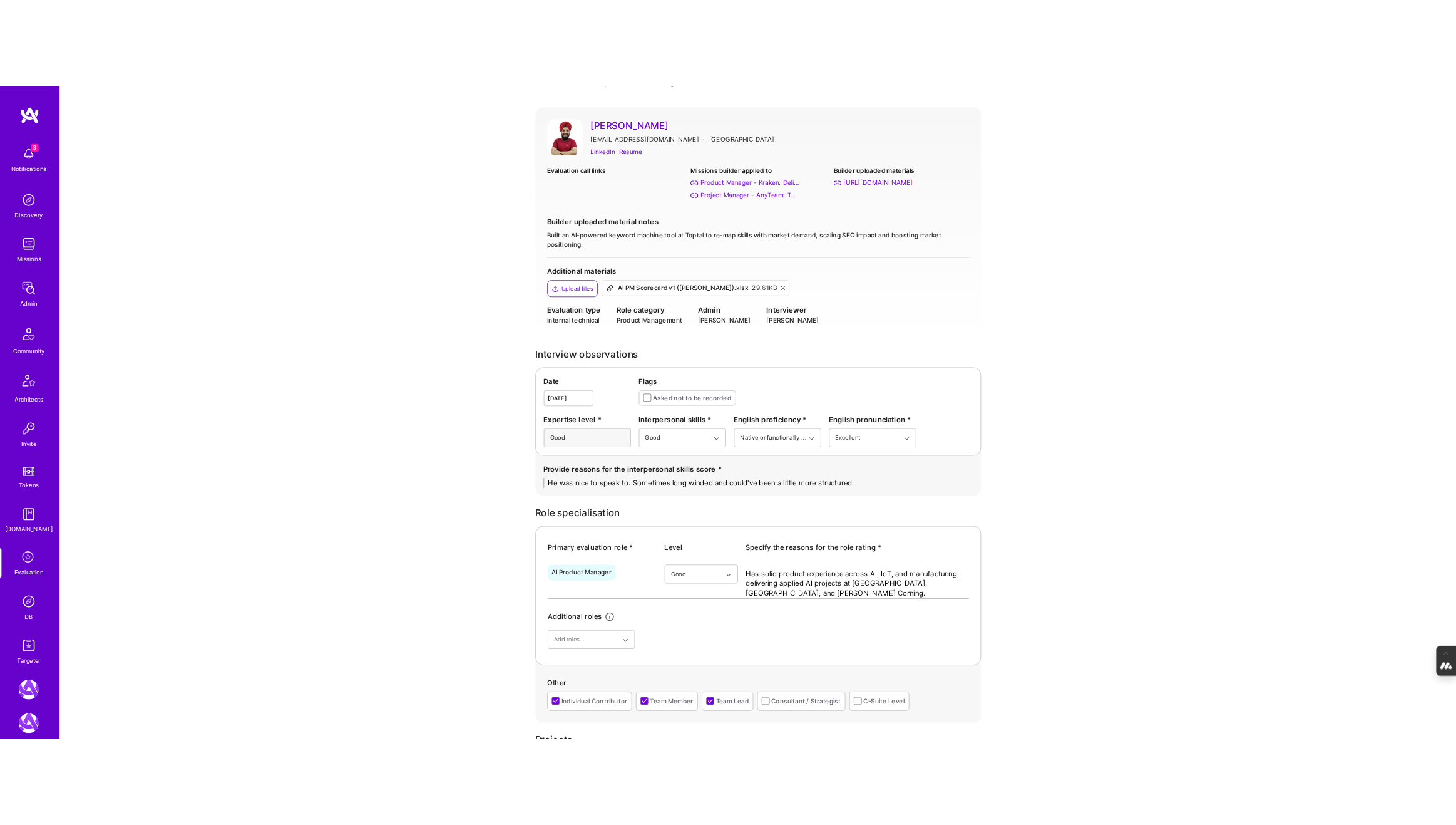
scroll to position [0, 0]
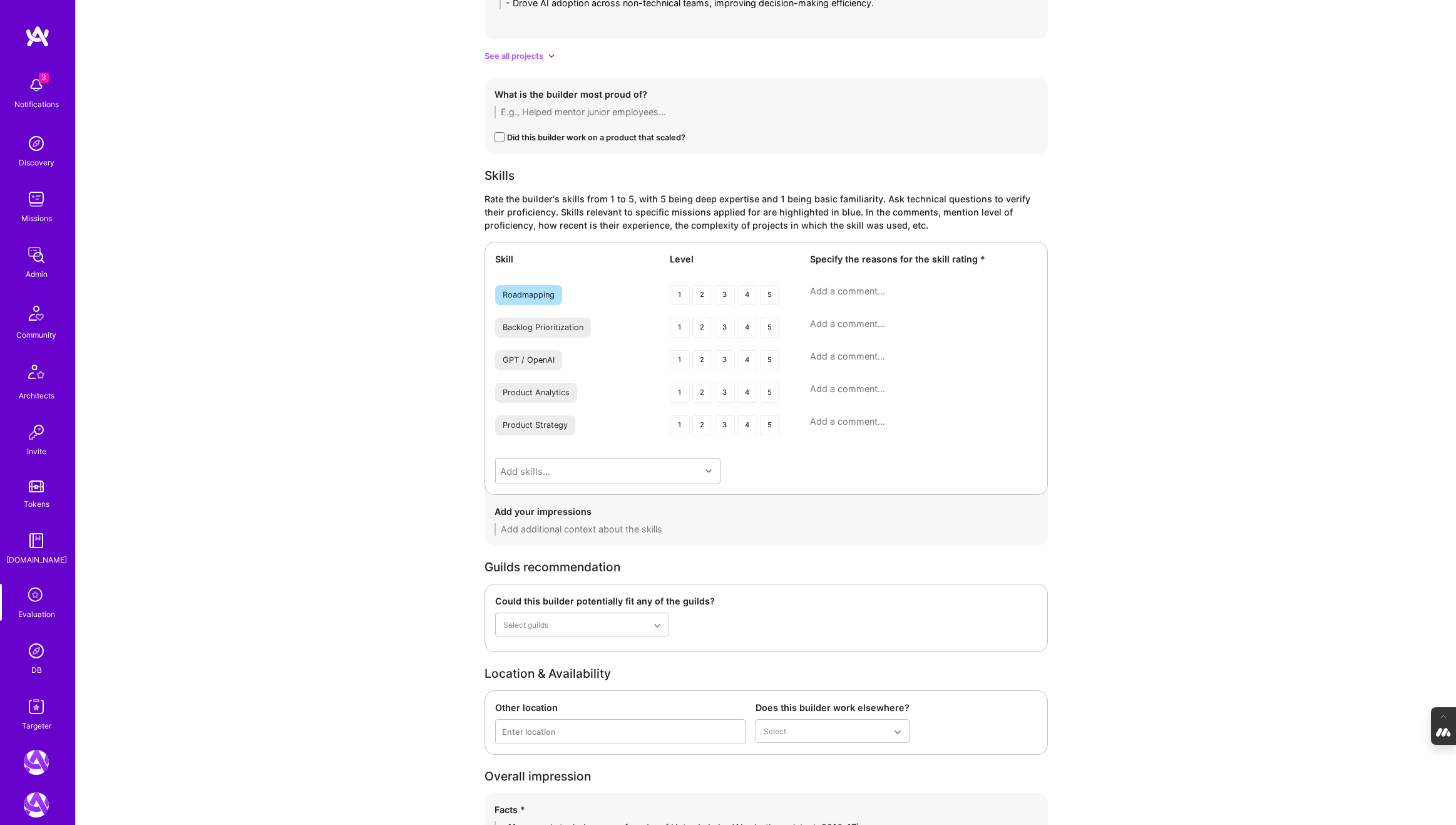
scroll to position [2113, 0]
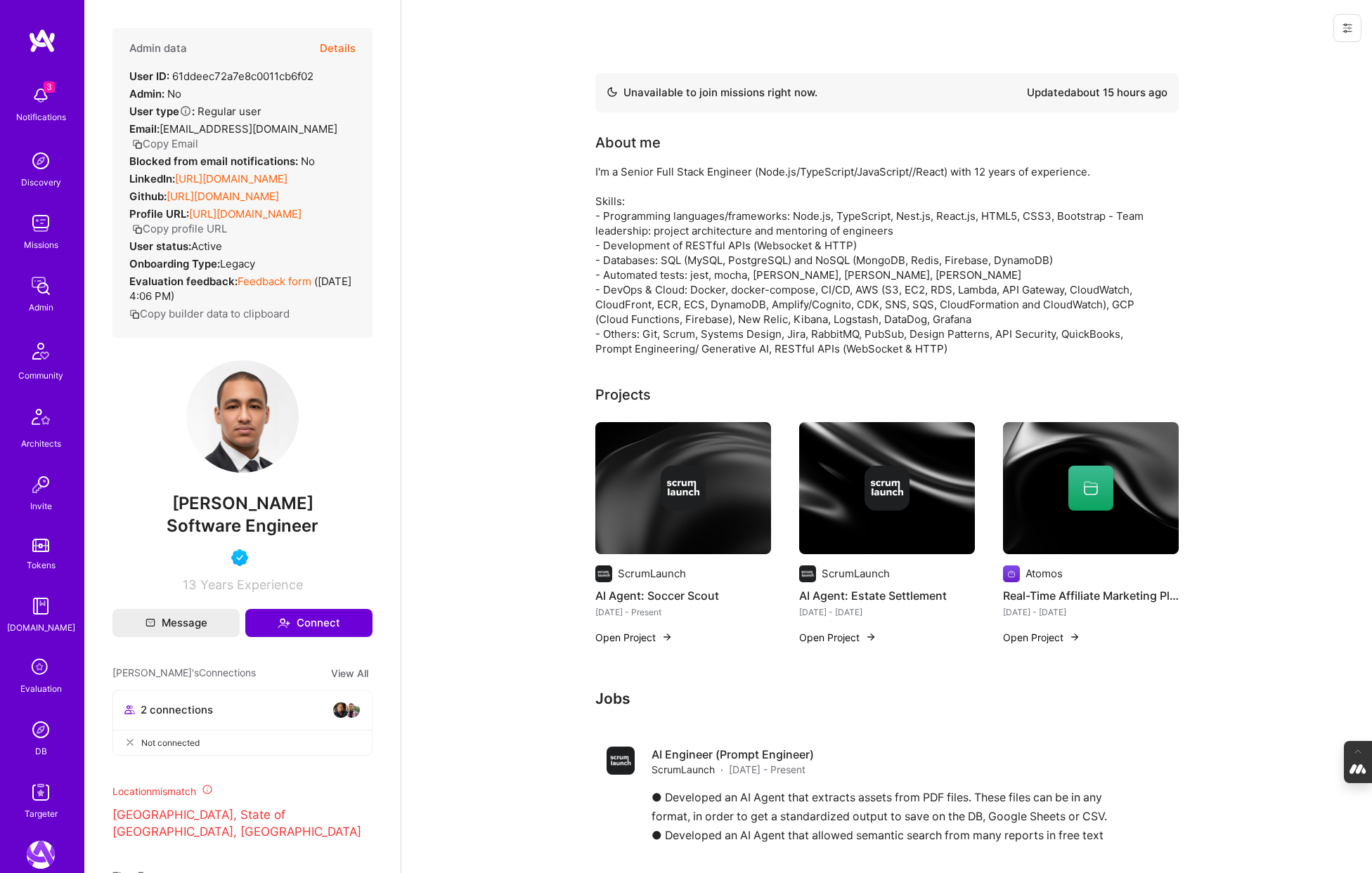
click at [199, 137] on button "Copy Email" at bounding box center [165, 144] width 66 height 15
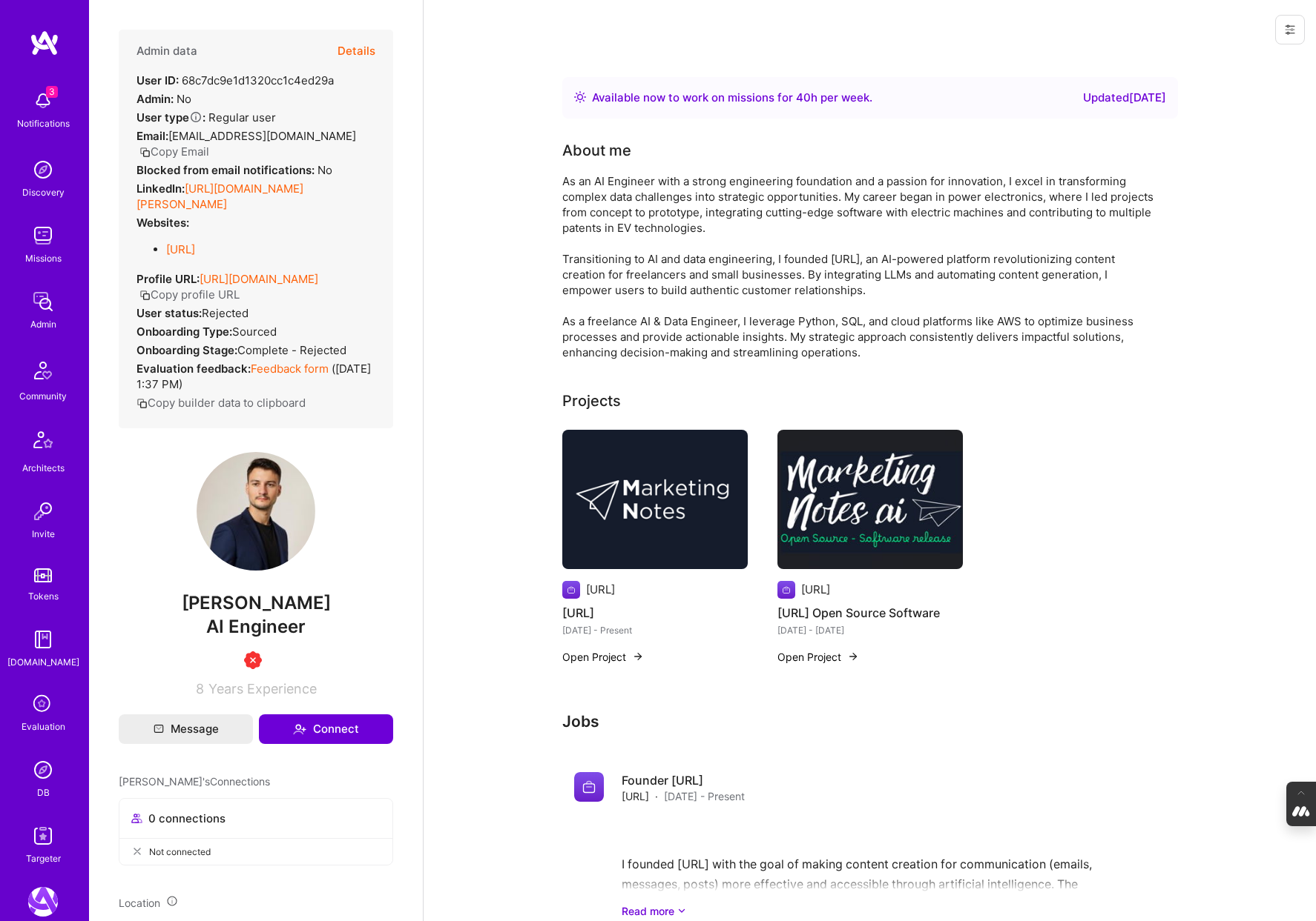
click at [183, 154] on button "Copy Email" at bounding box center [174, 152] width 70 height 16
click at [358, 50] on button "Details" at bounding box center [356, 51] width 38 height 43
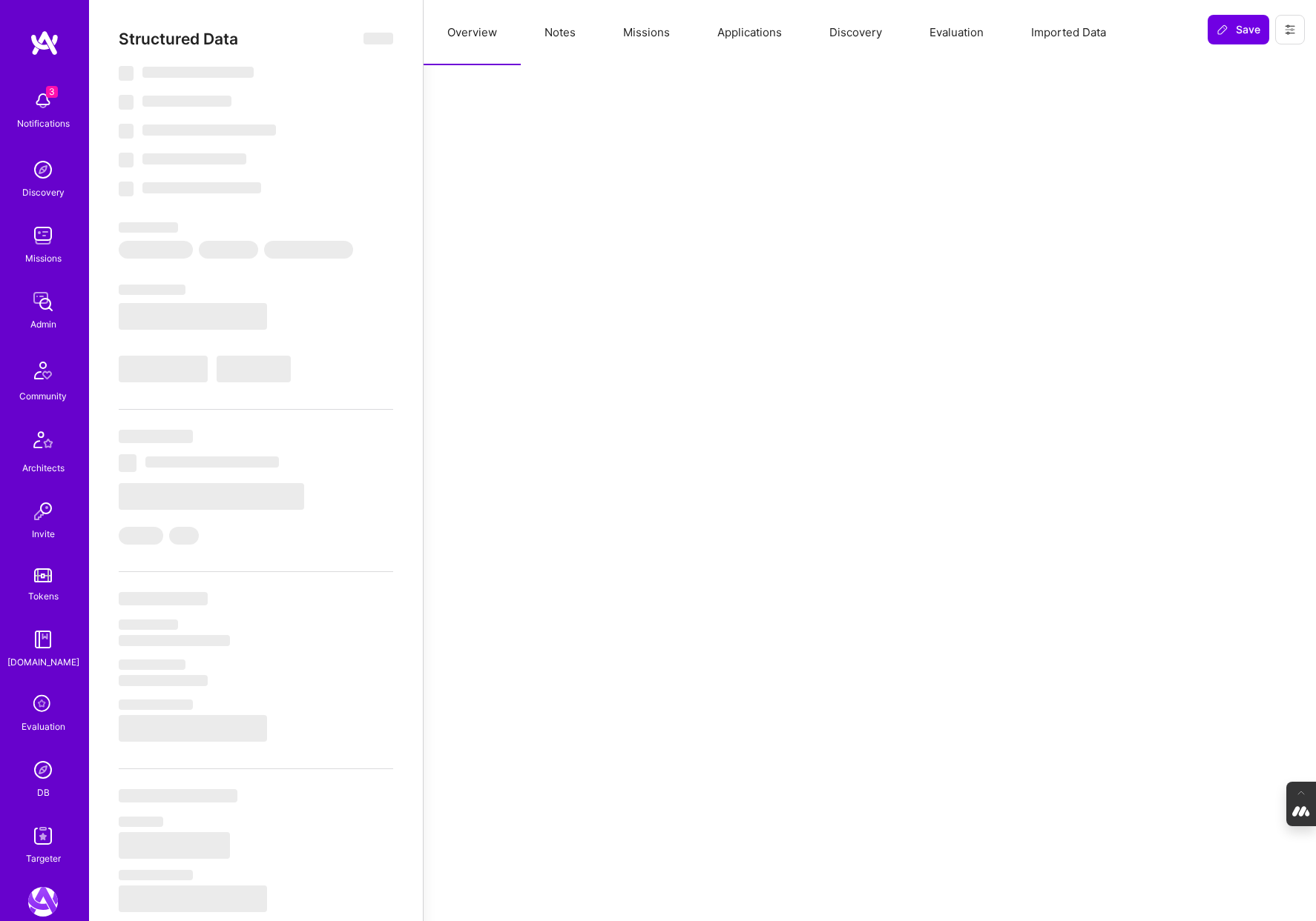
click at [965, 28] on button "Evaluation" at bounding box center [957, 32] width 101 height 65
select select "Right Now"
select select "3"
select select "4"
select select "6"
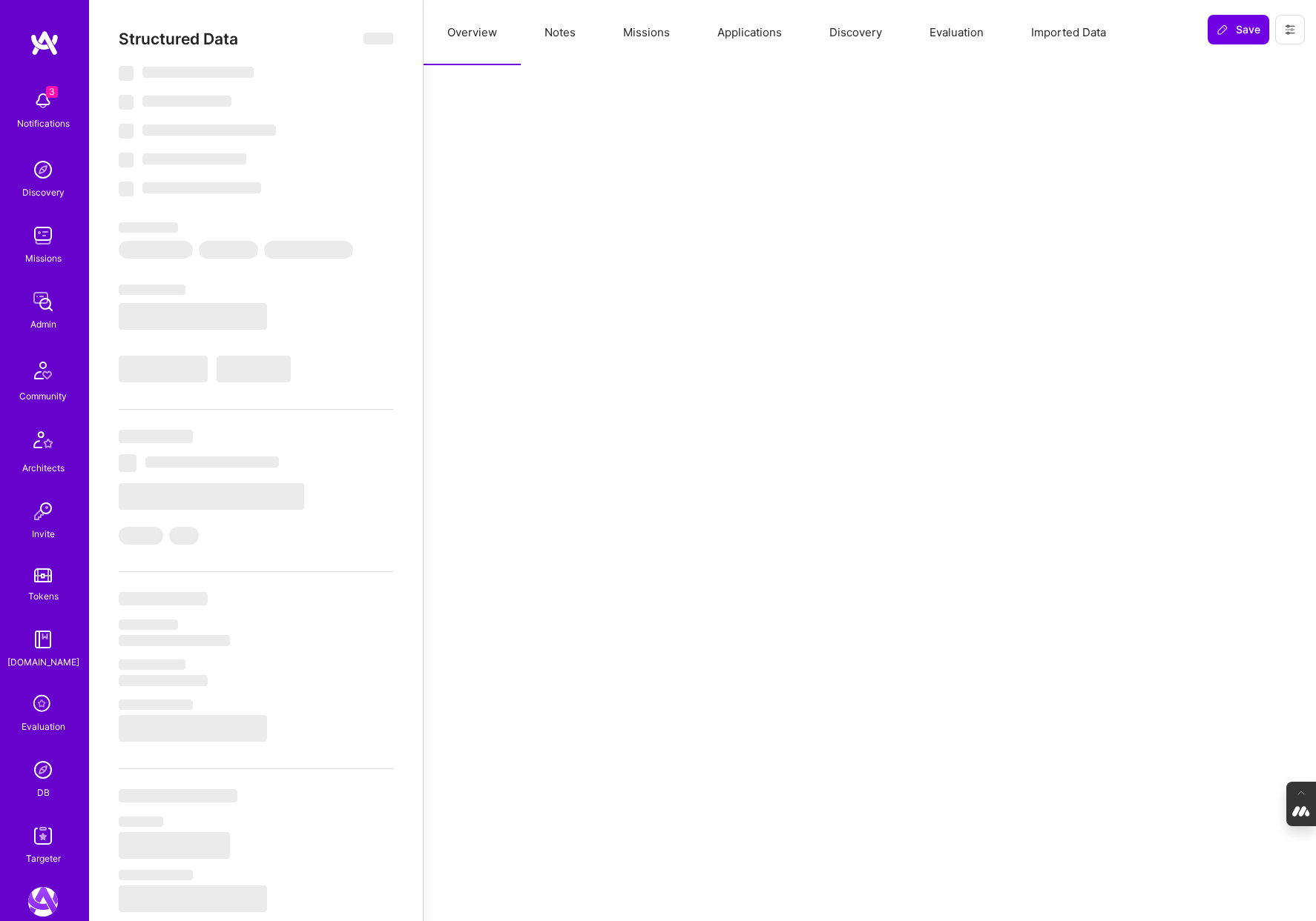
select select "6"
select select "US"
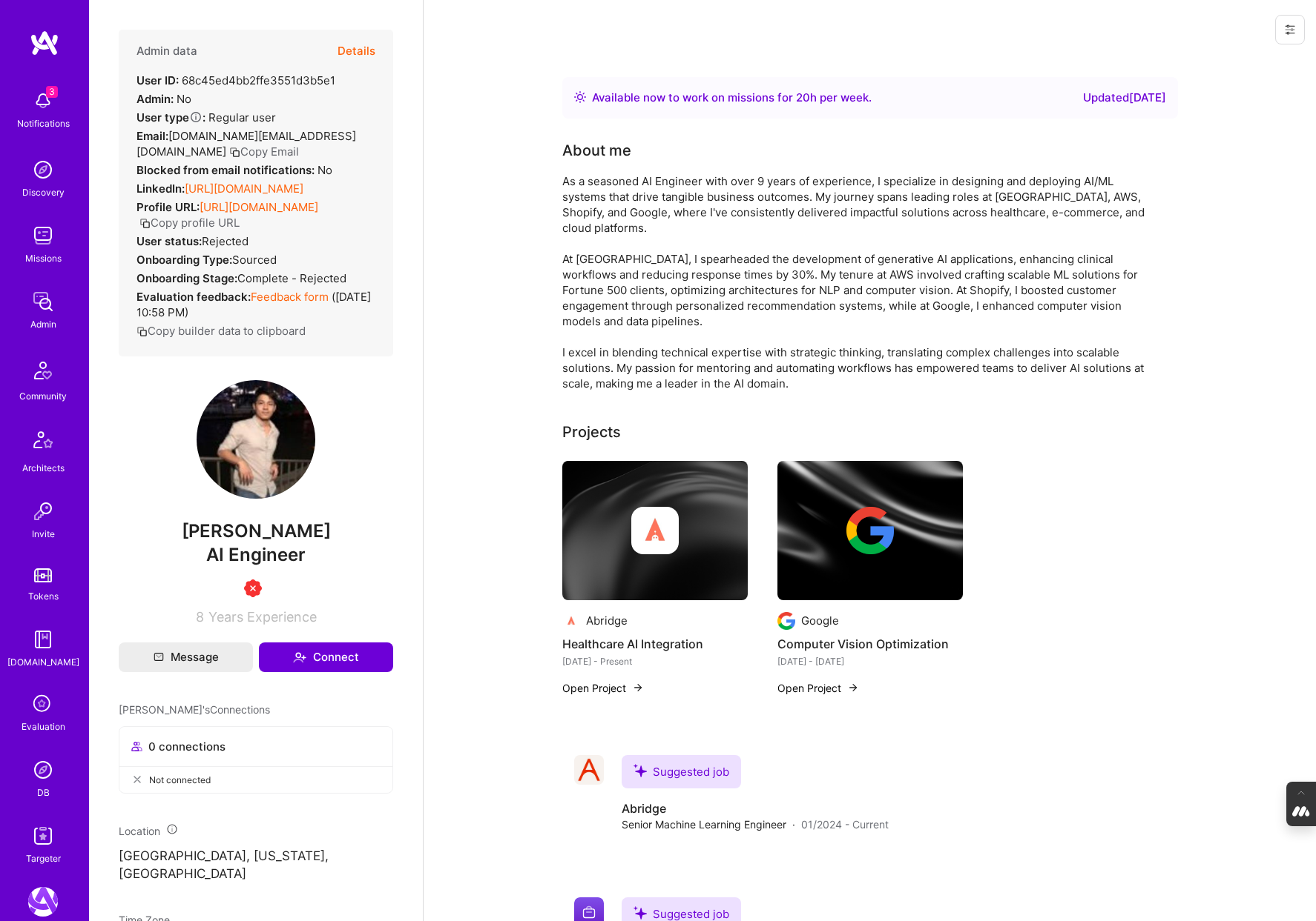
click at [299, 144] on button "Copy Email" at bounding box center [264, 152] width 70 height 16
drag, startPoint x: 344, startPoint y: 81, endPoint x: 183, endPoint y: 84, distance: 161.0
click at [183, 84] on div "Admin data Details User ID: 68c45ed4bb2ffe3551d3b5e1 Admin: No User type Regula…" at bounding box center [256, 193] width 275 height 327
click at [354, 80] on div "Admin data Details User ID: 68c45ed4bb2ffe3551d3b5e1 Admin: No User type Regula…" at bounding box center [256, 193] width 275 height 327
drag, startPoint x: 341, startPoint y: 79, endPoint x: 184, endPoint y: 85, distance: 157.1
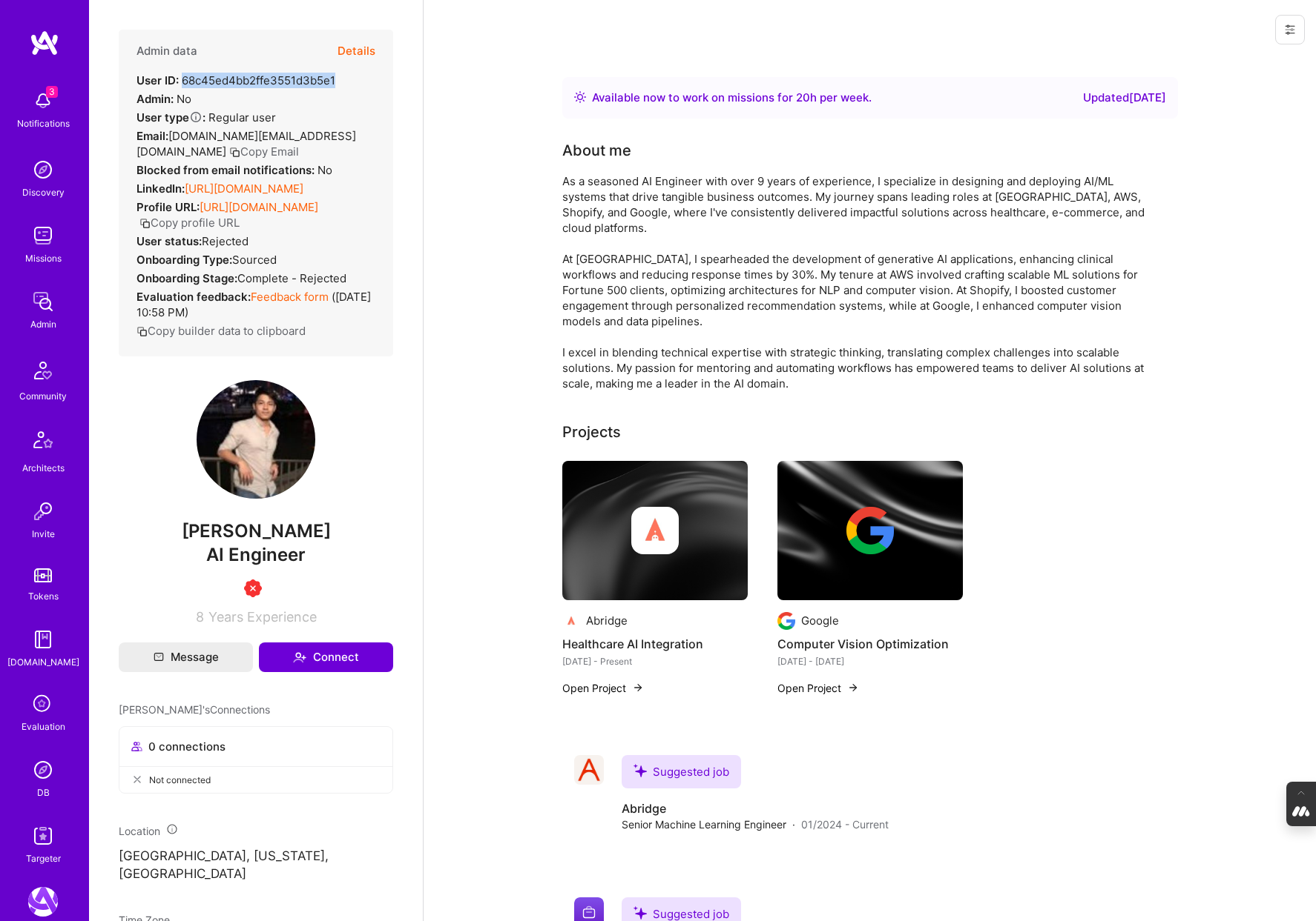
click at [184, 85] on div "Admin data Details User ID: 68c45ed4bb2ffe3551d3b5e1 Admin: No User type Regula…" at bounding box center [256, 193] width 275 height 327
copy div "68c45ed4bb2ffe3551d3b5e1"
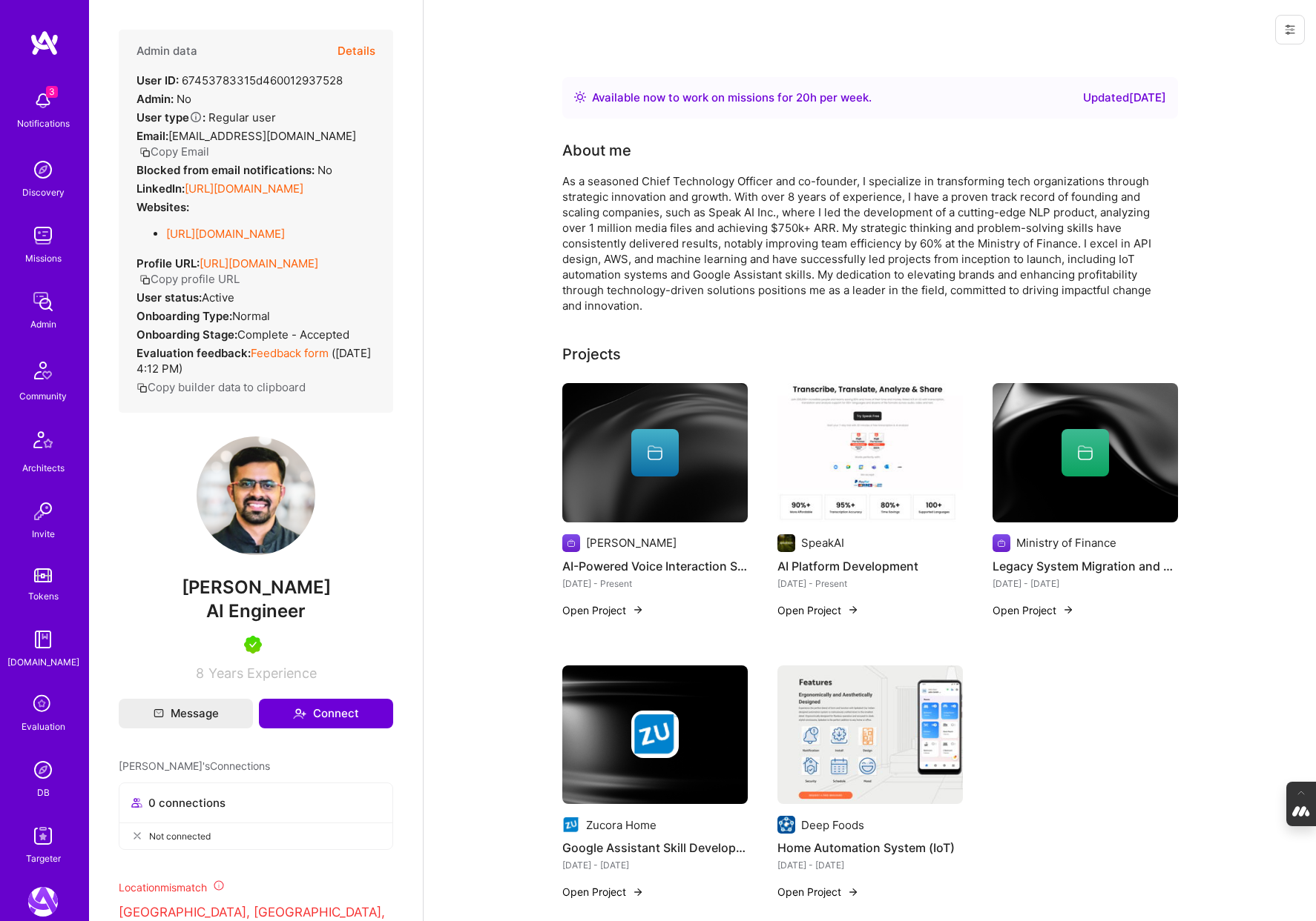
click at [180, 149] on button "Copy Email" at bounding box center [174, 152] width 70 height 16
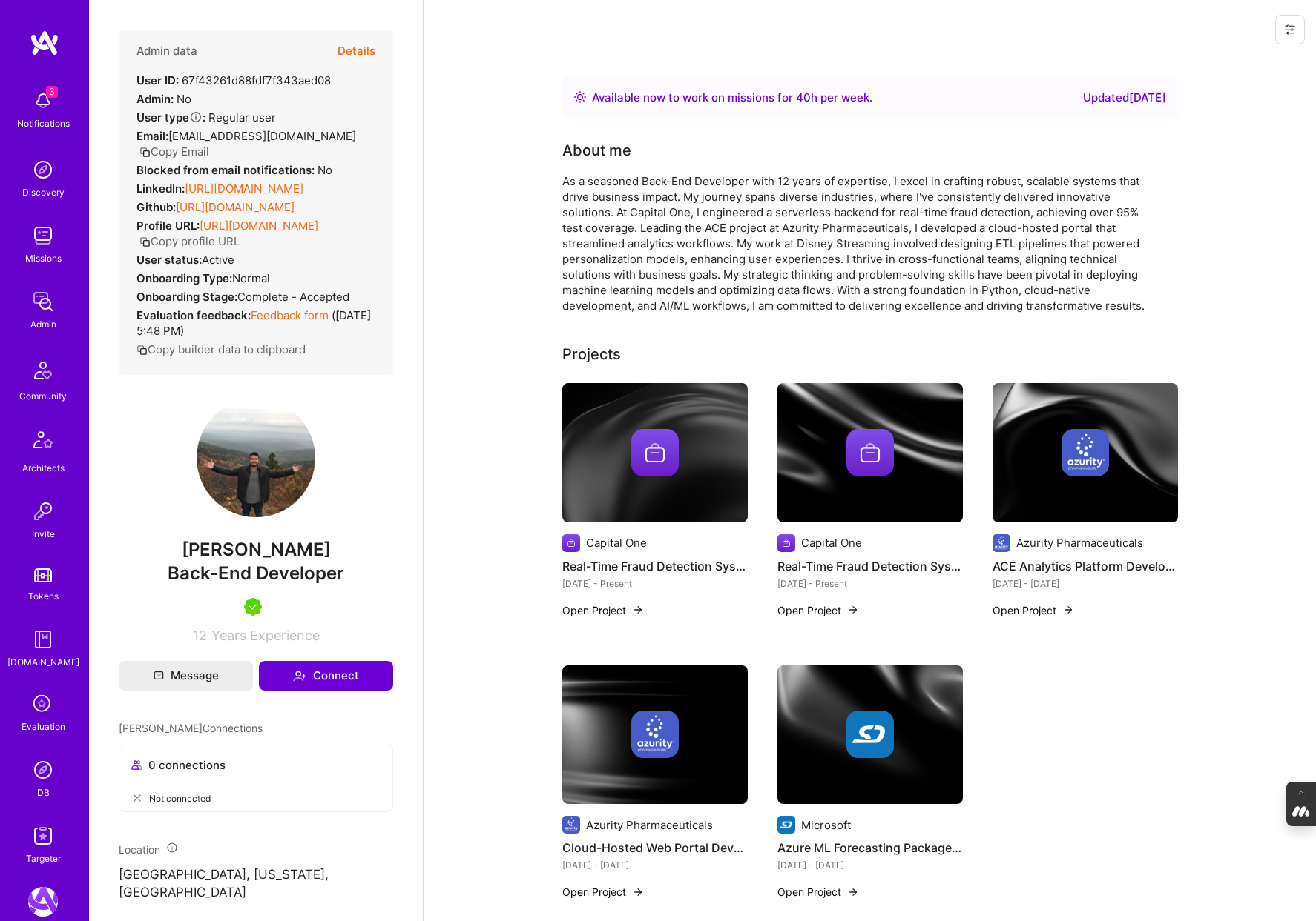
click at [166, 151] on button "Copy Email" at bounding box center [174, 152] width 70 height 16
drag, startPoint x: 331, startPoint y: 77, endPoint x: 183, endPoint y: 78, distance: 148.0
click at [183, 78] on div "Admin data Details User ID: 67f43261d88fdf7f343aed08 Admin: No User type Regula…" at bounding box center [256, 202] width 275 height 346
copy div "67f43261d88fdf7f343aed08"
drag, startPoint x: 381, startPoint y: 564, endPoint x: 109, endPoint y: 564, distance: 272.0
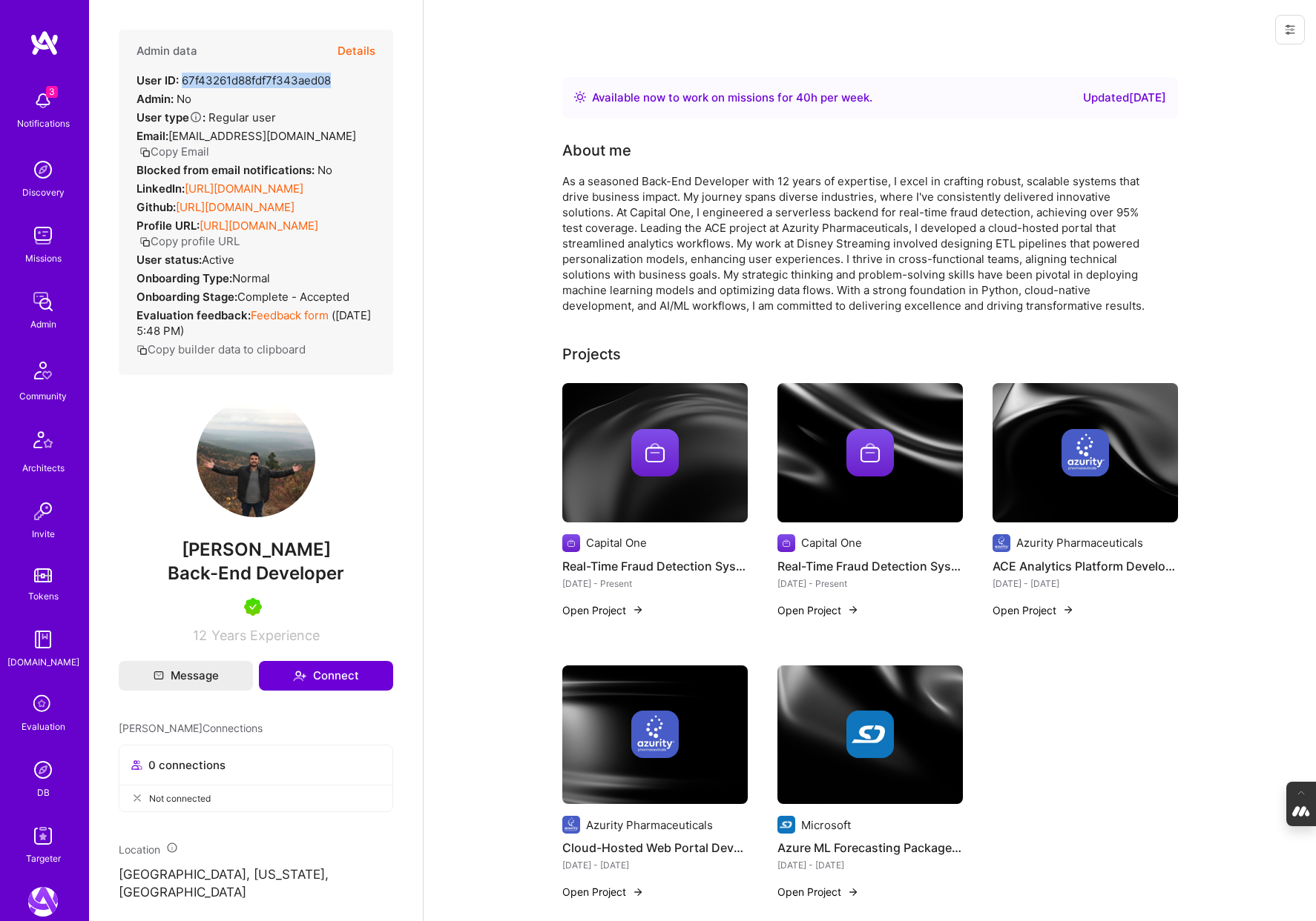
click at [109, 564] on div "Admin data Details User ID: 67f43261d88fdf7f343aed08 Admin: No User type Regula…" at bounding box center [255, 460] width 334 height 921
copy span "Anshul Shivshankar Argelwar"
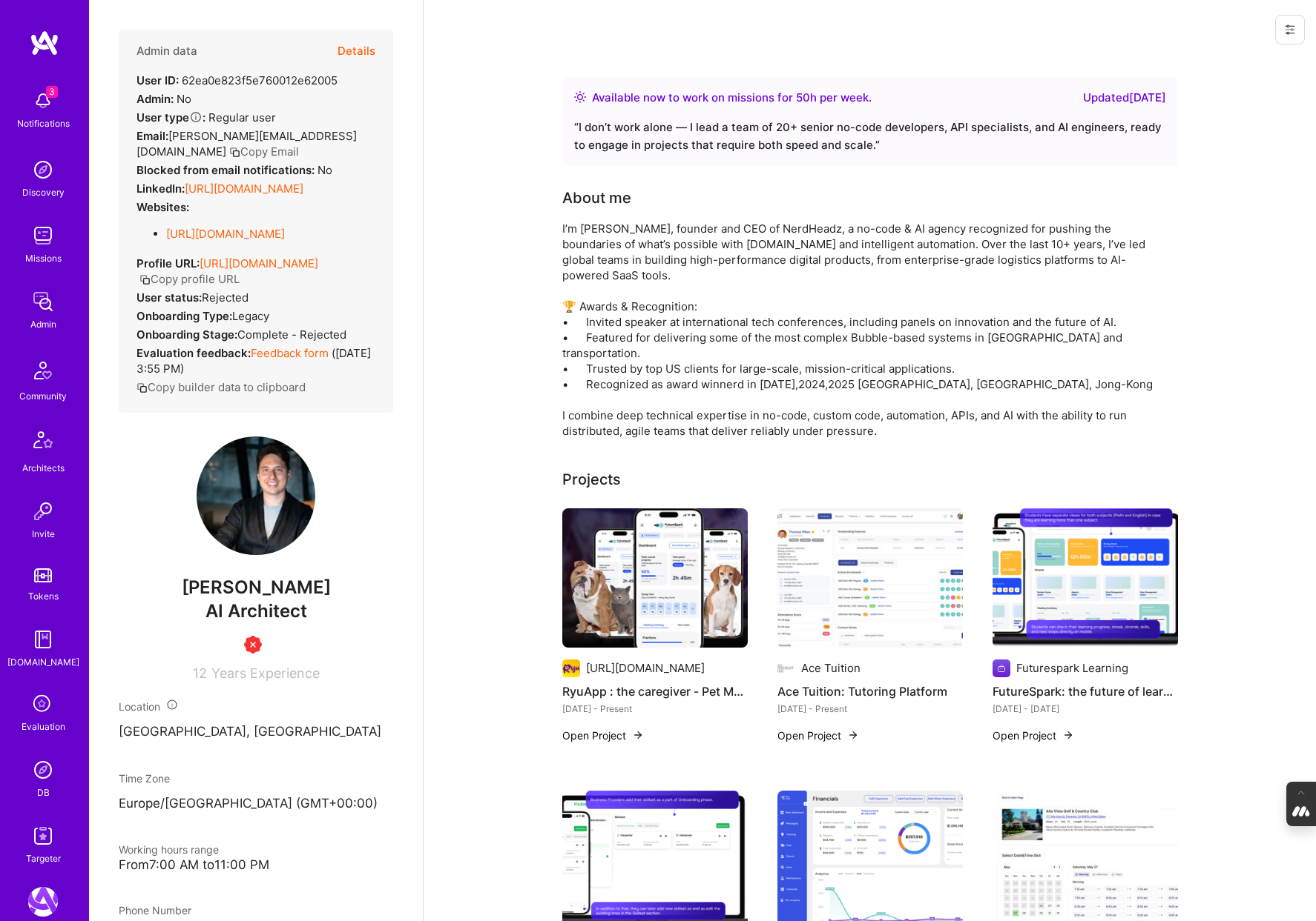
click at [229, 148] on button "Copy Email" at bounding box center [264, 152] width 70 height 16
drag, startPoint x: 341, startPoint y: 83, endPoint x: 182, endPoint y: 86, distance: 159.0
click at [182, 86] on div "Admin data Details User ID: 62ea0e823f5e760012e62005 Admin: No User type Regula…" at bounding box center [256, 221] width 275 height 384
copy div "62ea0e823f5e760012e62005"
drag, startPoint x: 303, startPoint y: 135, endPoint x: 171, endPoint y: 139, distance: 132.1
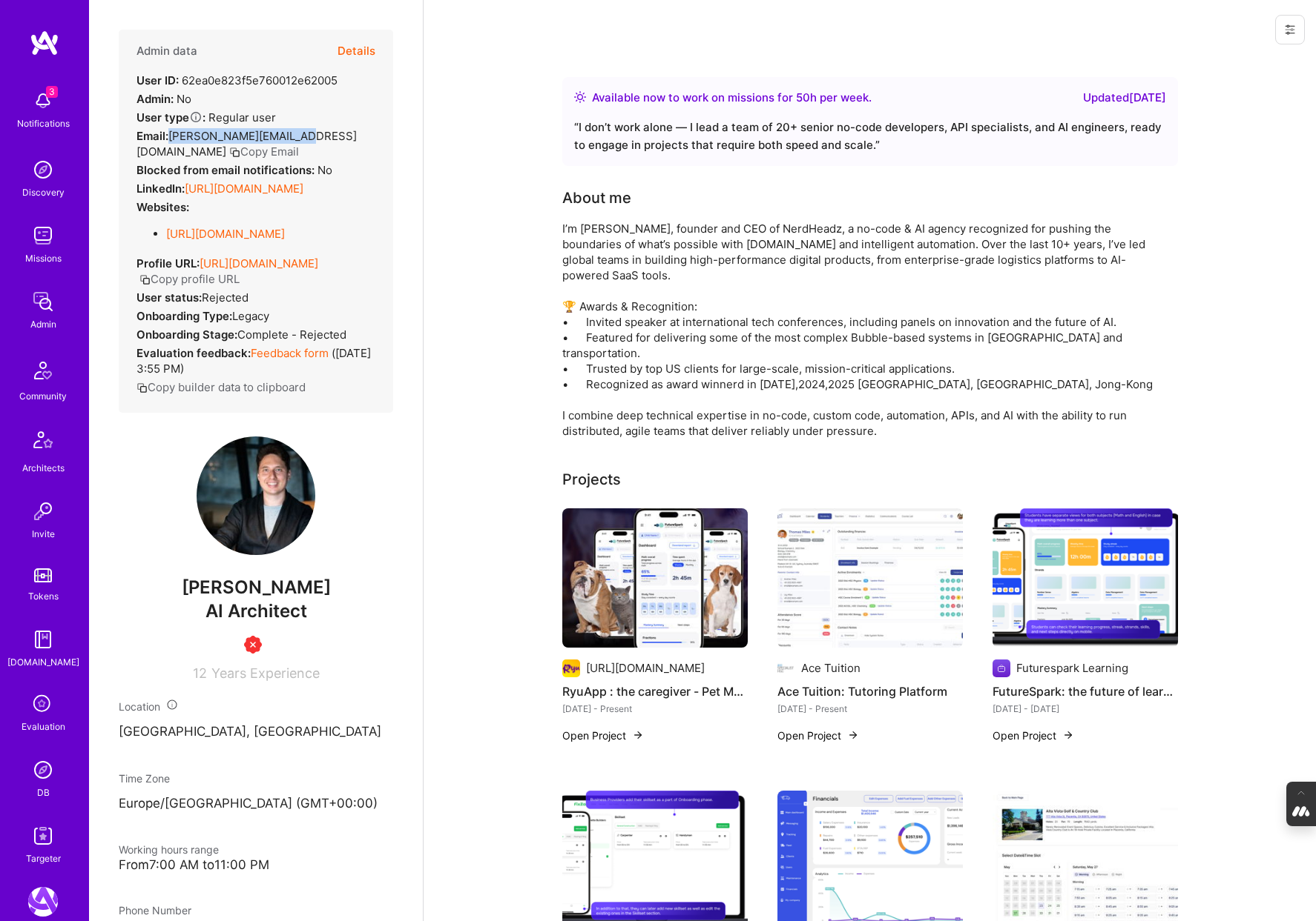
click at [171, 139] on div "Email: [PERSON_NAME][EMAIL_ADDRESS][DOMAIN_NAME] Copy Email" at bounding box center [255, 144] width 239 height 31
copy span "[PERSON_NAME][EMAIL_ADDRESS][DOMAIN_NAME]"
drag, startPoint x: 340, startPoint y: 598, endPoint x: 167, endPoint y: 611, distance: 173.5
click at [167, 599] on span "[PERSON_NAME]" at bounding box center [256, 587] width 275 height 22
copy span "[PERSON_NAME]"
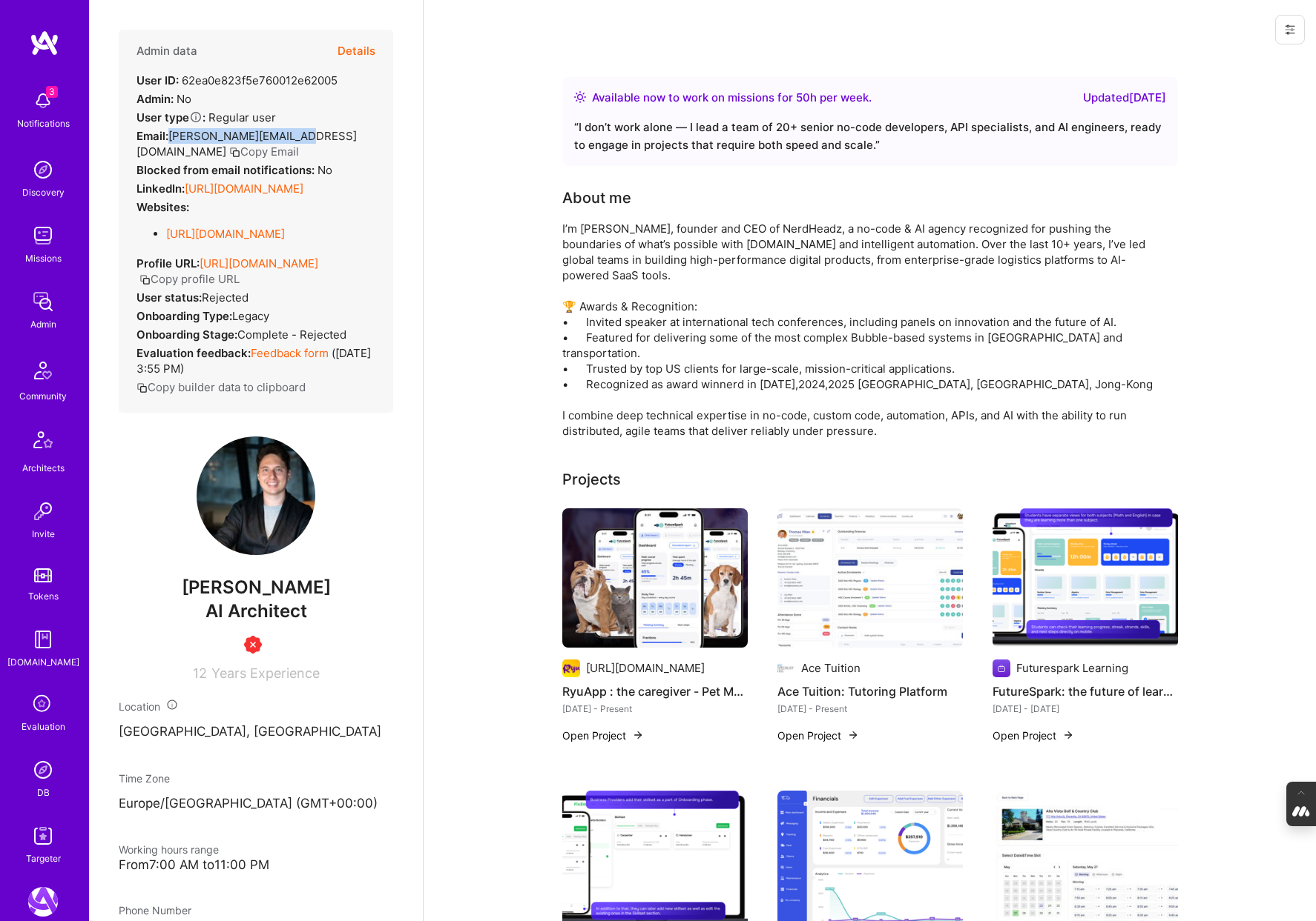
click at [365, 49] on button "Details" at bounding box center [356, 51] width 38 height 43
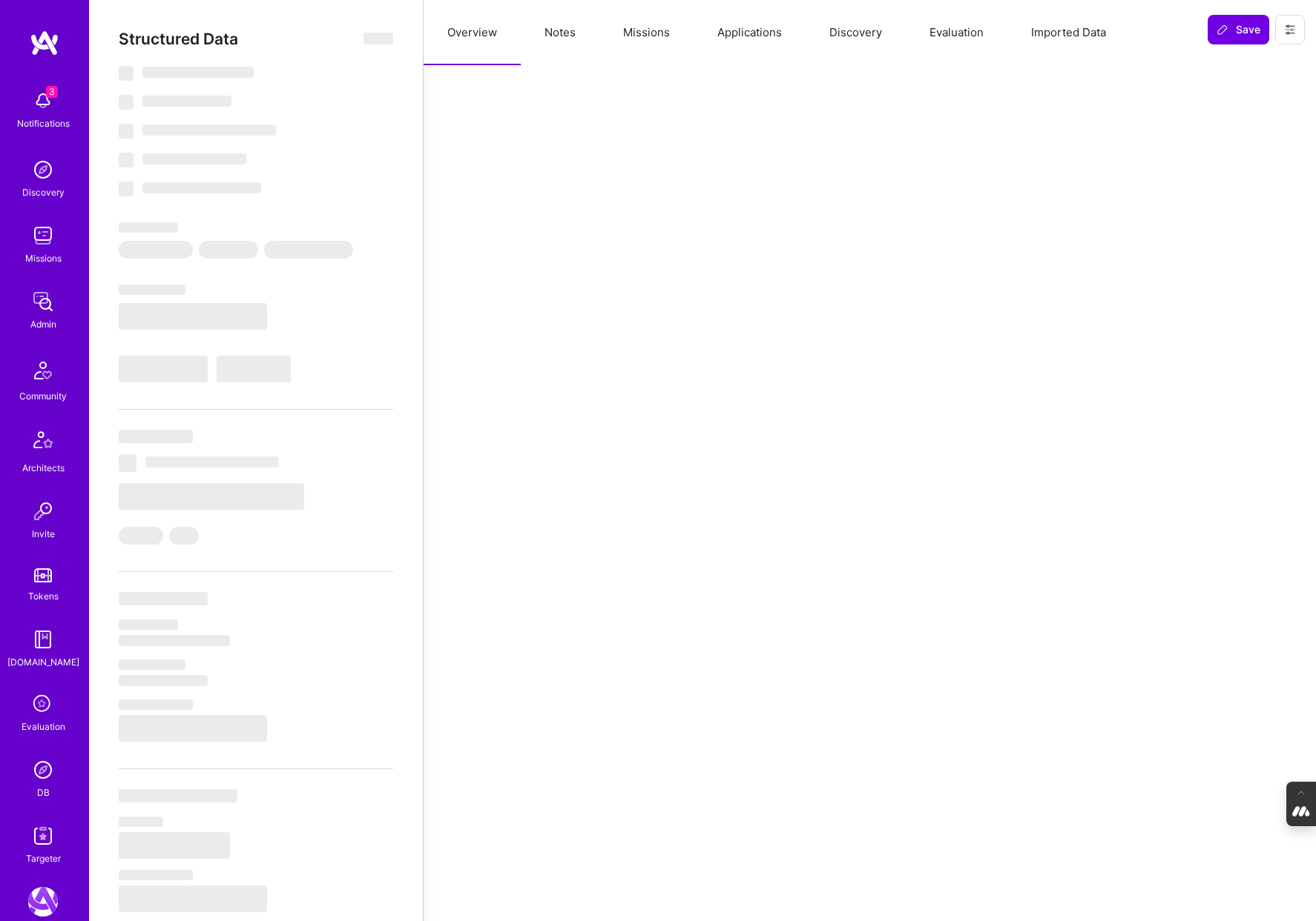
click at [975, 33] on button "Evaluation" at bounding box center [957, 32] width 101 height 65
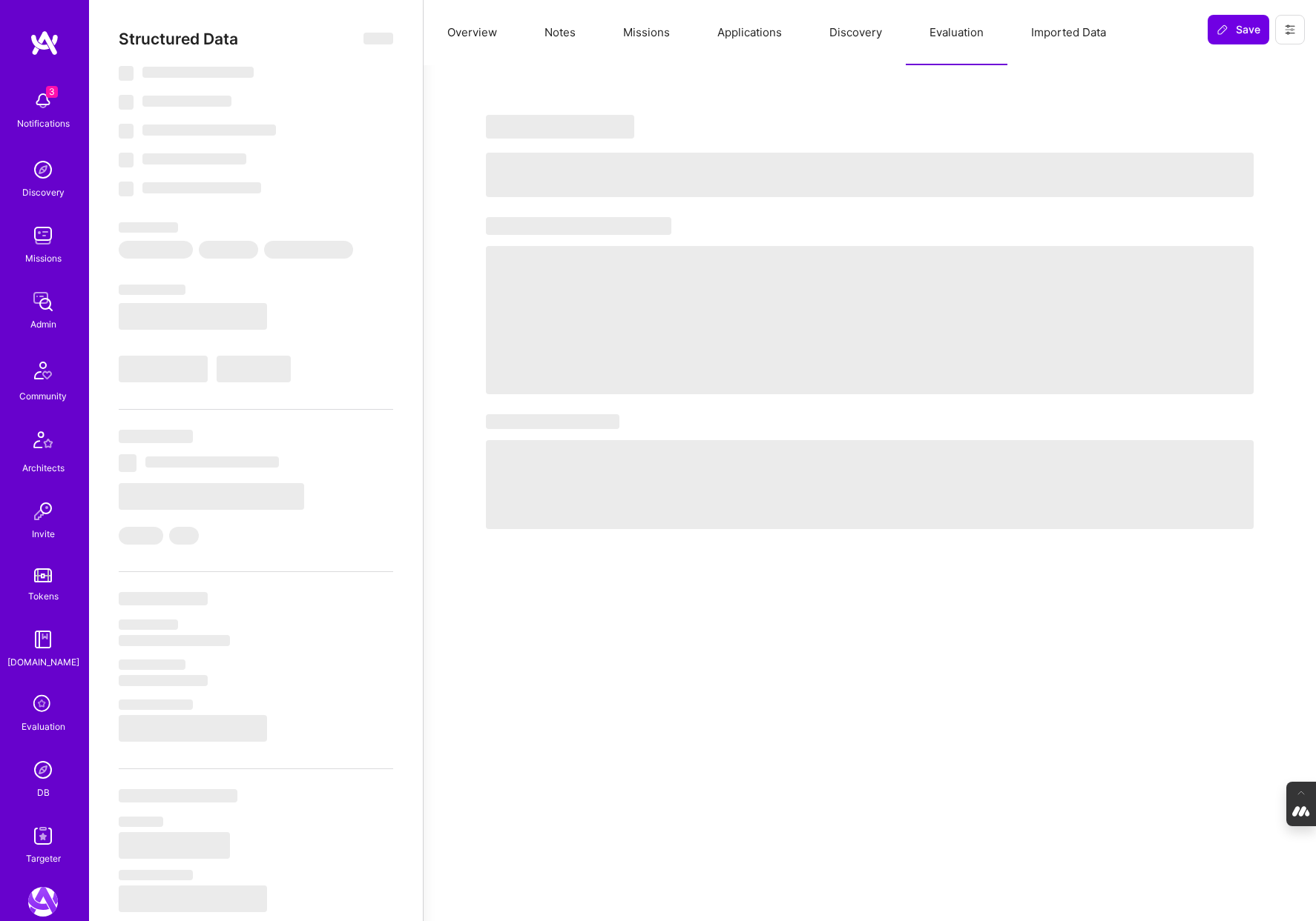
select select "Right Now"
select select "3"
select select "4"
select select "6"
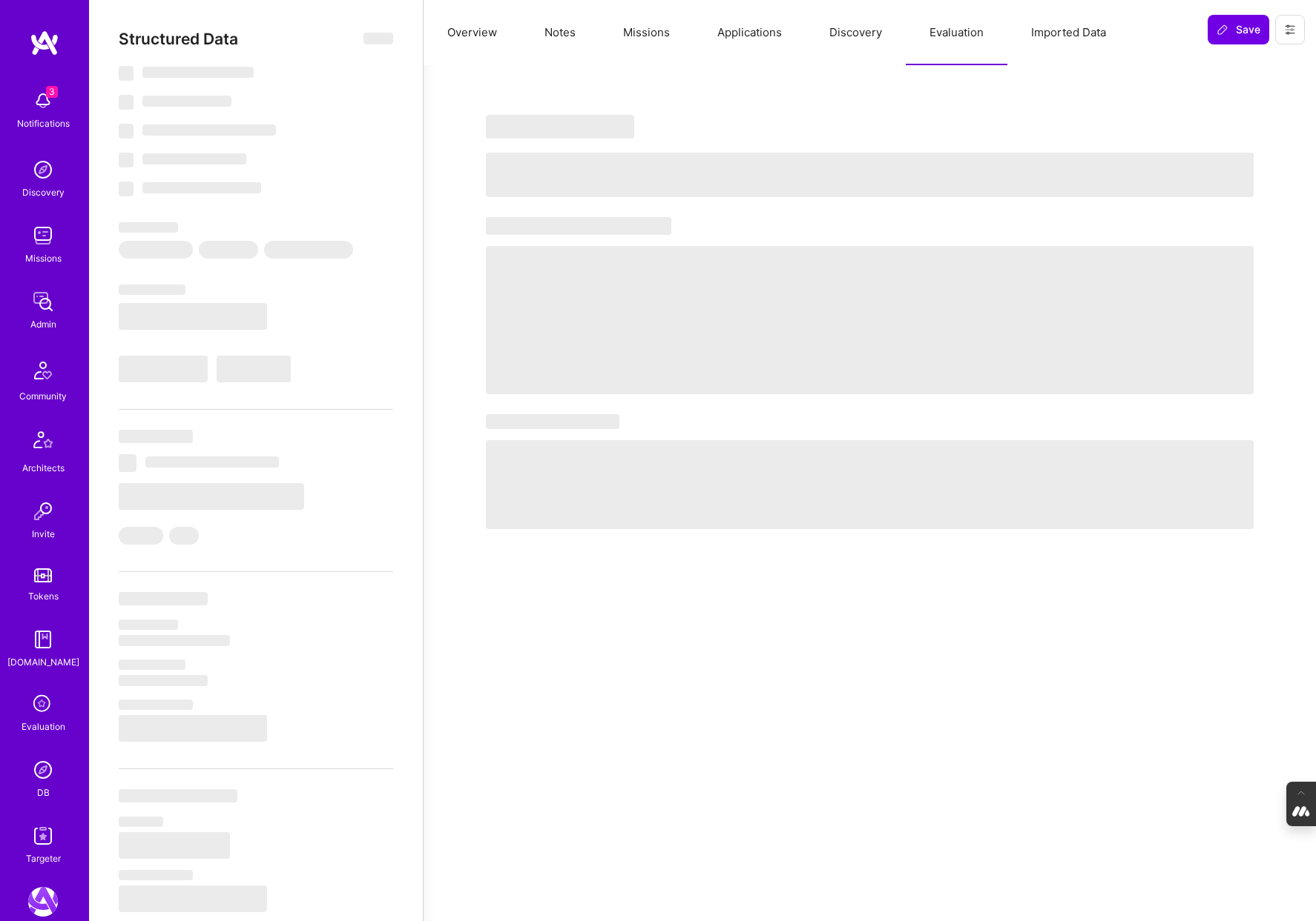
select select "PT"
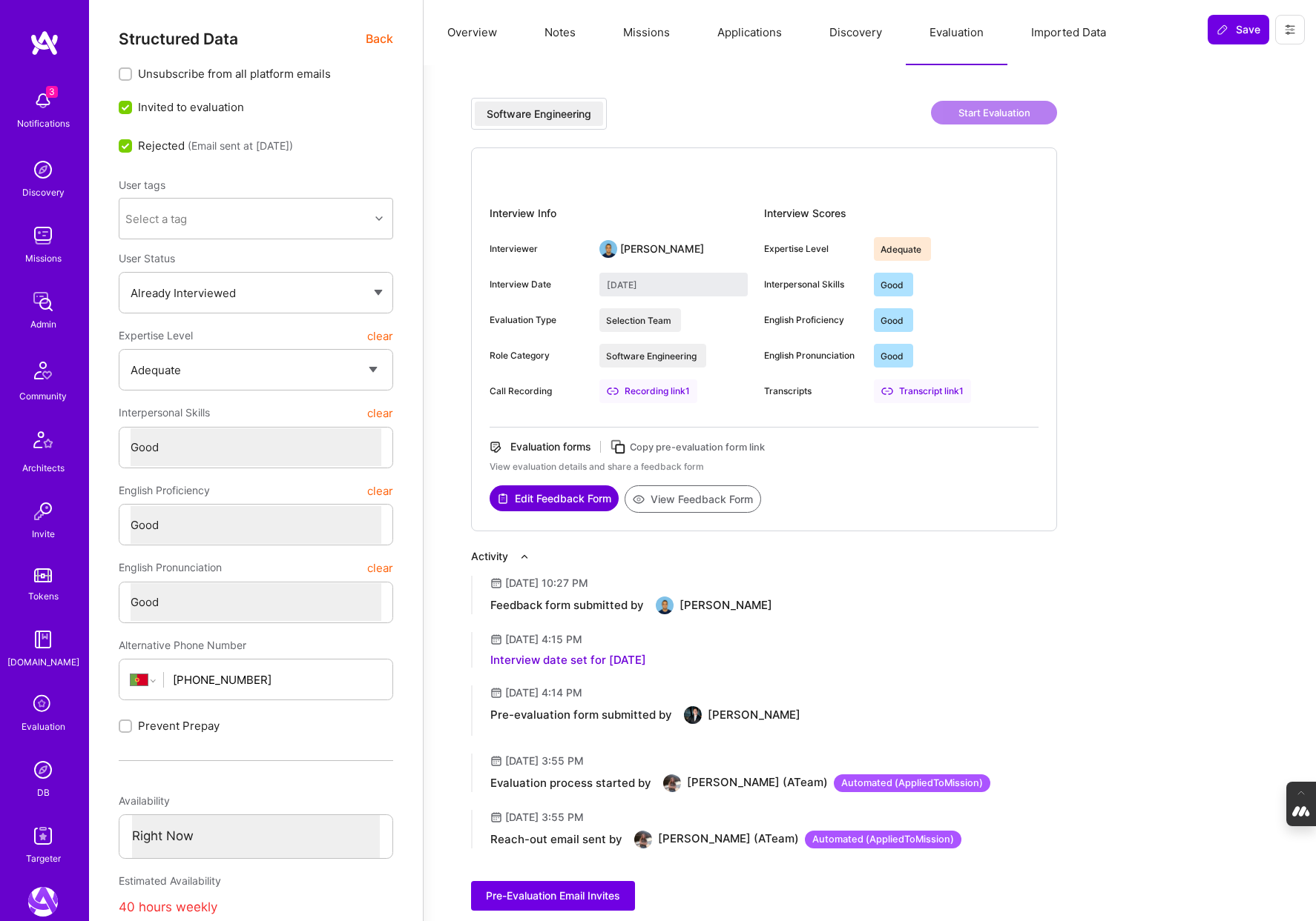
click at [483, 26] on button "Overview" at bounding box center [472, 32] width 97 height 65
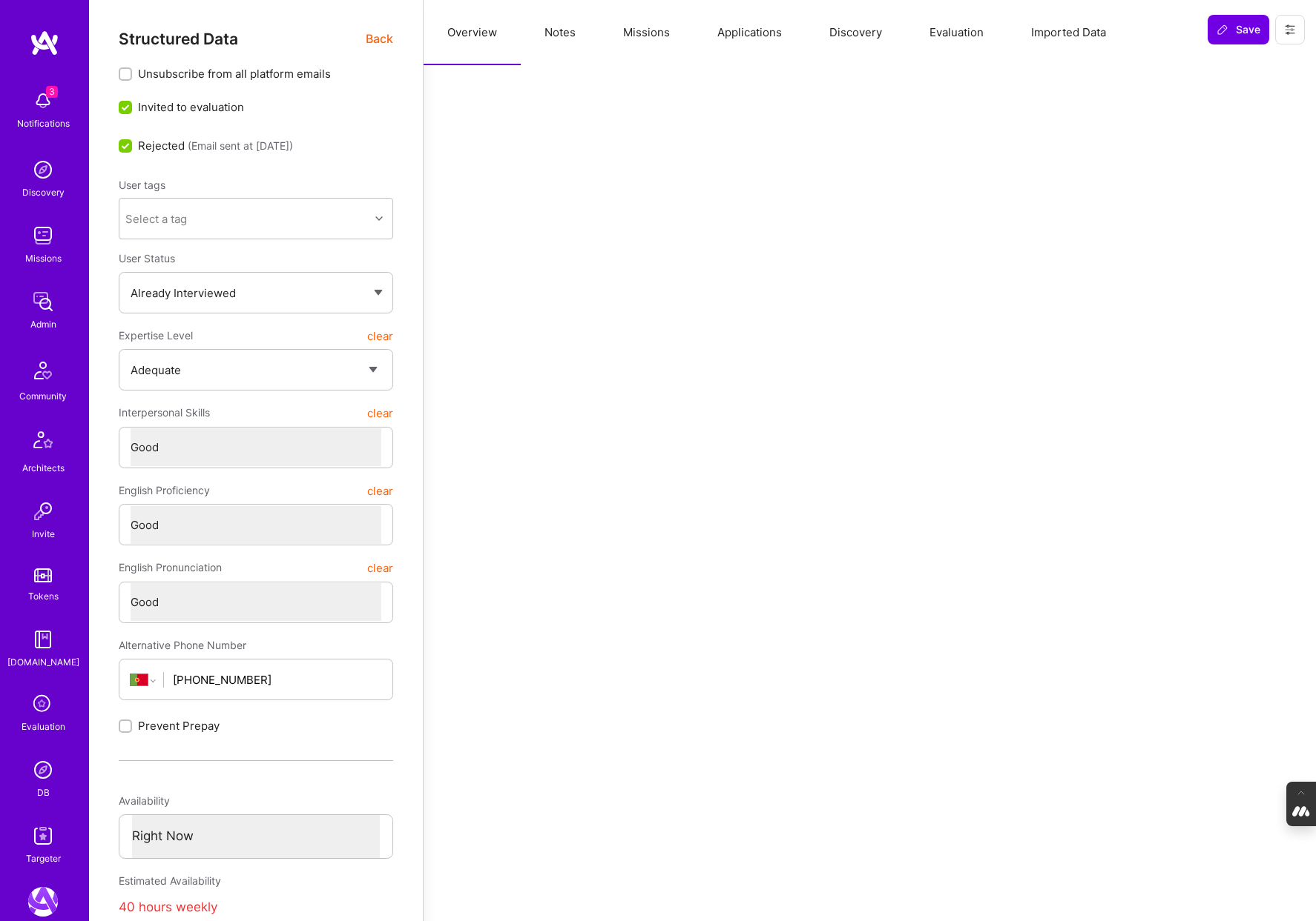
click at [375, 41] on span "Back" at bounding box center [379, 38] width 27 height 18
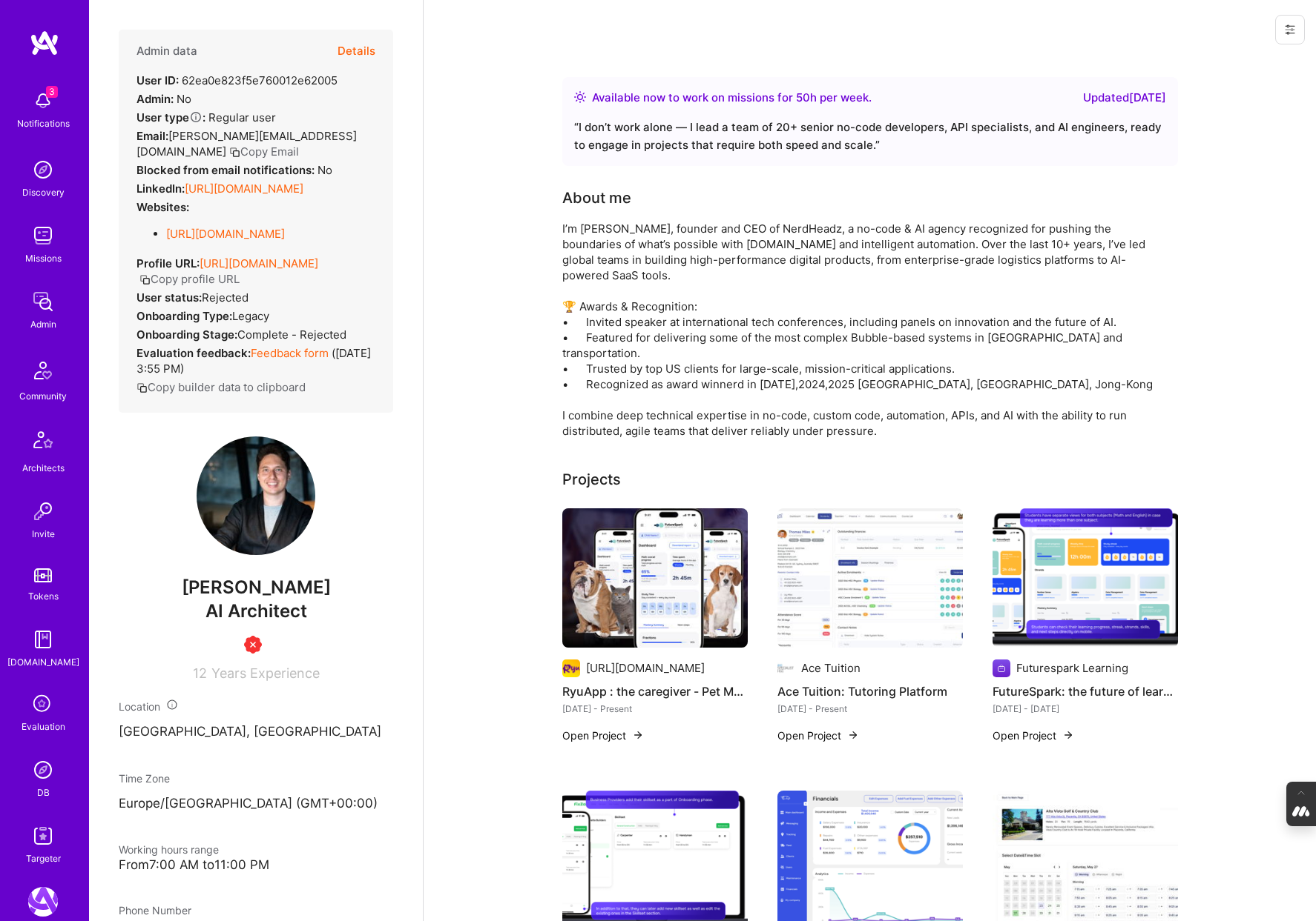
click at [355, 55] on button "Details" at bounding box center [356, 51] width 38 height 43
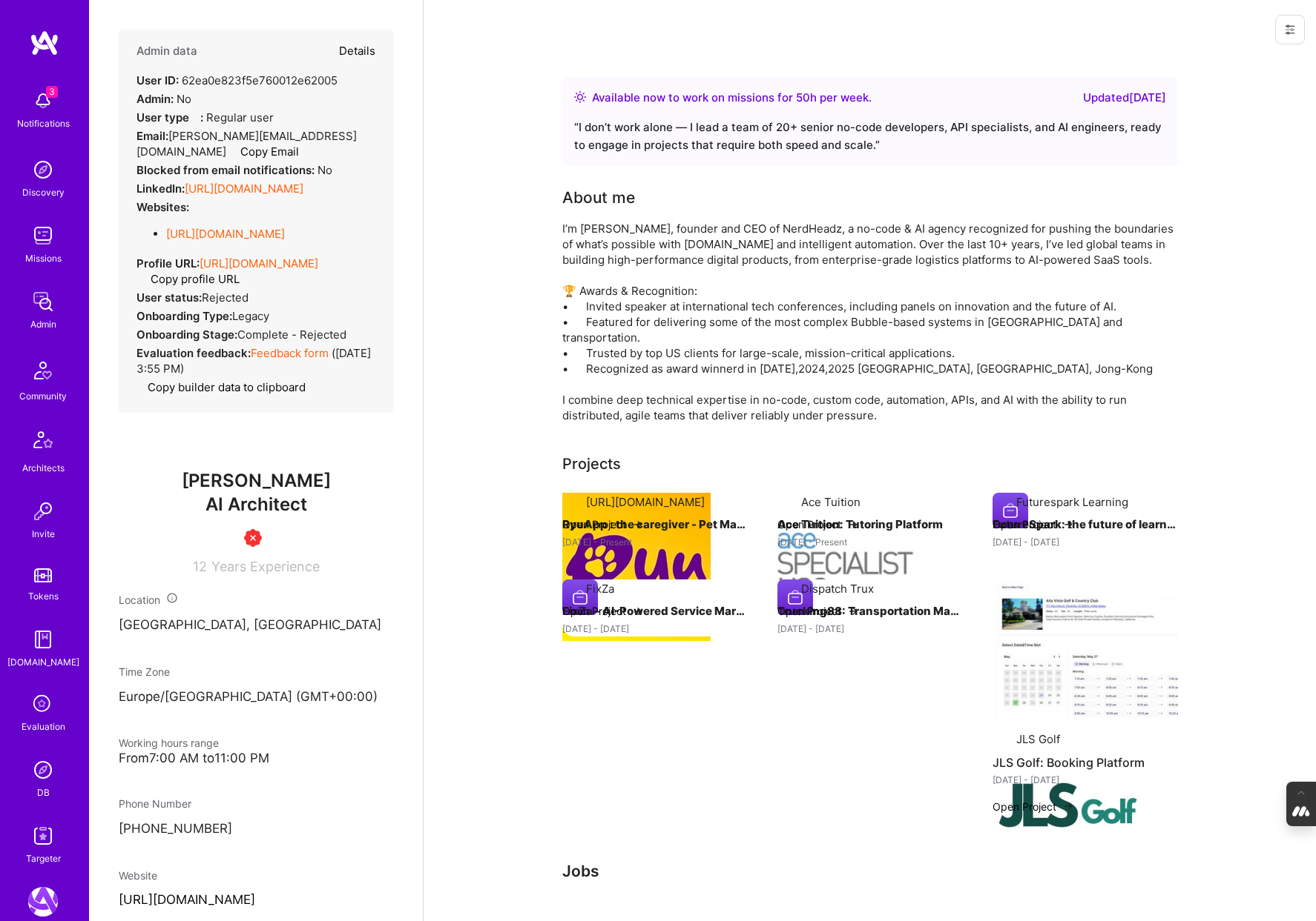
type textarea "x"
select select "3"
select select "4"
select select "6"
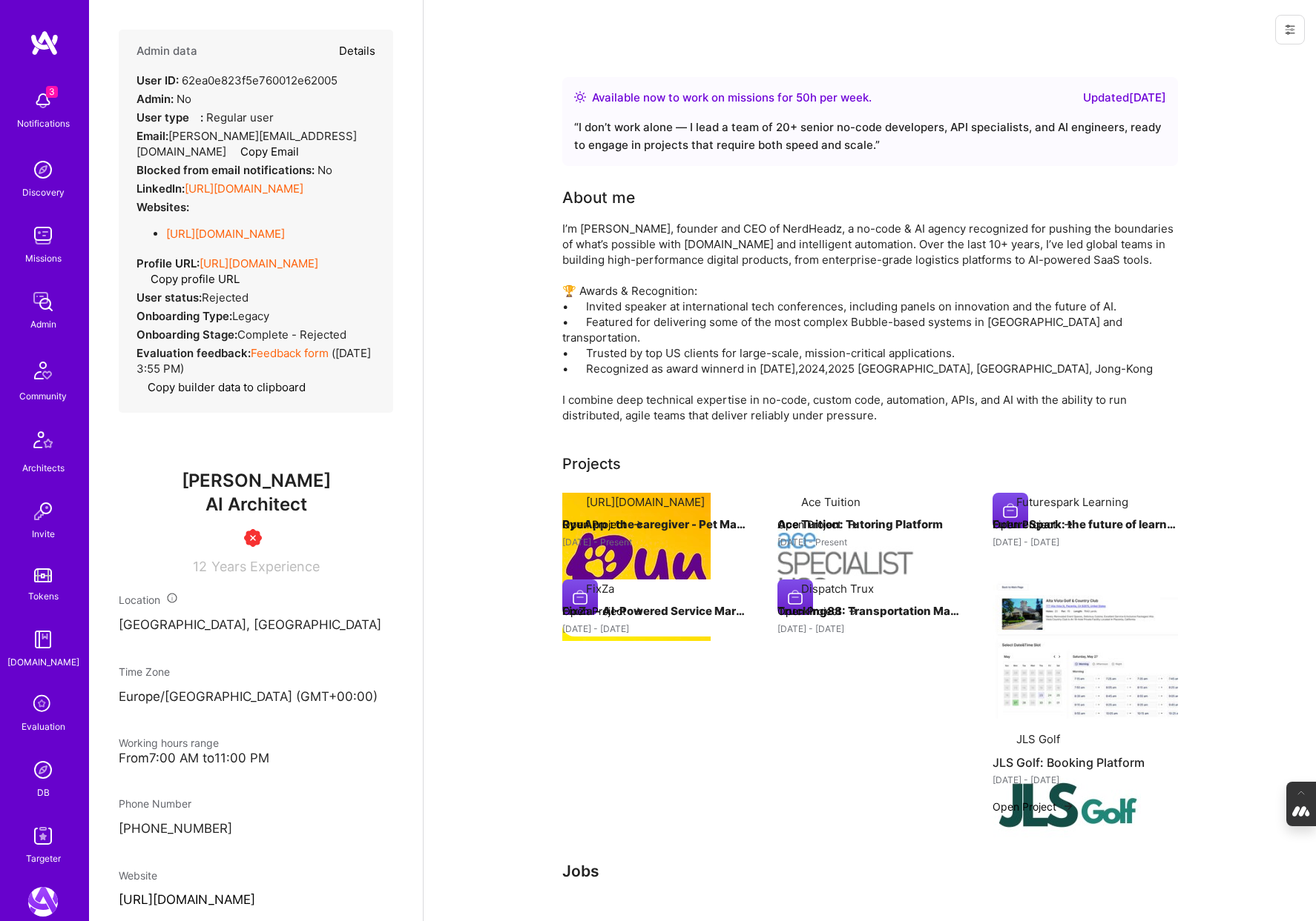
select select "PT"
select select "Right Now"
